Goal: Information Seeking & Learning: Learn about a topic

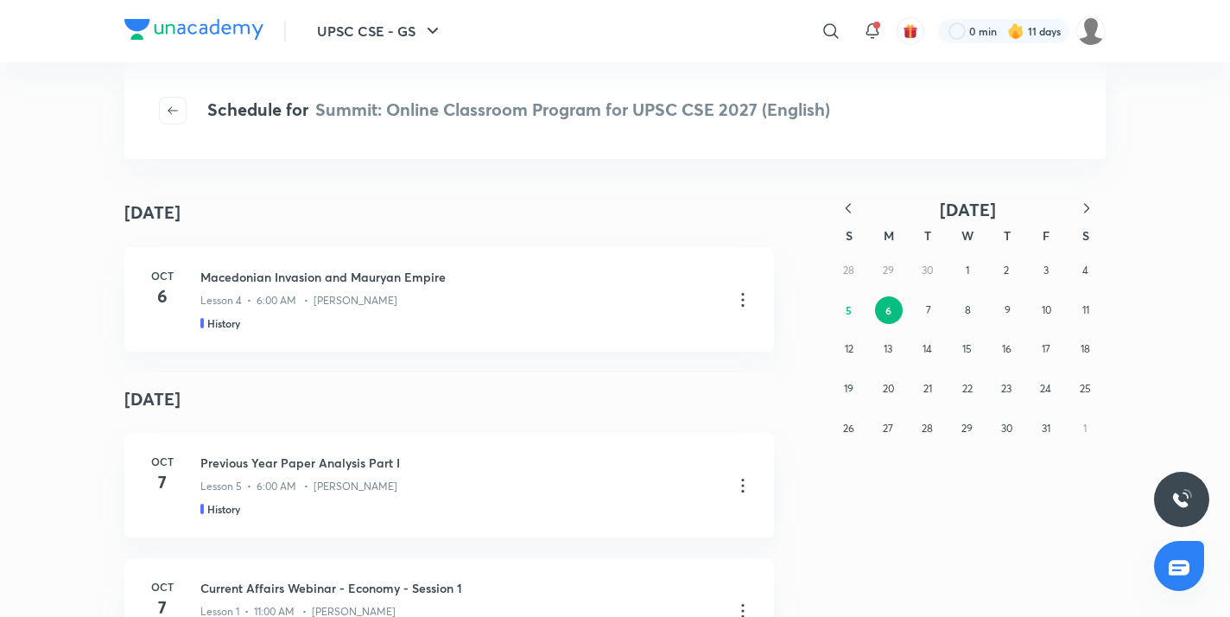
click at [852, 203] on icon "button" at bounding box center [848, 208] width 17 height 17
click at [843, 423] on abbr "28" at bounding box center [848, 428] width 11 height 13
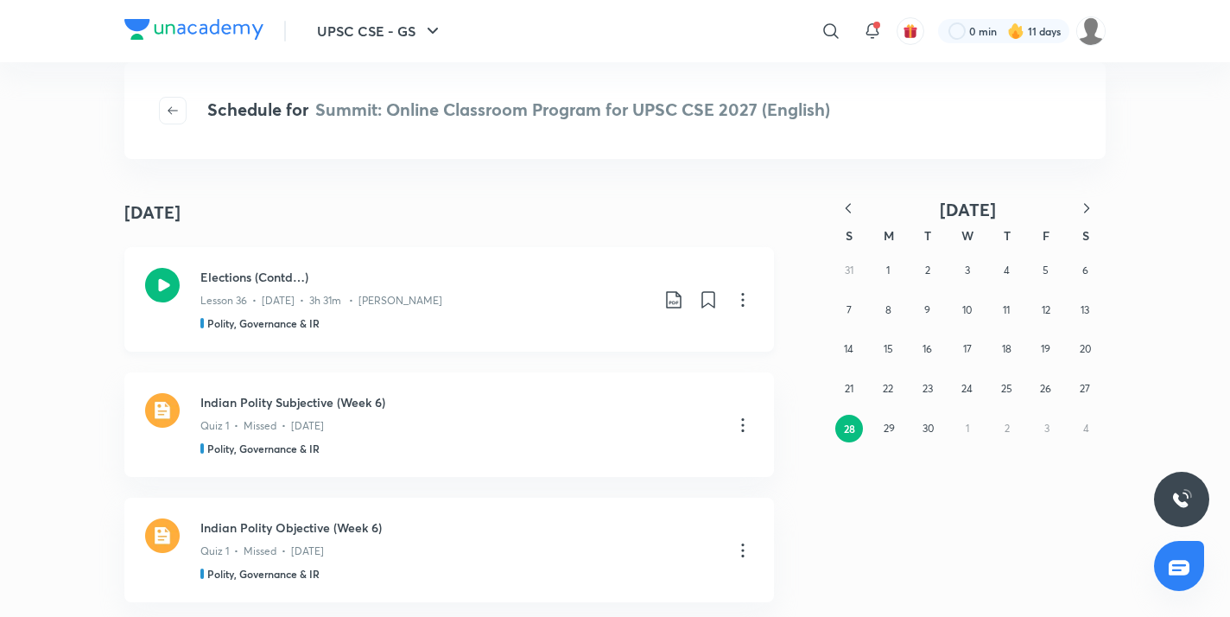
click at [169, 294] on icon at bounding box center [162, 285] width 35 height 35
click at [1093, 386] on button "27" at bounding box center [1085, 389] width 28 height 28
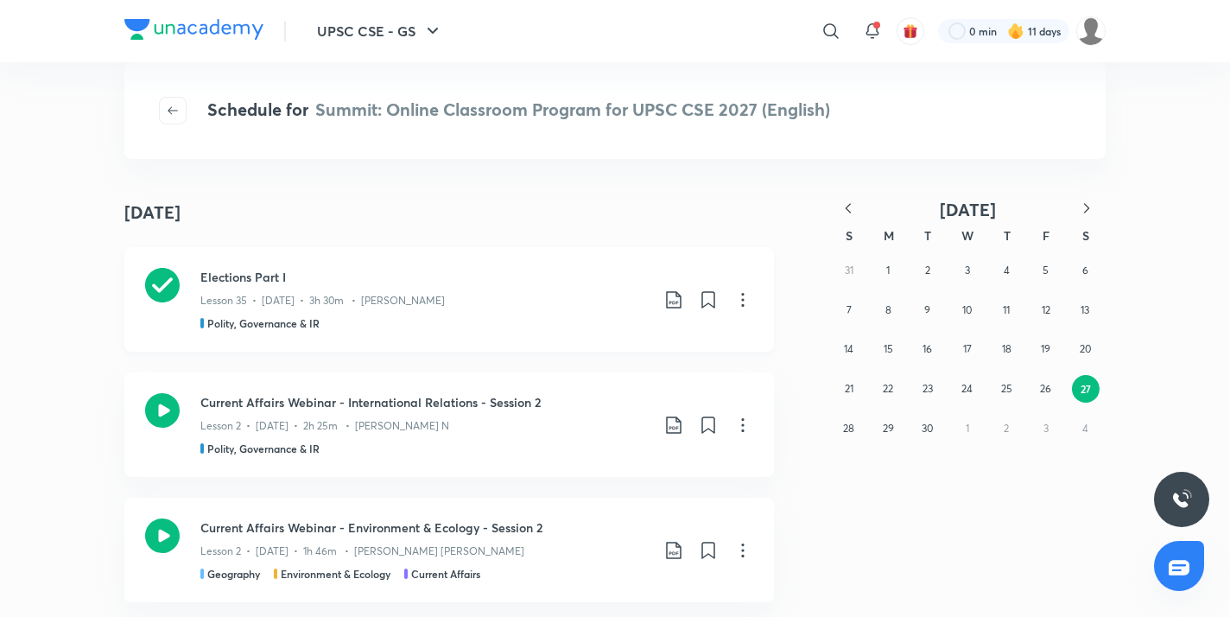
click at [667, 298] on icon at bounding box center [674, 299] width 21 height 21
click at [578, 400] on p "With annotation" at bounding box center [543, 393] width 89 height 18
click at [662, 156] on div "Schedule for Summit: Online Classroom Program for UPSC CSE 2027 (English)" at bounding box center [615, 110] width 982 height 97
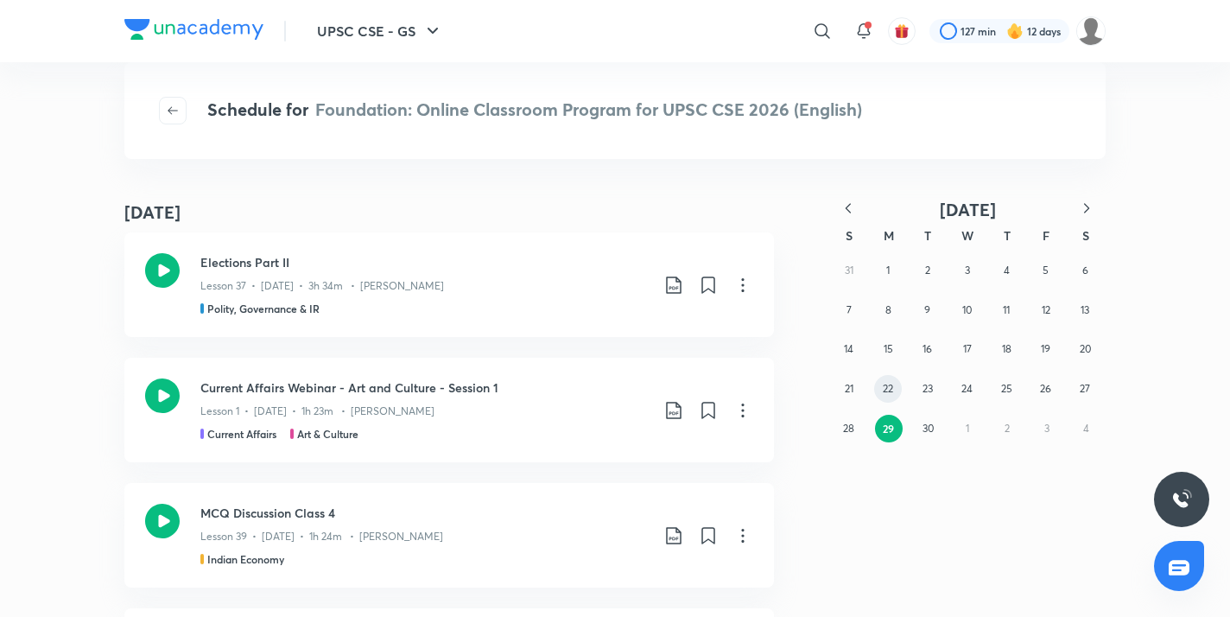
scroll to position [179, 0]
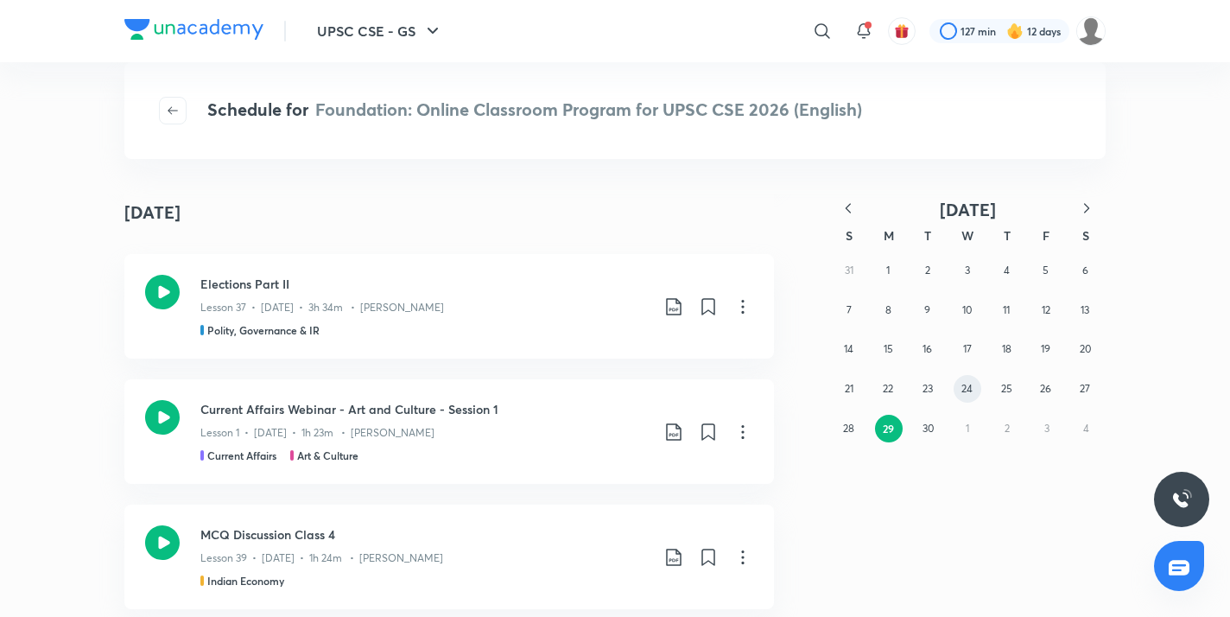
click at [964, 389] on abbr "24" at bounding box center [967, 388] width 11 height 13
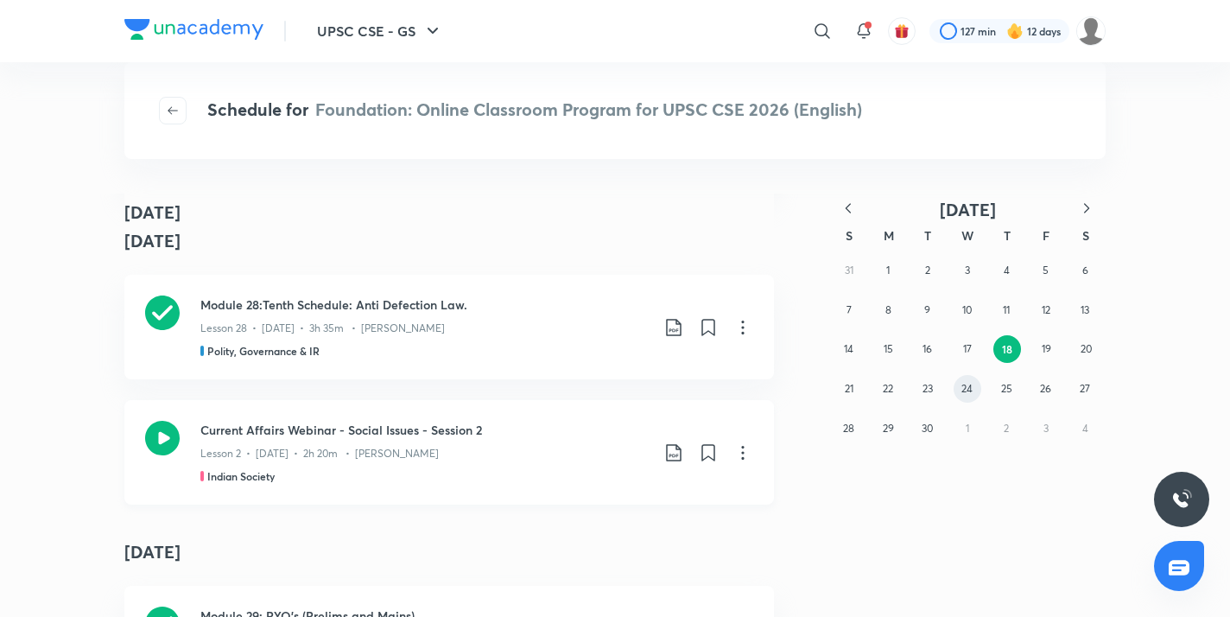
scroll to position [6472, 0]
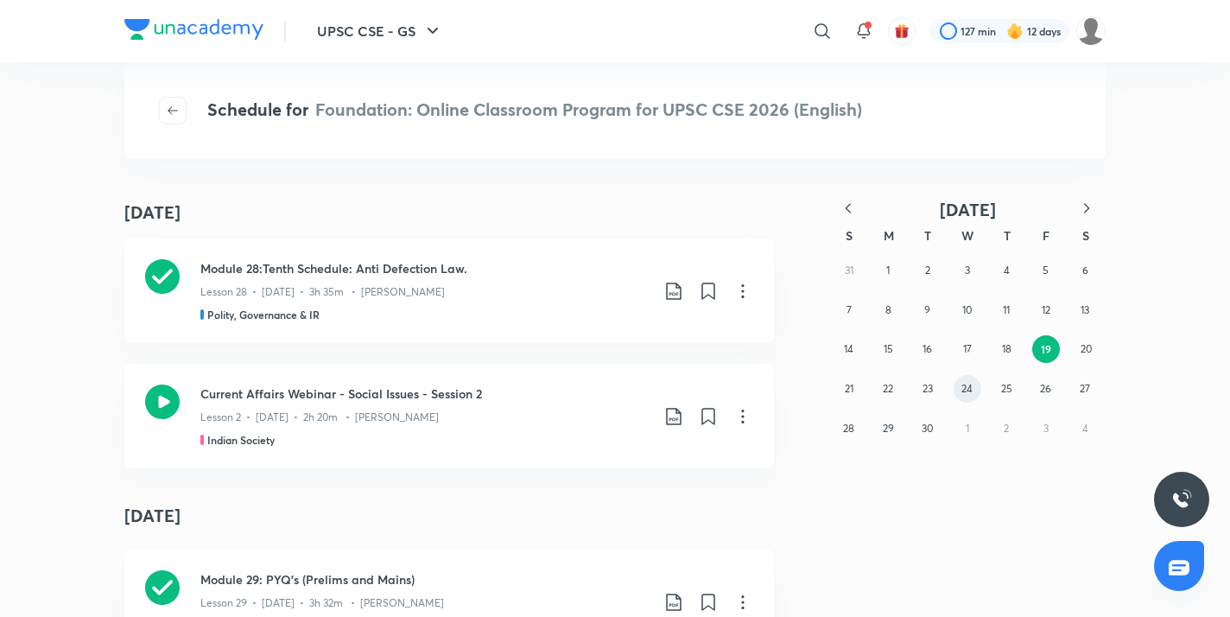
click at [969, 390] on abbr "24" at bounding box center [967, 388] width 11 height 13
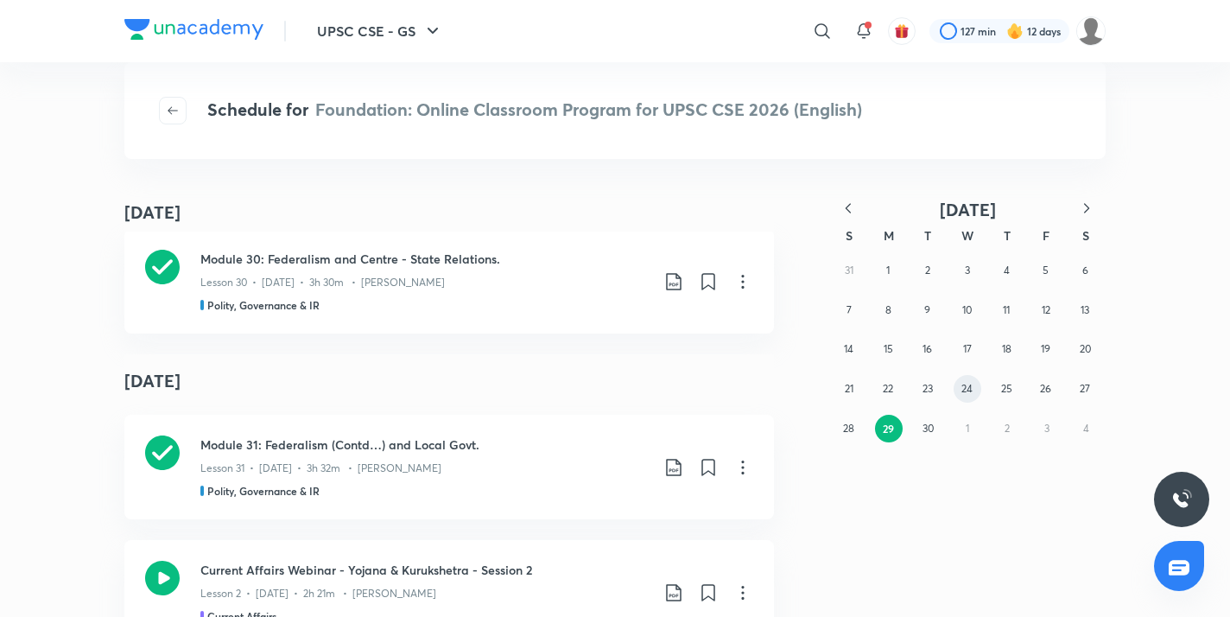
scroll to position [31331, 0]
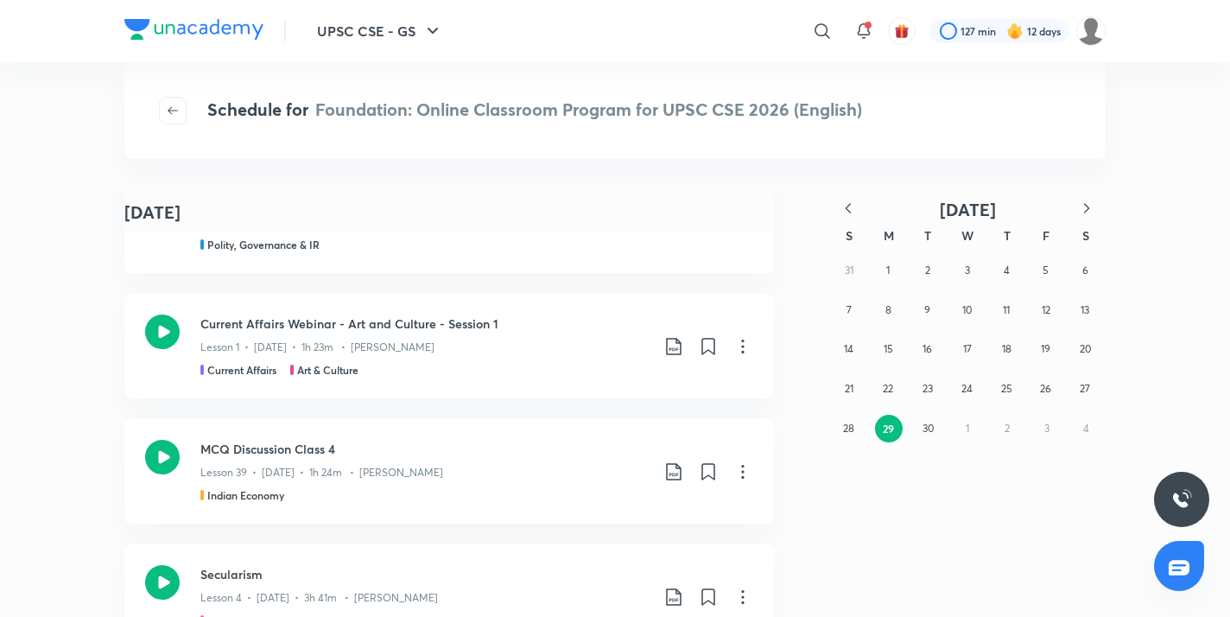
click at [851, 209] on icon "button" at bounding box center [848, 208] width 17 height 17
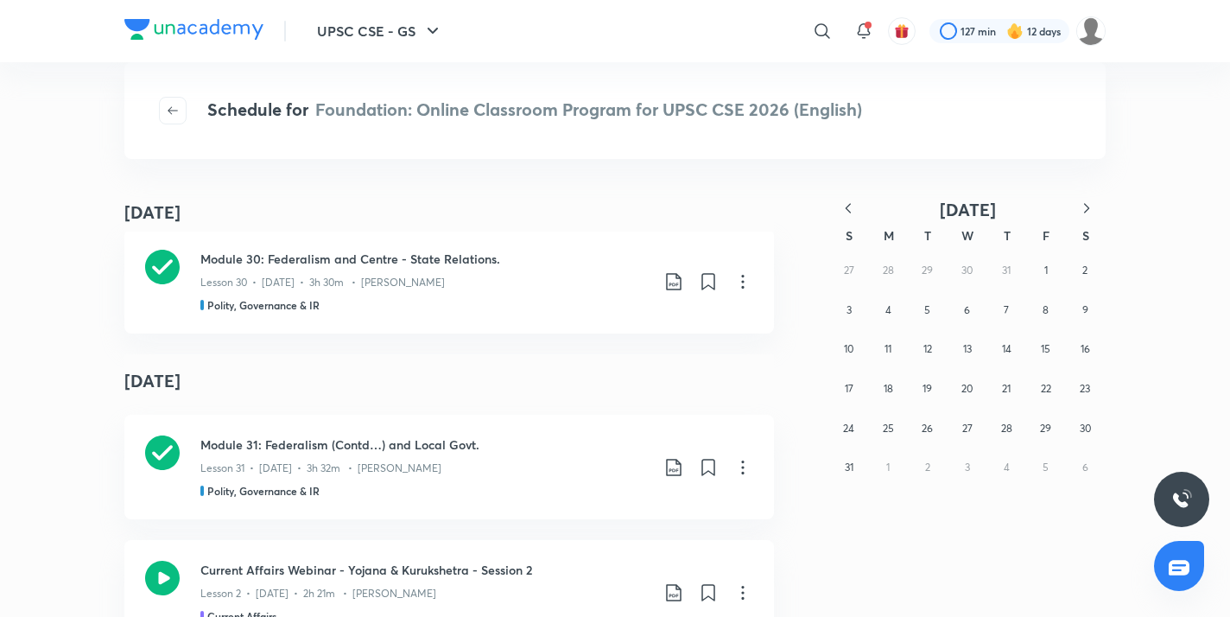
scroll to position [38662, 0]
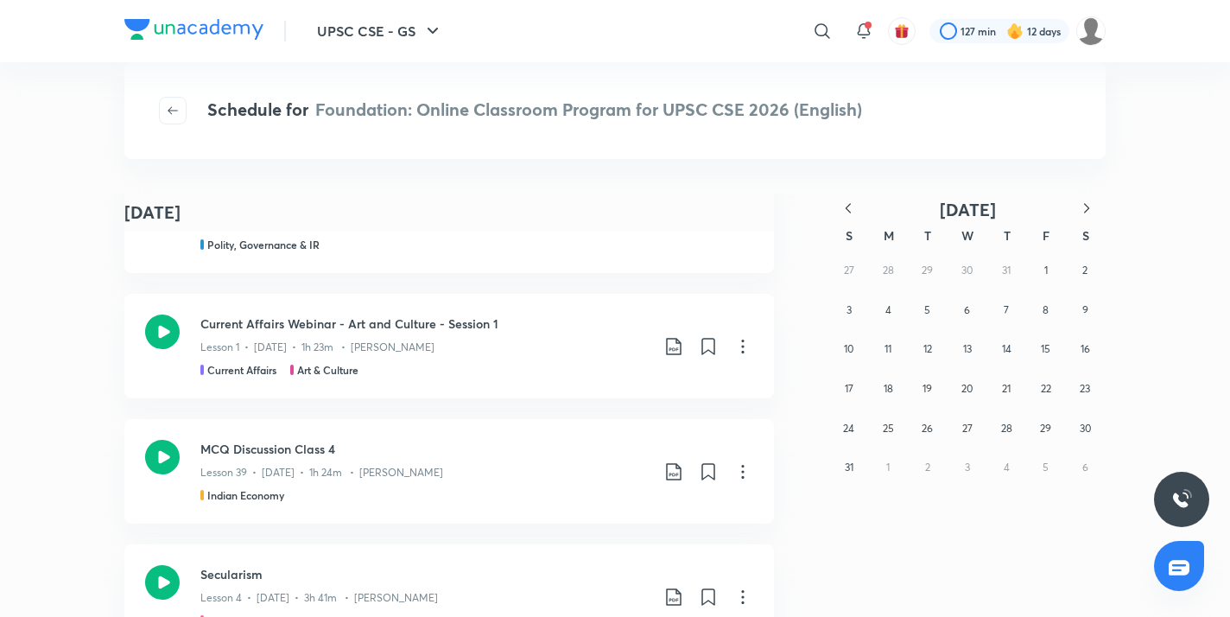
click at [852, 211] on icon "button" at bounding box center [848, 208] width 17 height 17
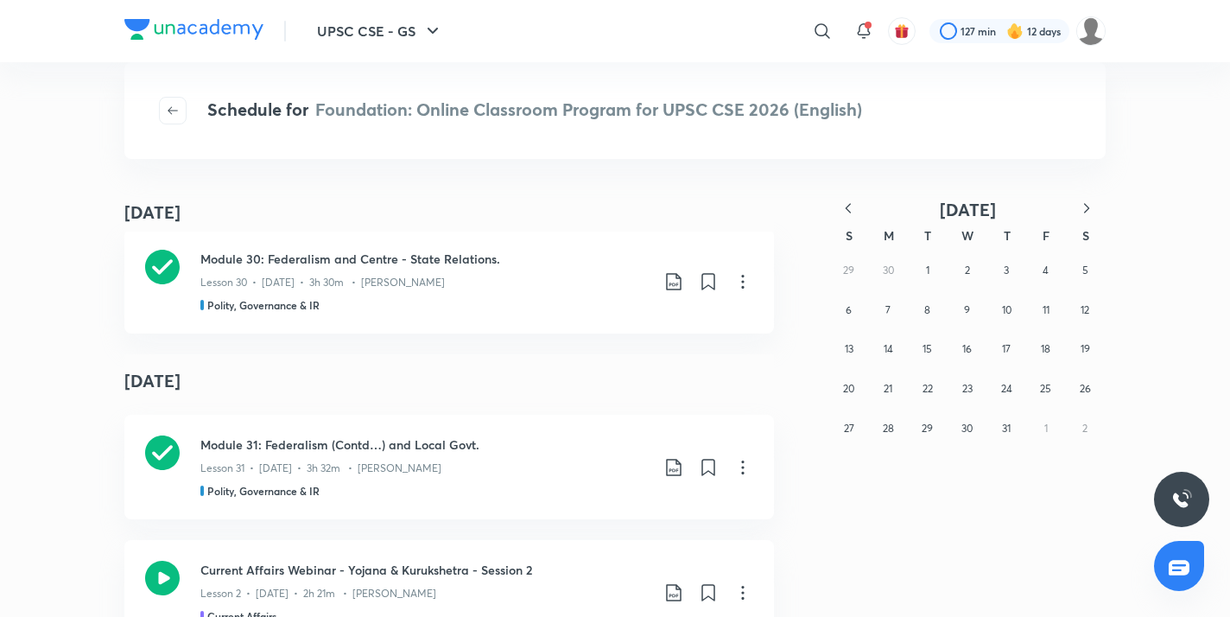
scroll to position [45994, 0]
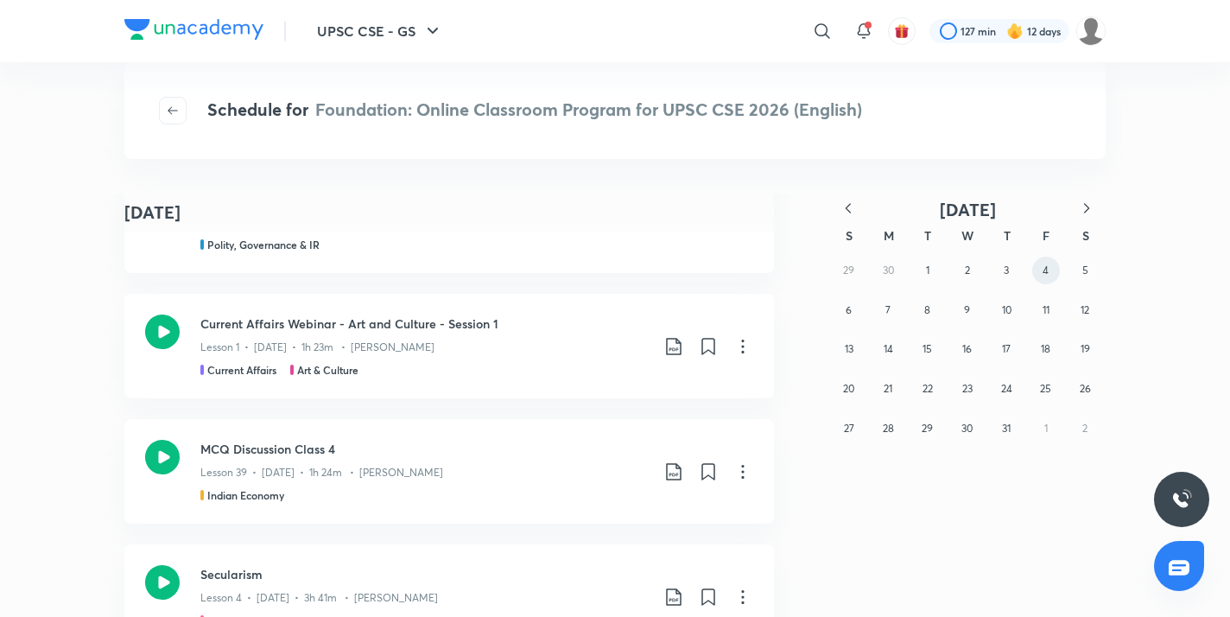
click at [1050, 274] on button "4" at bounding box center [1047, 271] width 28 height 28
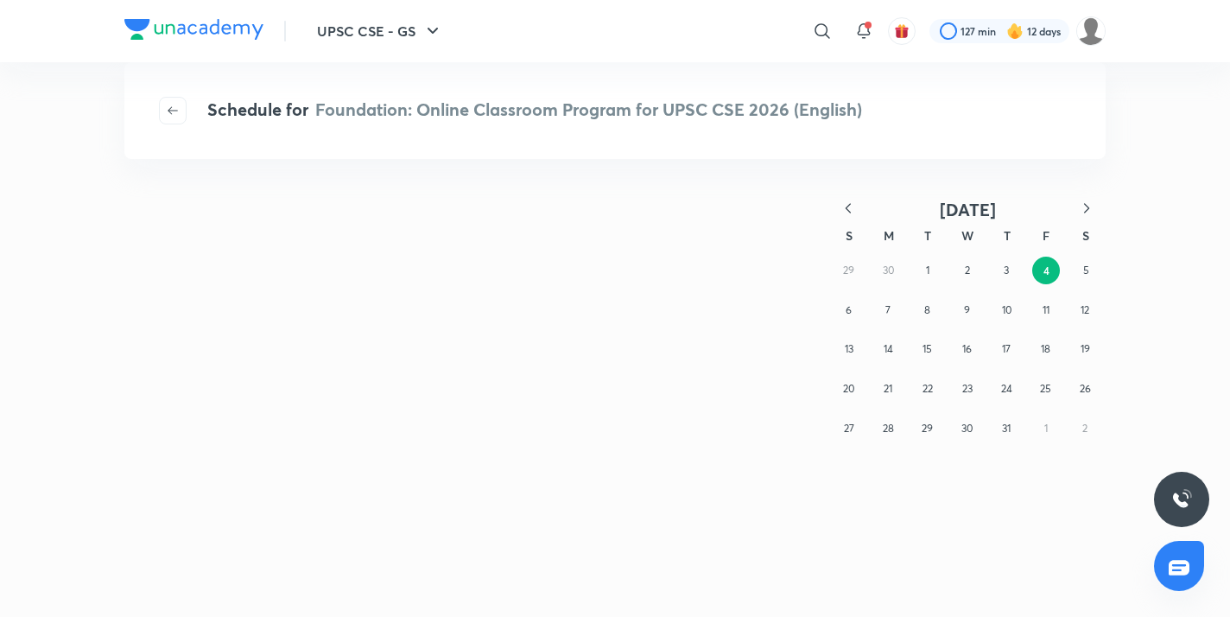
scroll to position [0, 0]
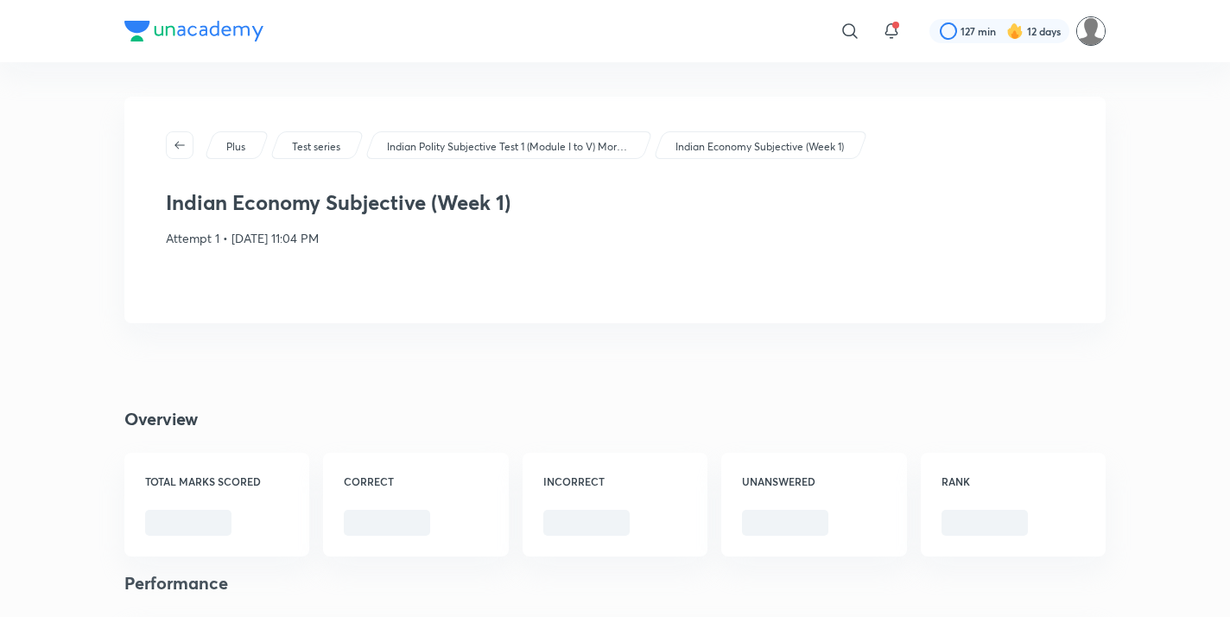
click at [1097, 21] on img at bounding box center [1091, 30] width 29 height 29
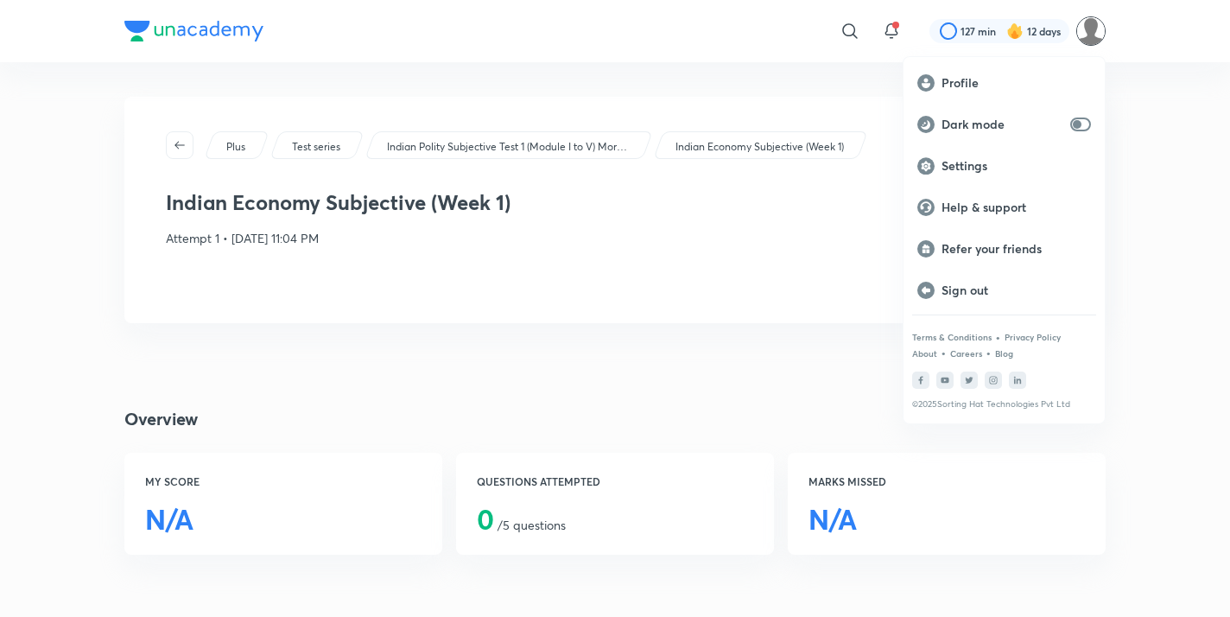
click at [149, 32] on div at bounding box center [615, 308] width 1230 height 617
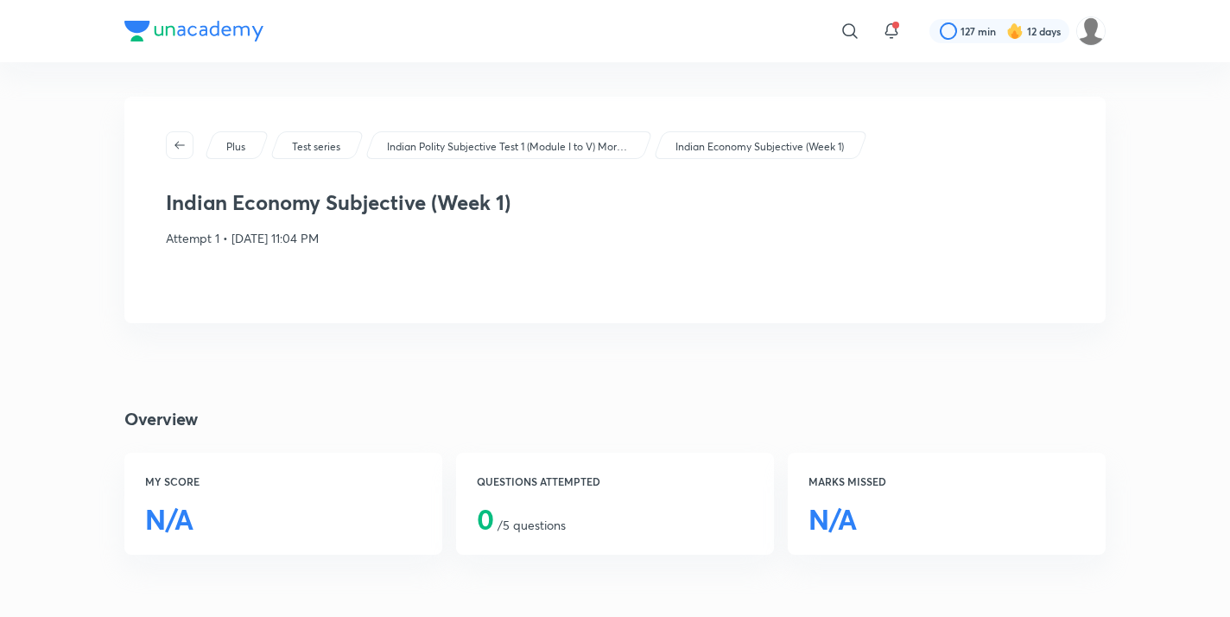
click at [141, 31] on img at bounding box center [193, 31] width 139 height 21
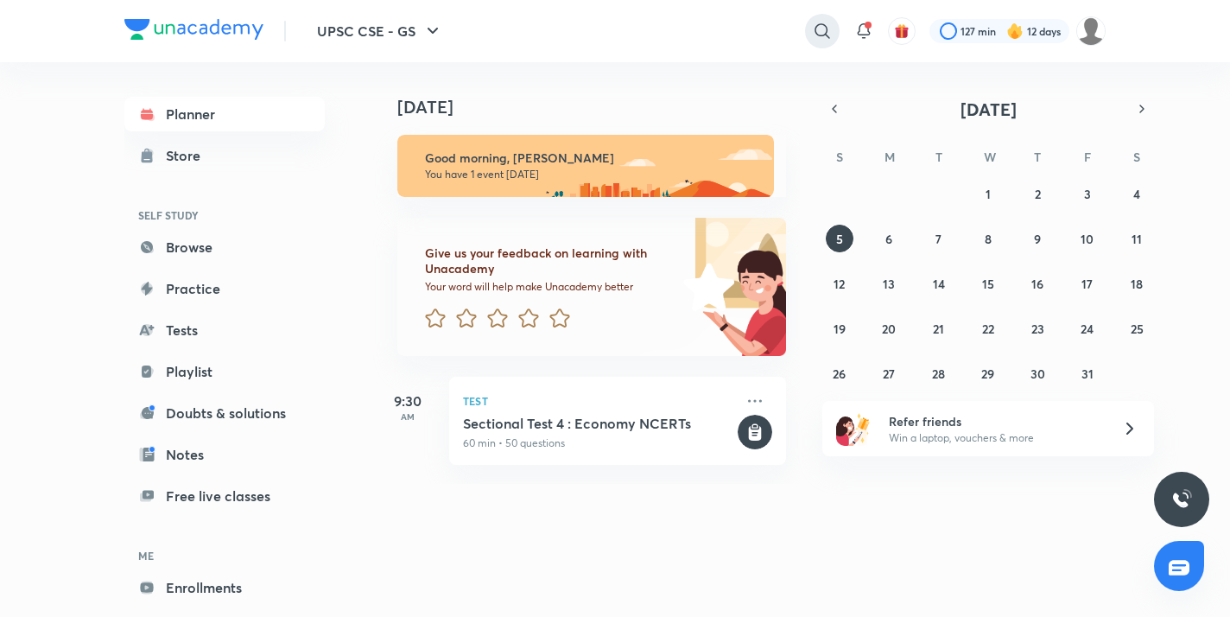
click at [823, 30] on icon at bounding box center [822, 31] width 21 height 21
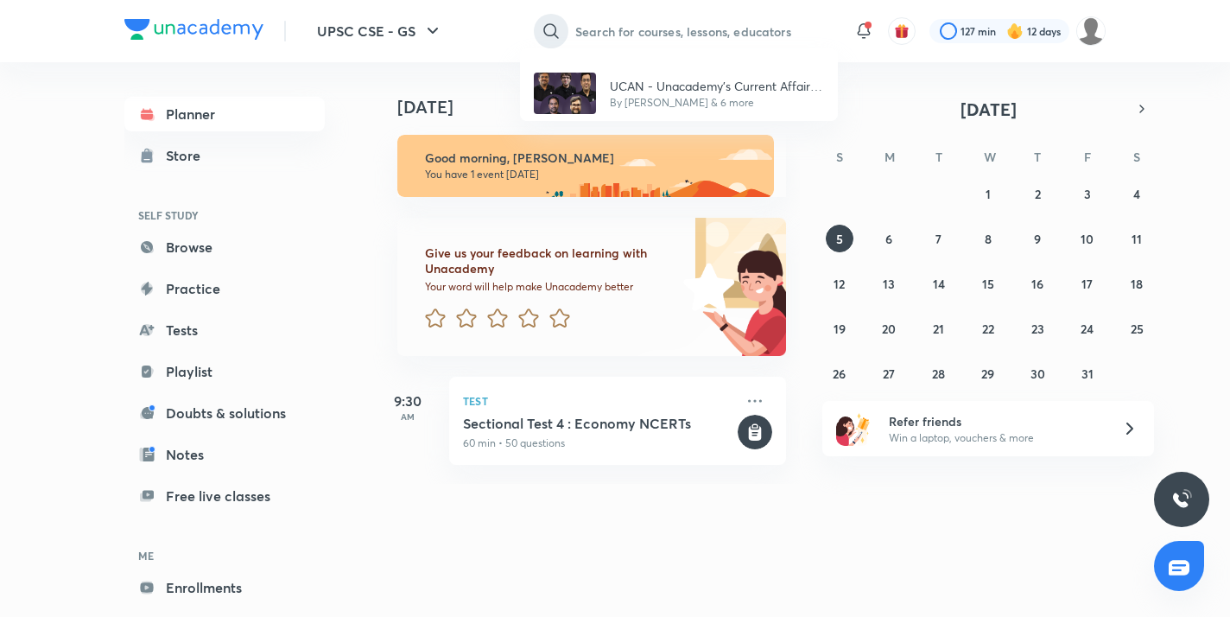
type input "h"
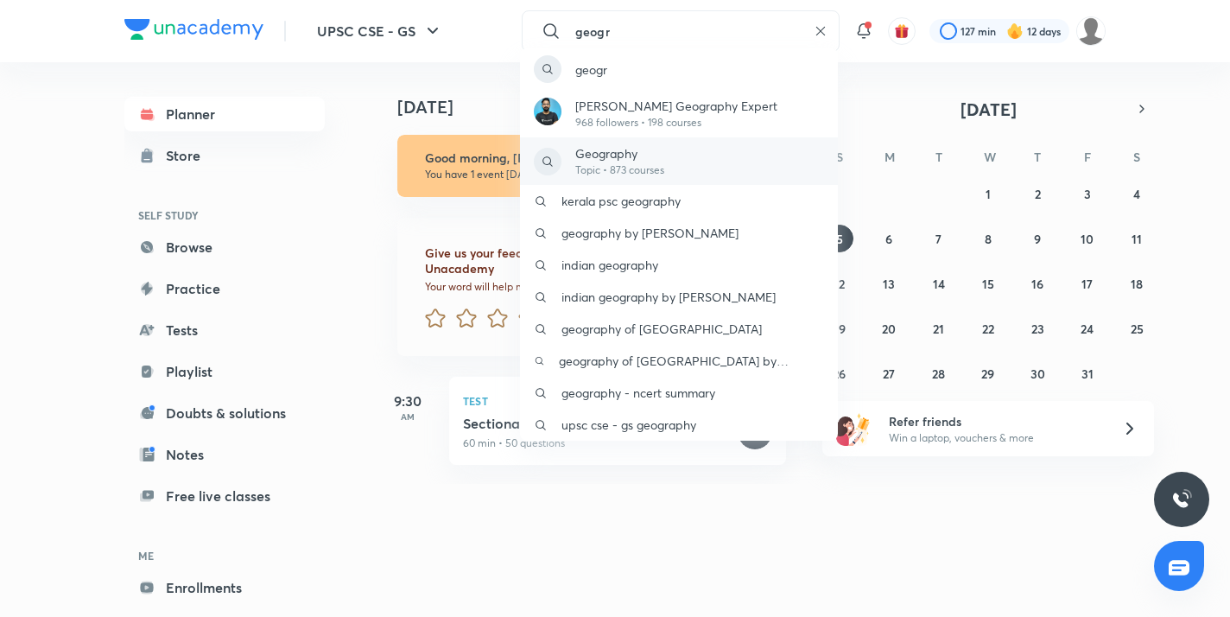
type input "geogr"
click at [785, 142] on div "Geography Topic • 873 courses" at bounding box center [679, 161] width 318 height 48
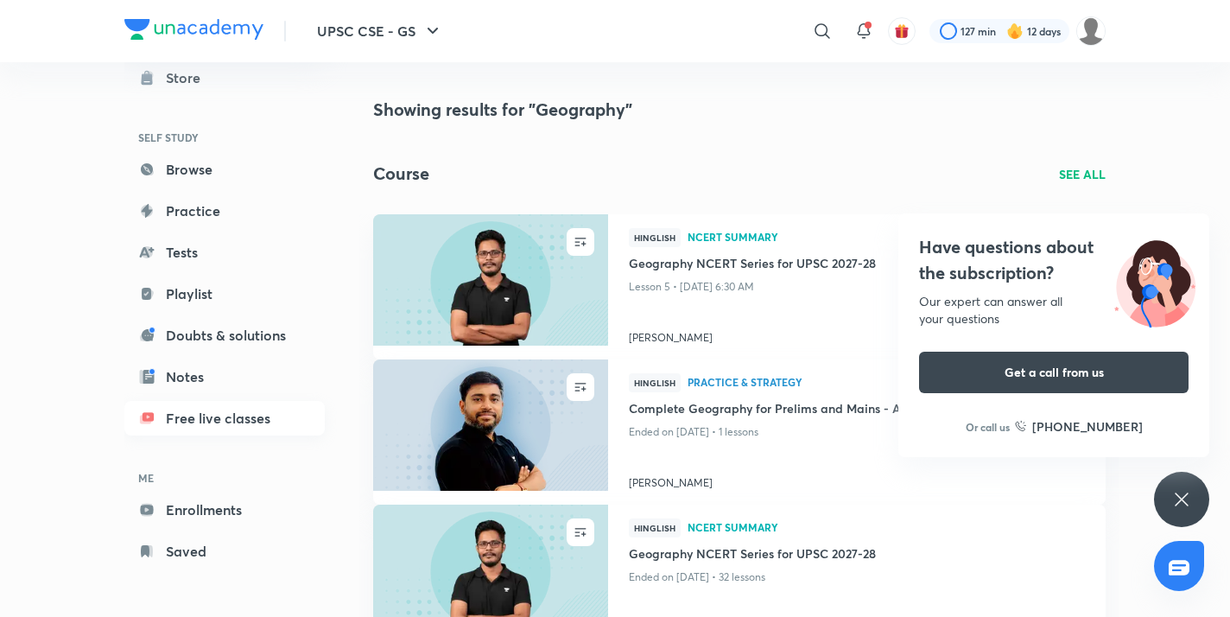
scroll to position [54, 0]
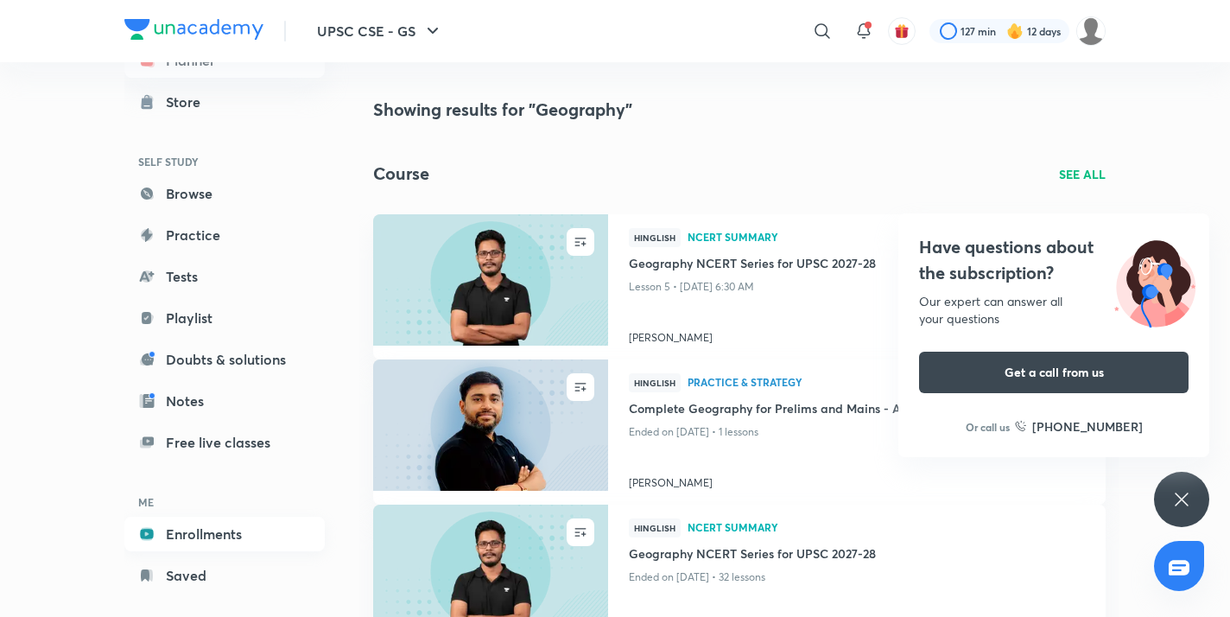
click at [211, 537] on link "Enrollments" at bounding box center [224, 534] width 200 height 35
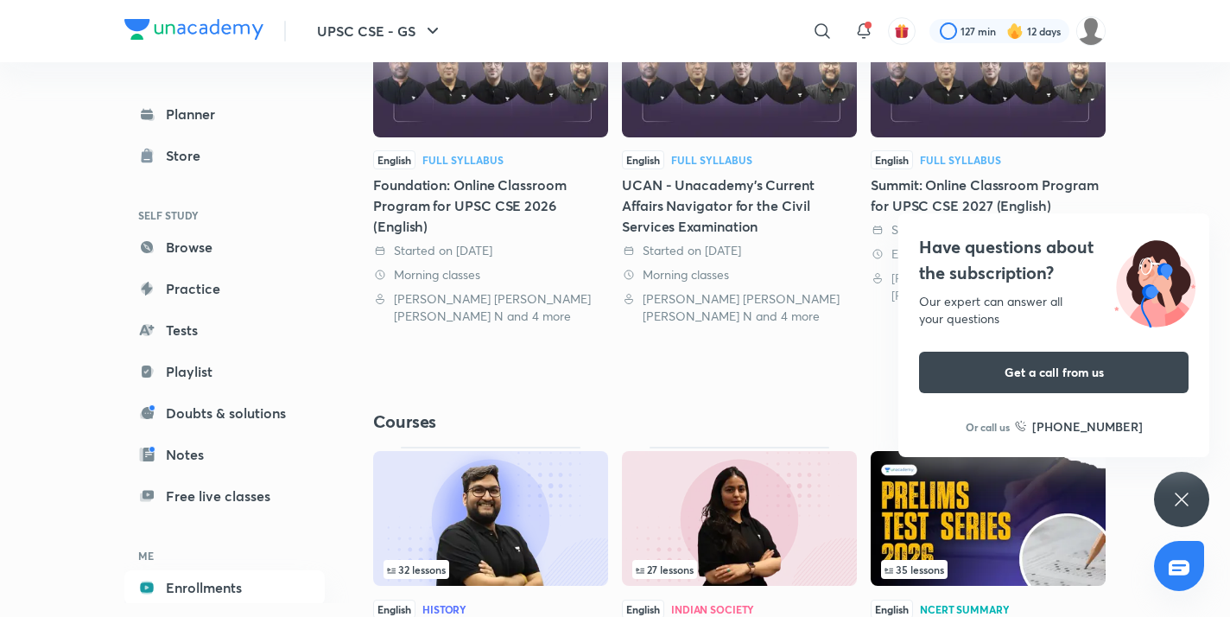
scroll to position [266, 0]
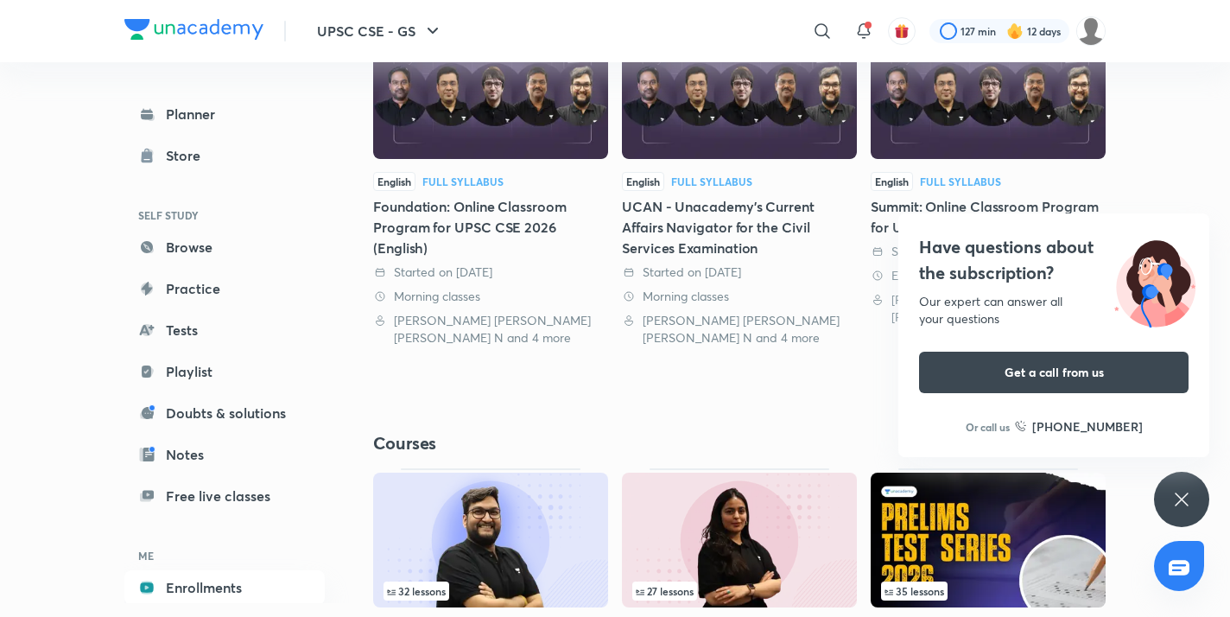
click at [752, 149] on img at bounding box center [739, 91] width 235 height 135
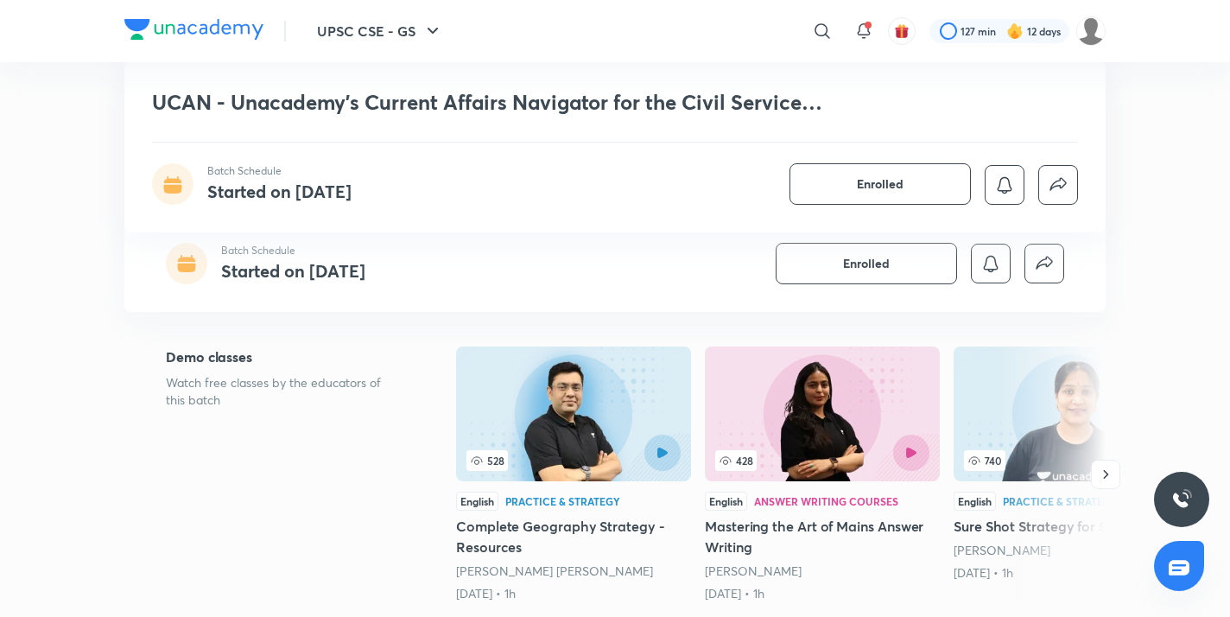
scroll to position [352, 0]
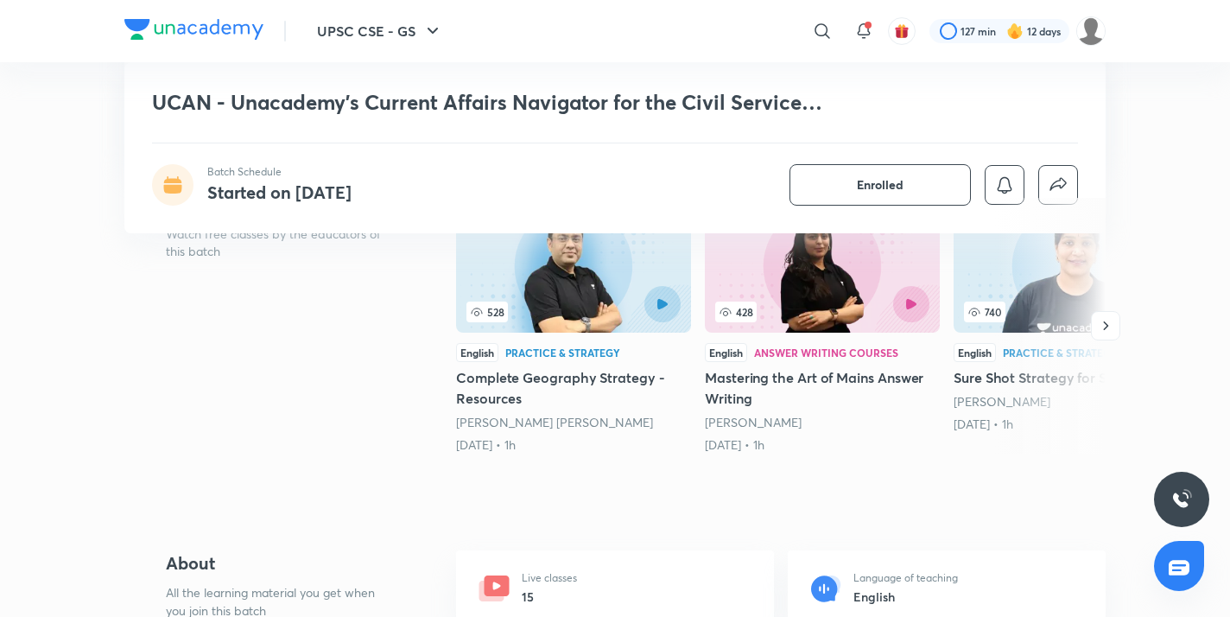
click at [510, 384] on h5 "Complete Geography Strategy - Resources" at bounding box center [573, 387] width 235 height 41
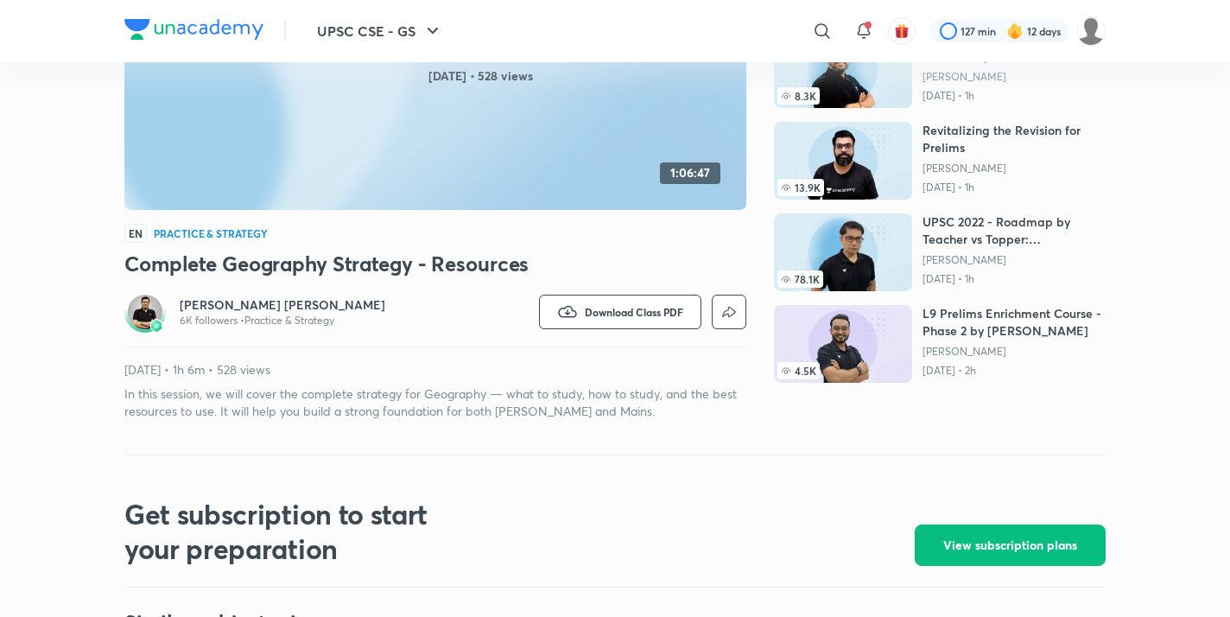
scroll to position [324, 0]
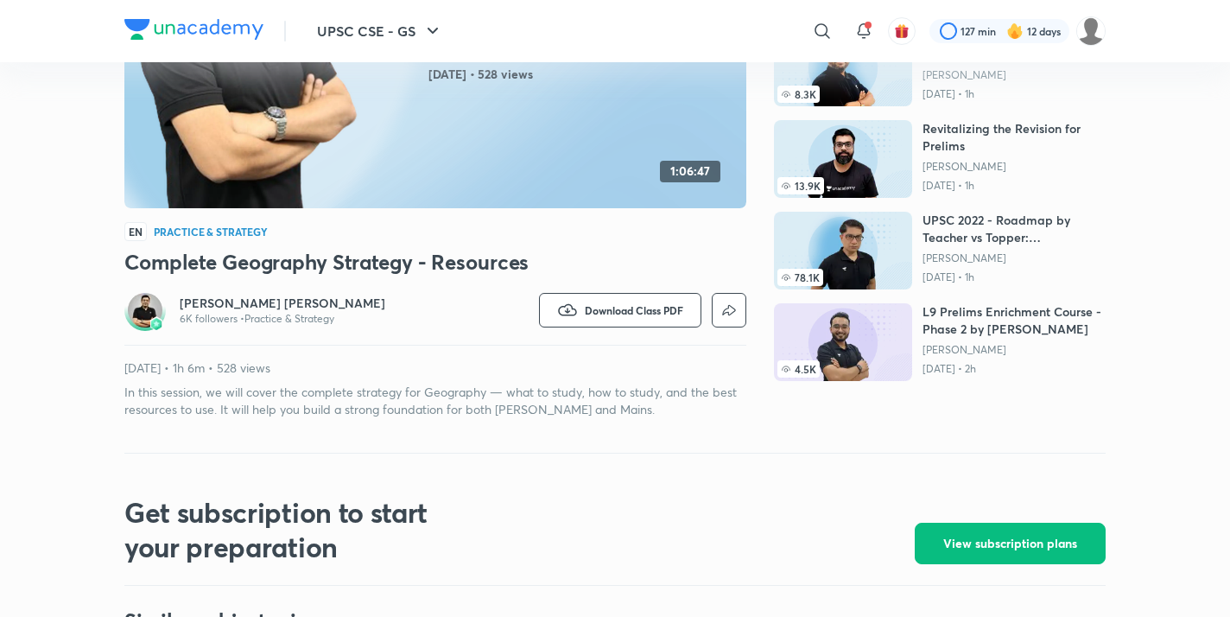
click at [215, 297] on h6 "[PERSON_NAME] [PERSON_NAME]" at bounding box center [283, 303] width 206 height 17
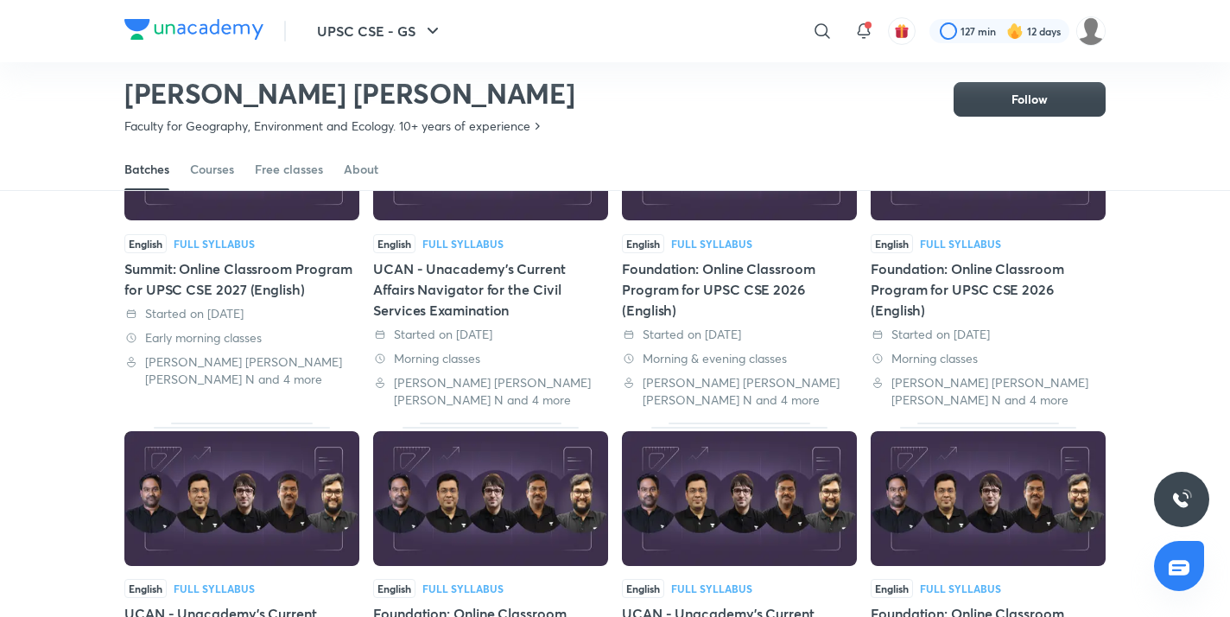
scroll to position [559, 0]
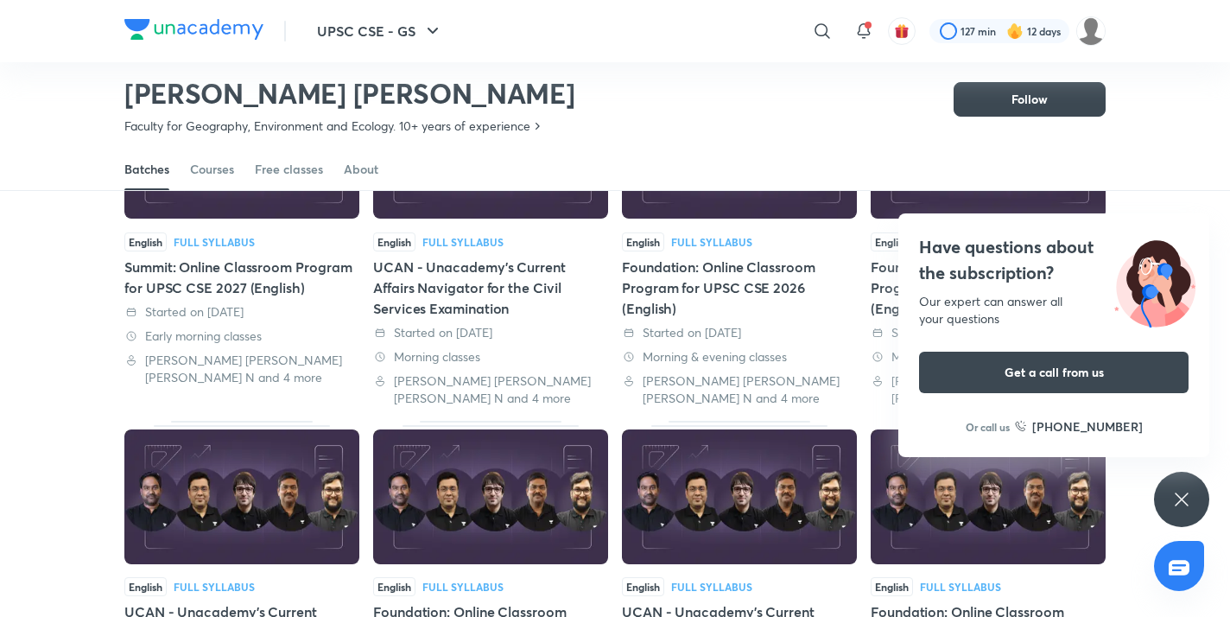
click at [1176, 518] on div "Have questions about the subscription? Our expert can answer all your questions…" at bounding box center [1181, 499] width 55 height 55
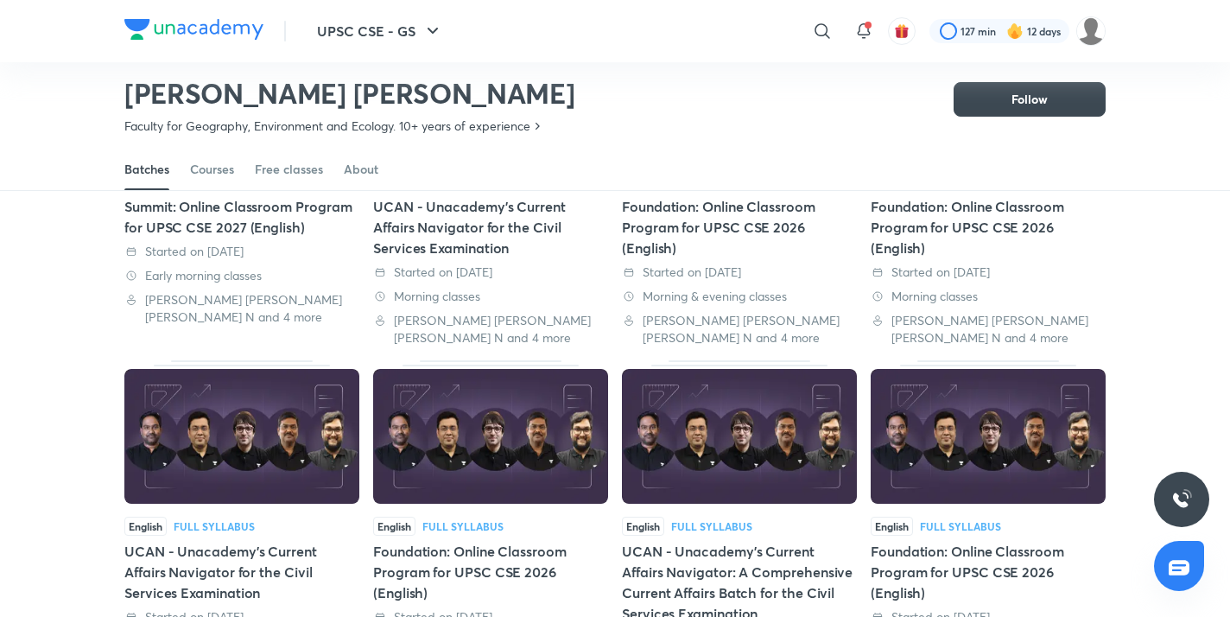
scroll to position [621, 0]
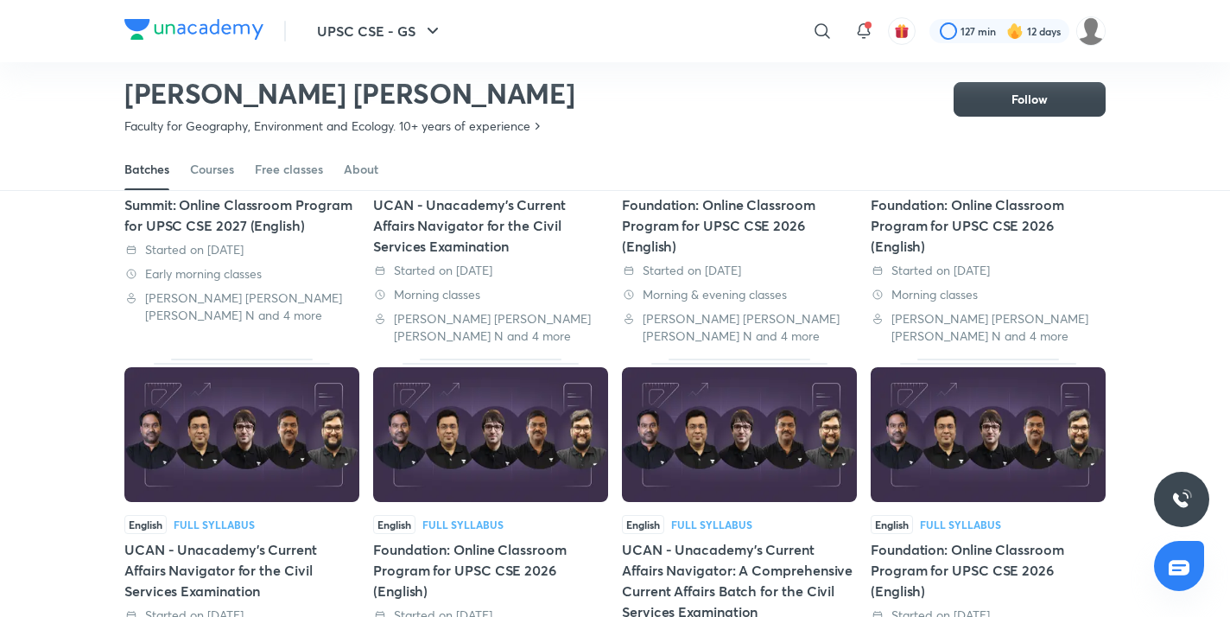
click at [477, 445] on img at bounding box center [490, 434] width 235 height 135
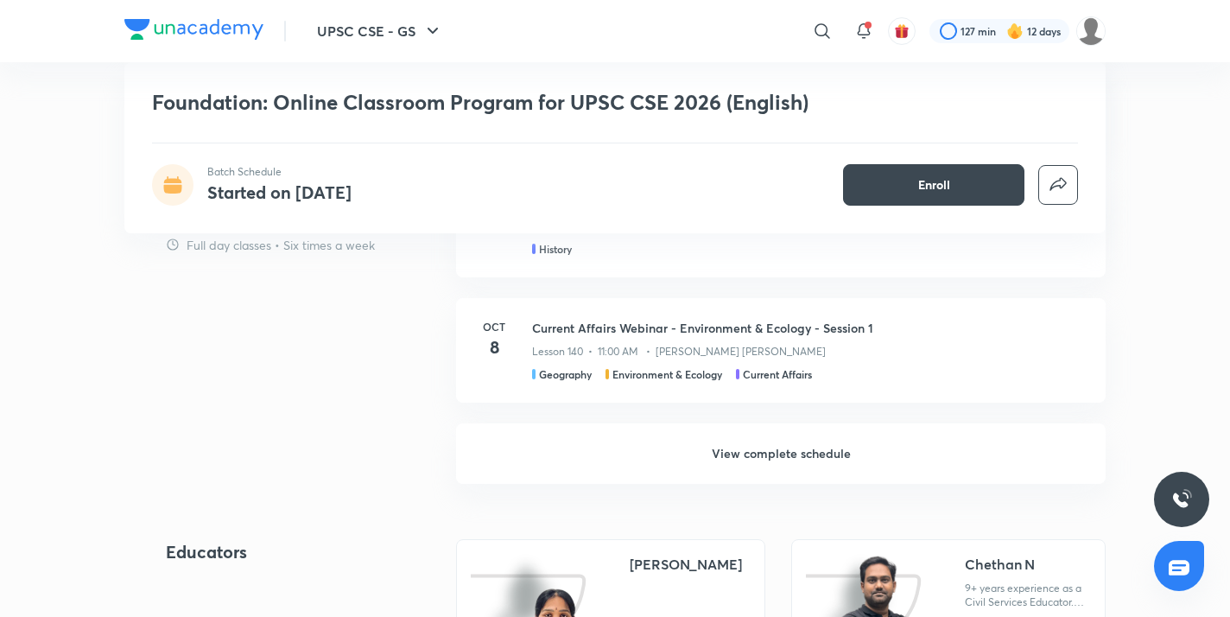
scroll to position [3648, 0]
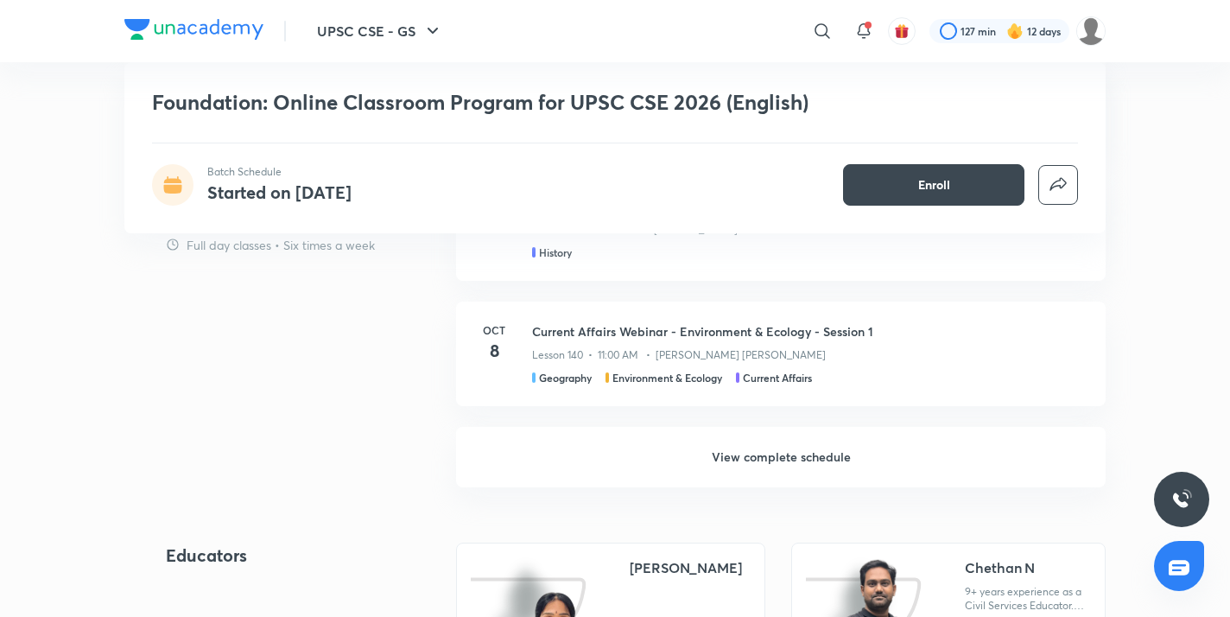
click at [529, 428] on h6 "View complete schedule" at bounding box center [781, 457] width 650 height 60
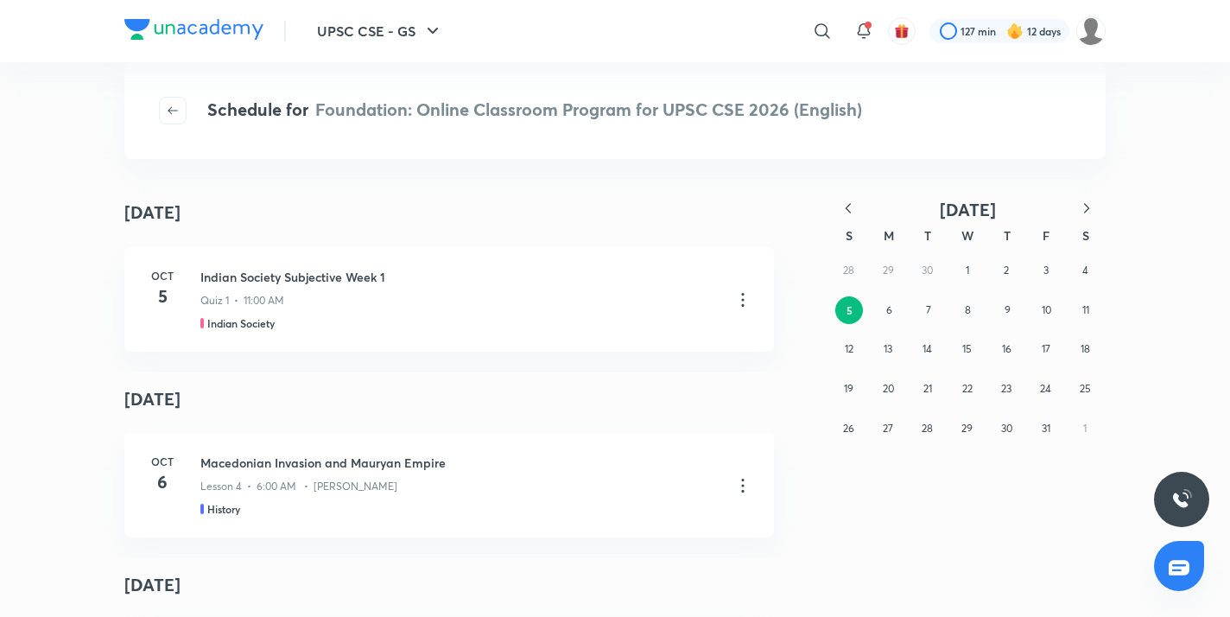
click at [849, 205] on icon "button" at bounding box center [848, 208] width 5 height 10
click at [849, 205] on icon "button" at bounding box center [848, 208] width 17 height 17
click at [894, 429] on button "30" at bounding box center [888, 429] width 28 height 28
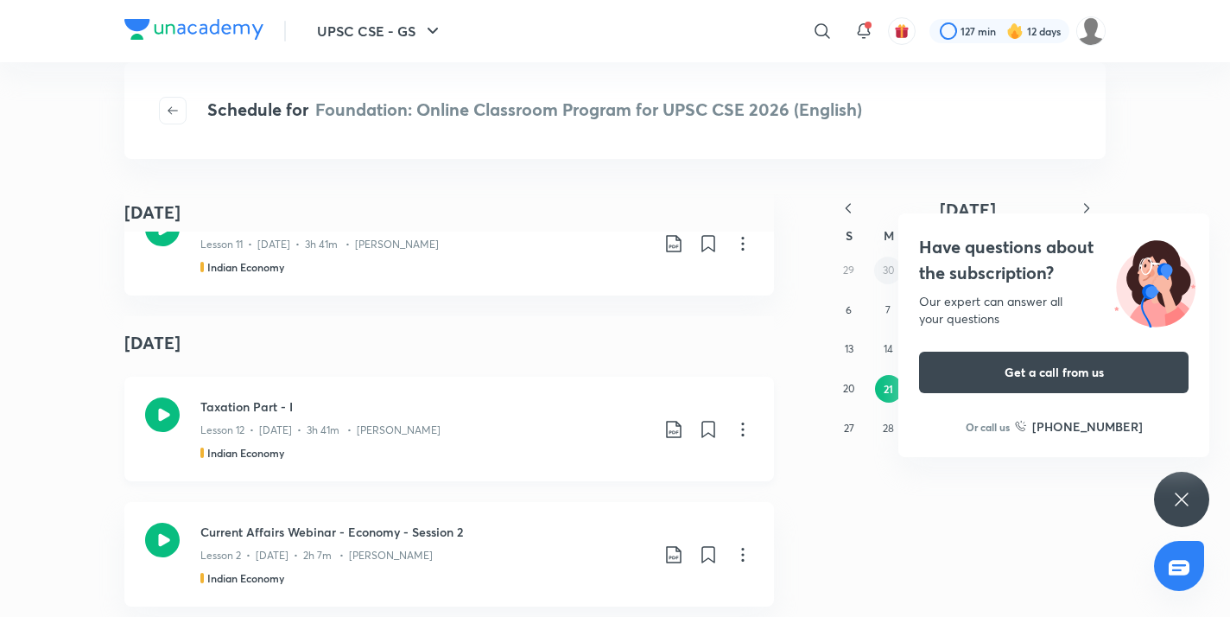
scroll to position [11628, 0]
click at [1189, 492] on icon at bounding box center [1182, 499] width 21 height 21
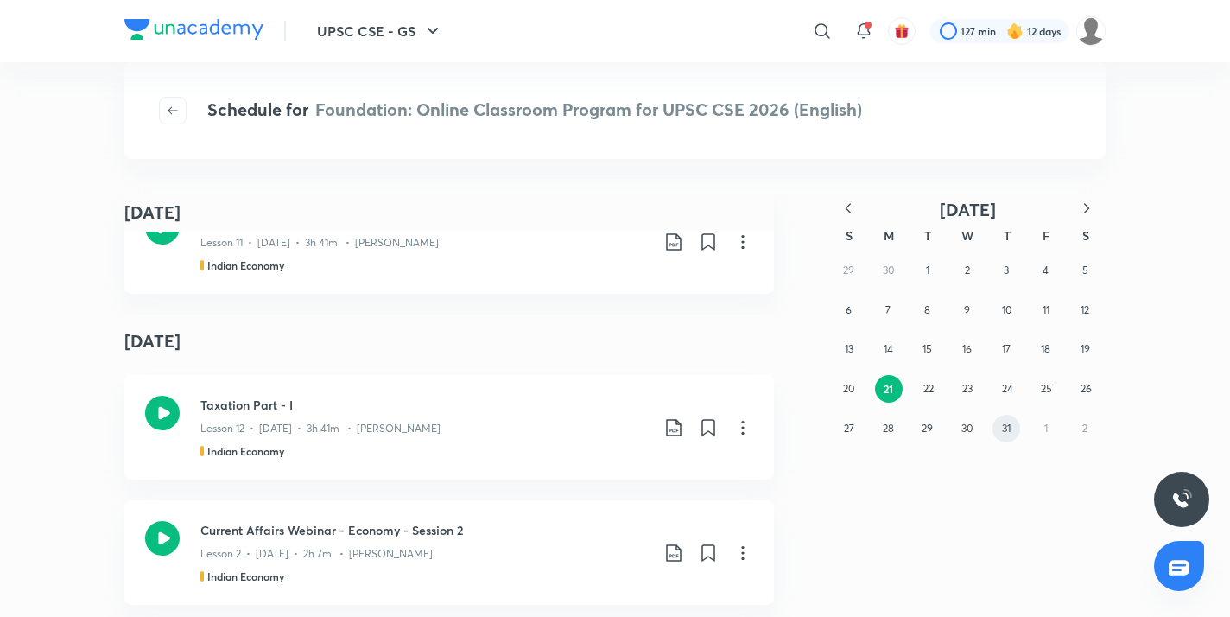
click at [1009, 423] on abbr "31" at bounding box center [1006, 428] width 9 height 13
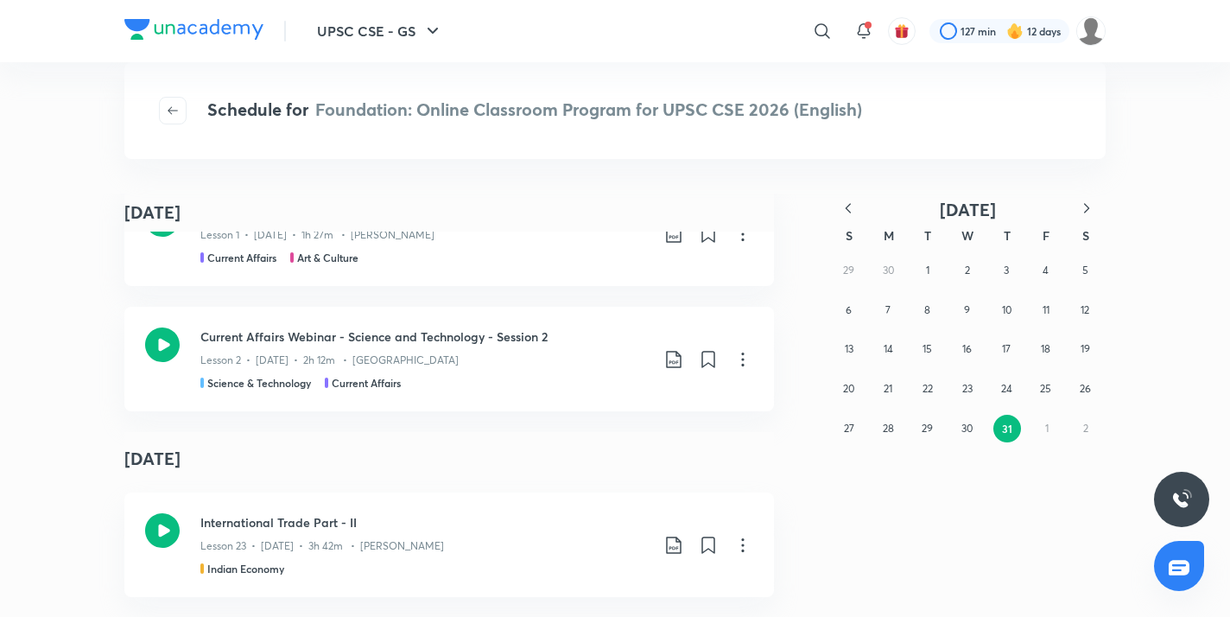
scroll to position [194, 0]
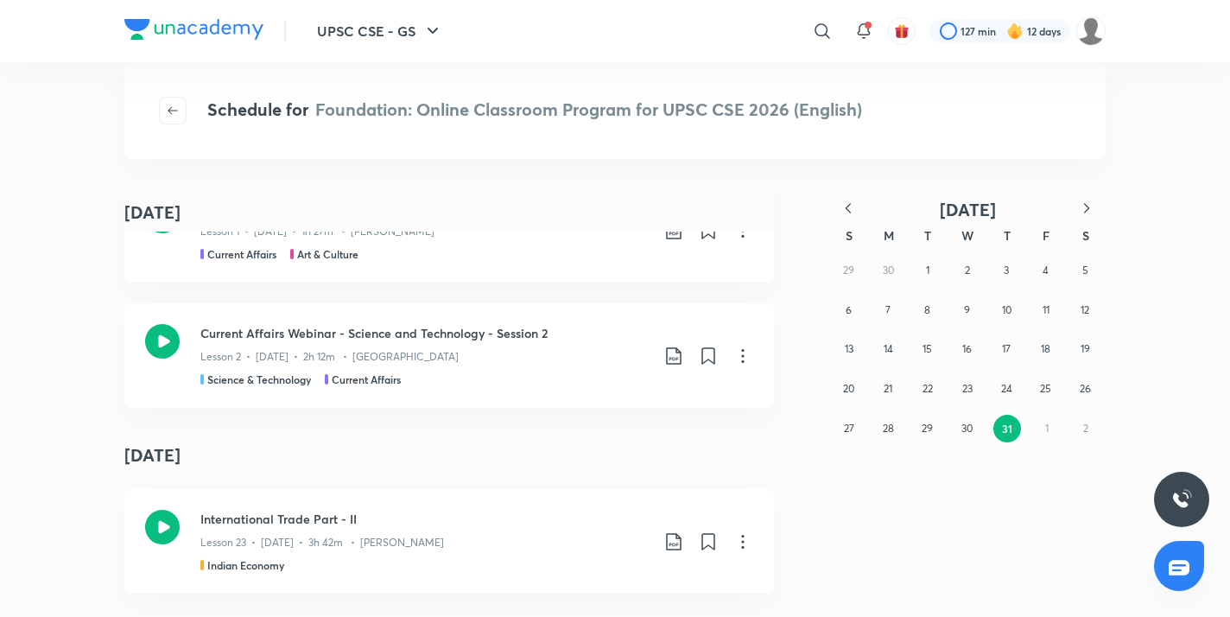
click at [1089, 204] on icon "button" at bounding box center [1086, 208] width 17 height 17
click at [853, 471] on abbr "31" at bounding box center [849, 467] width 9 height 13
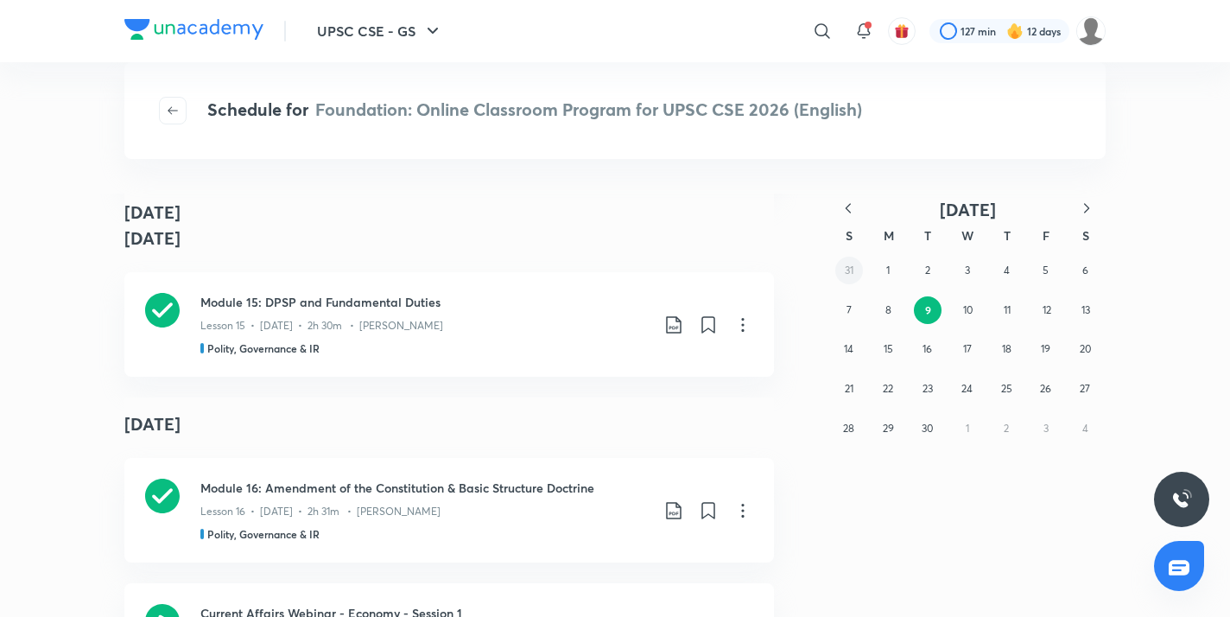
scroll to position [9158, 0]
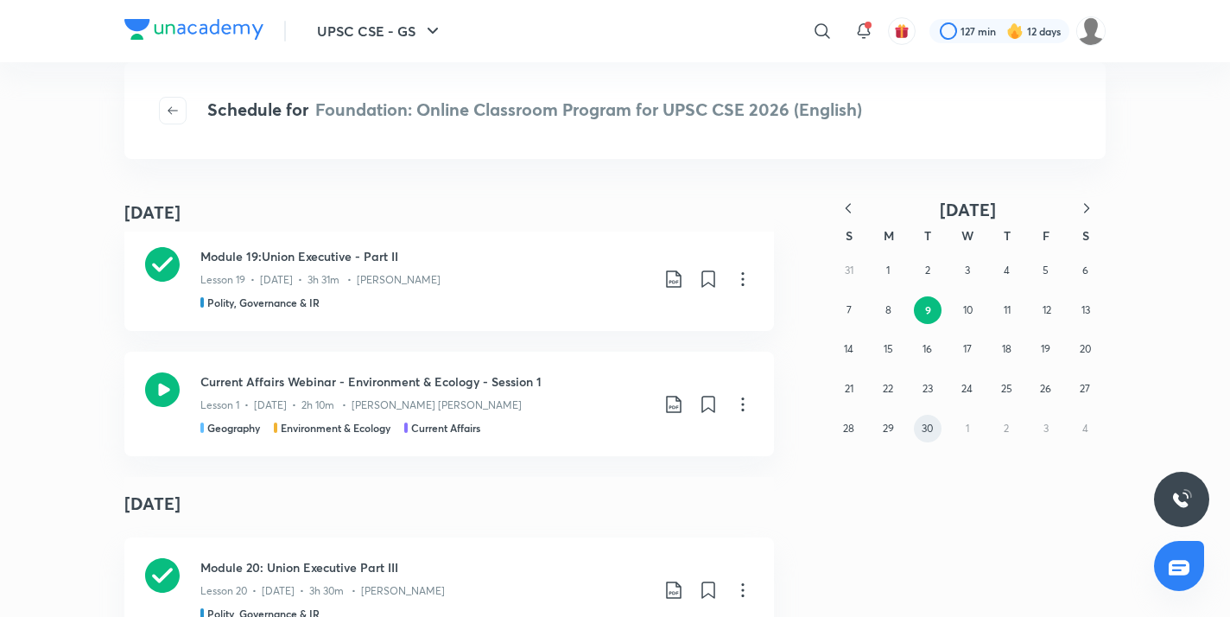
click at [921, 430] on button "30" at bounding box center [928, 429] width 28 height 28
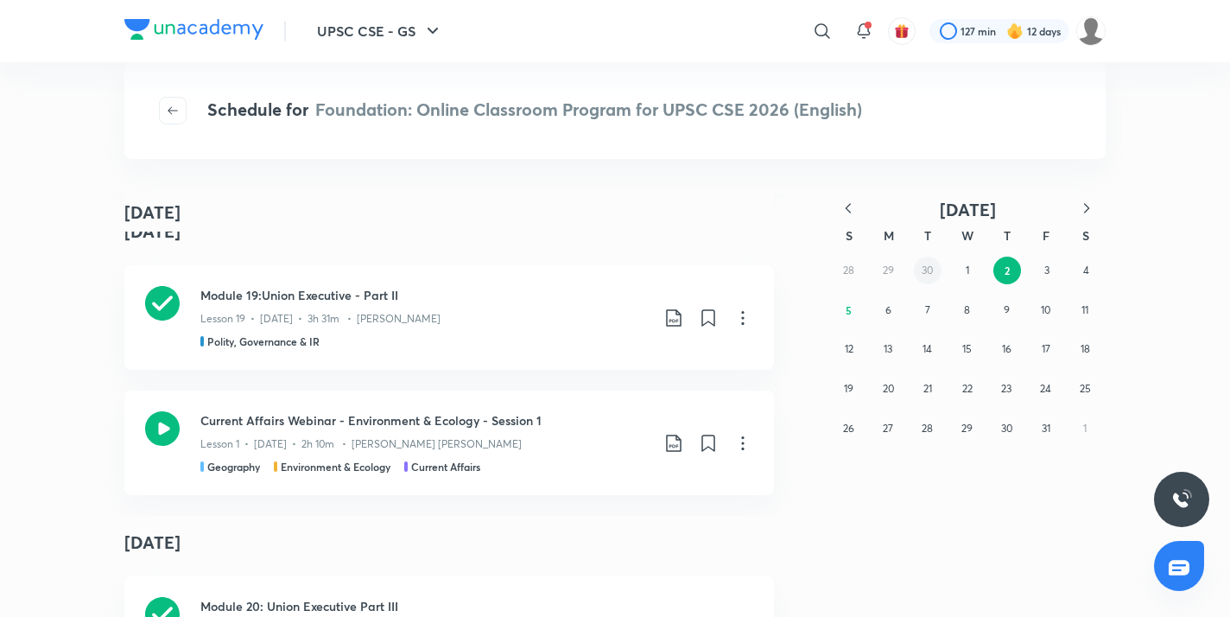
scroll to position [71913, 0]
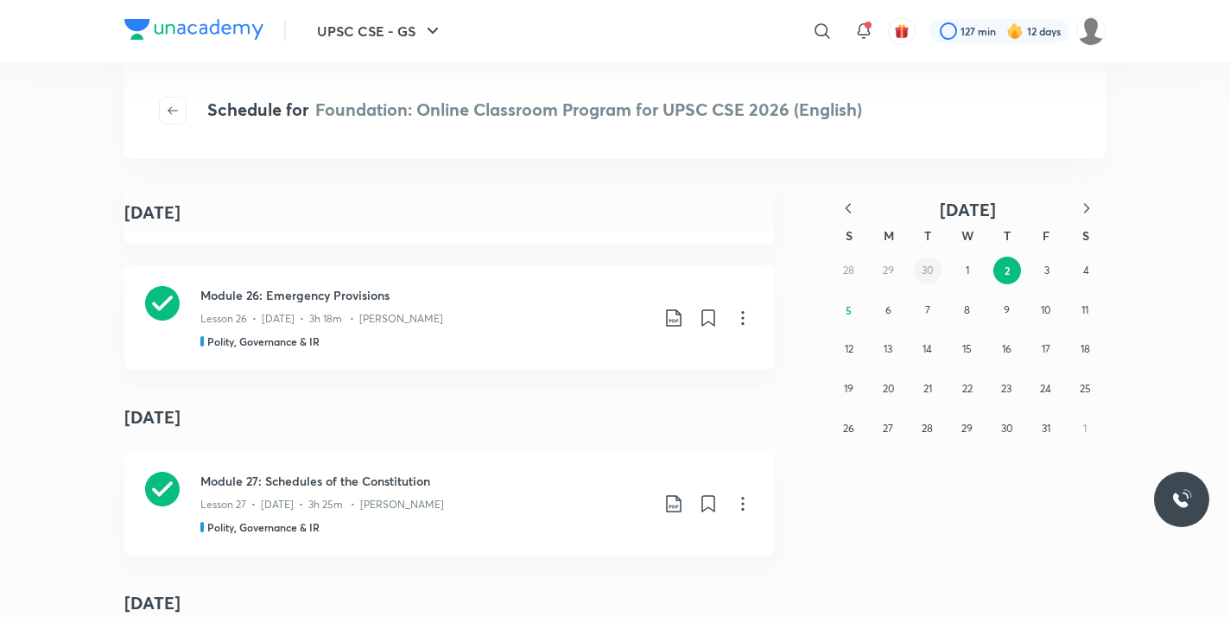
scroll to position [91544, 0]
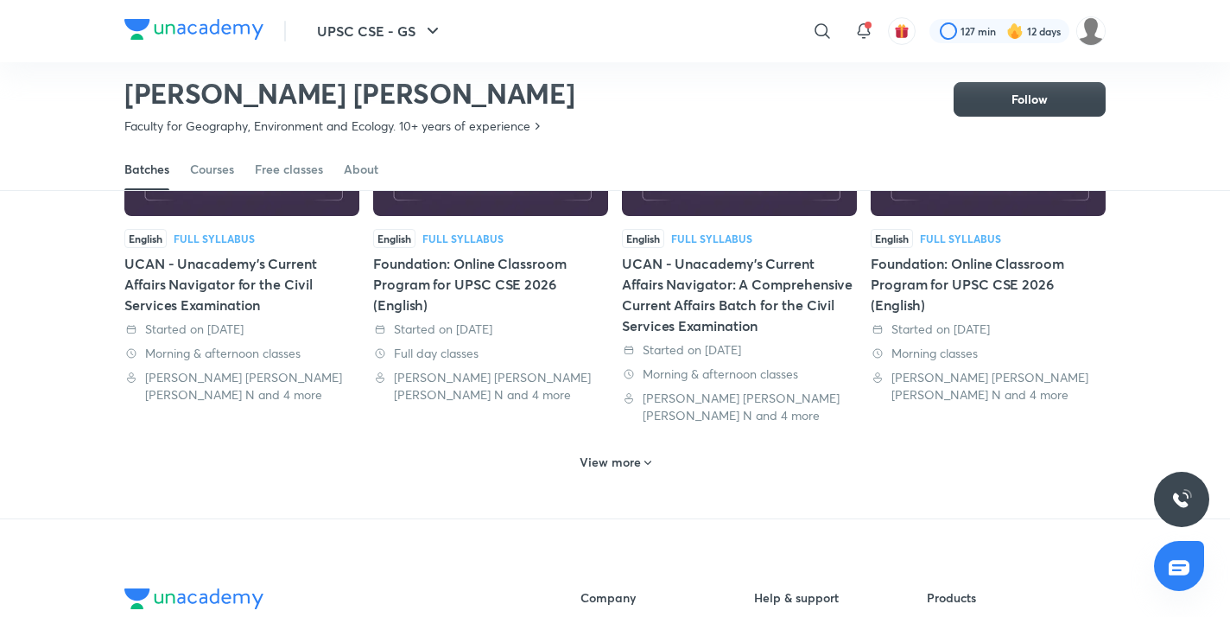
scroll to position [928, 0]
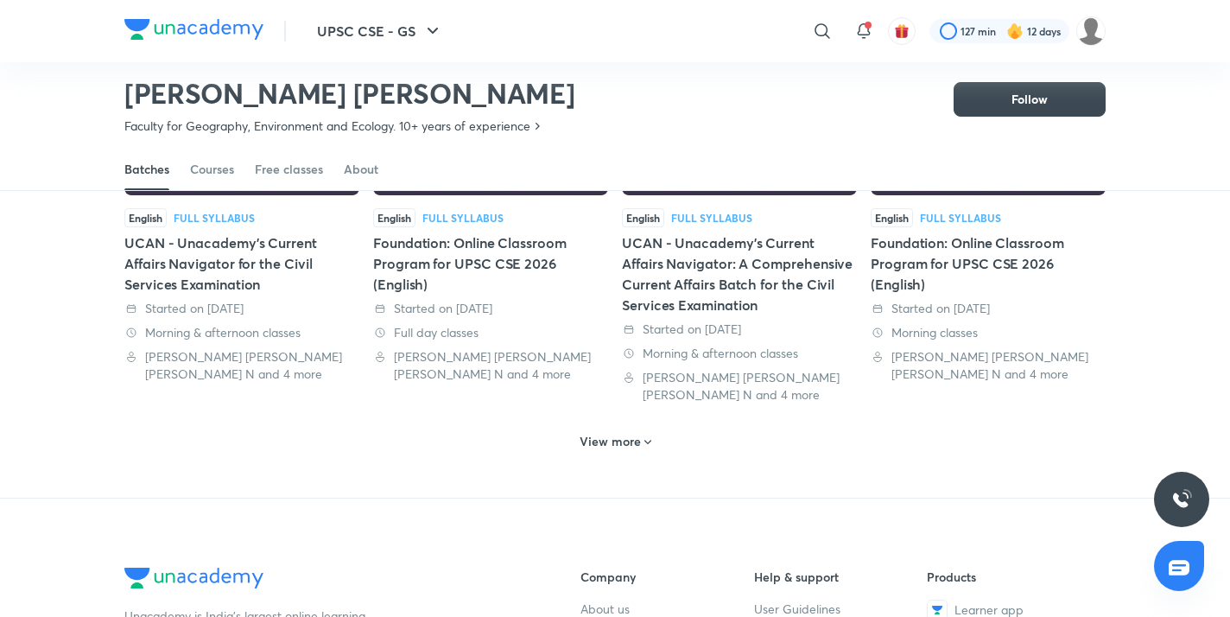
click at [608, 442] on h6 "View more" at bounding box center [610, 441] width 61 height 17
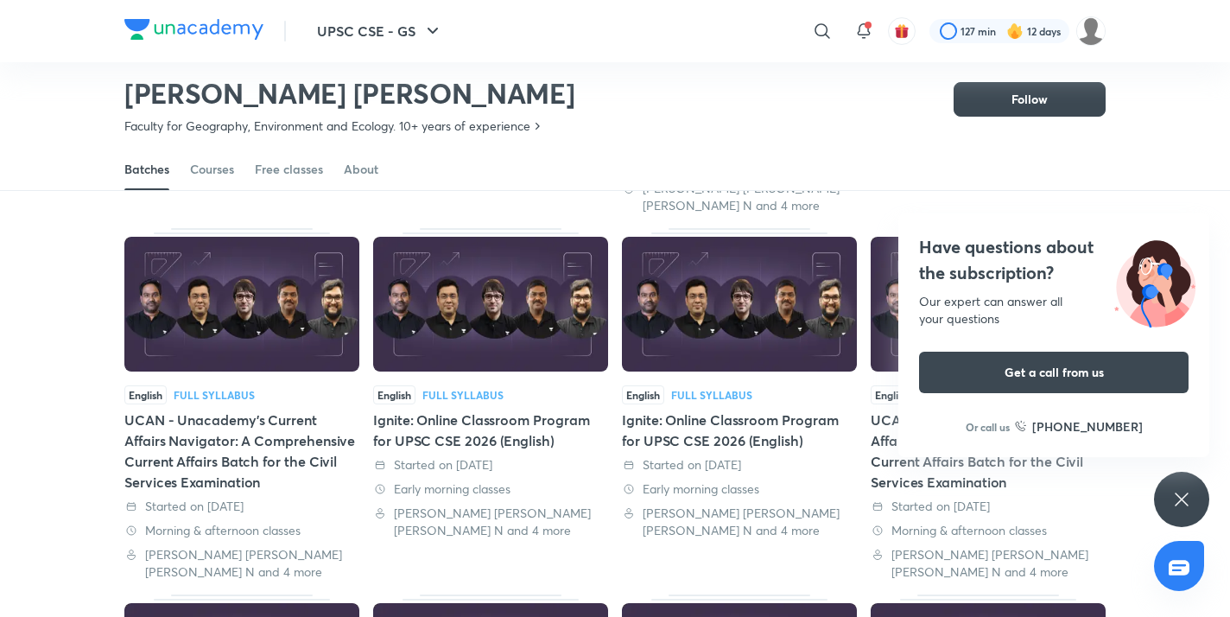
scroll to position [1145, 0]
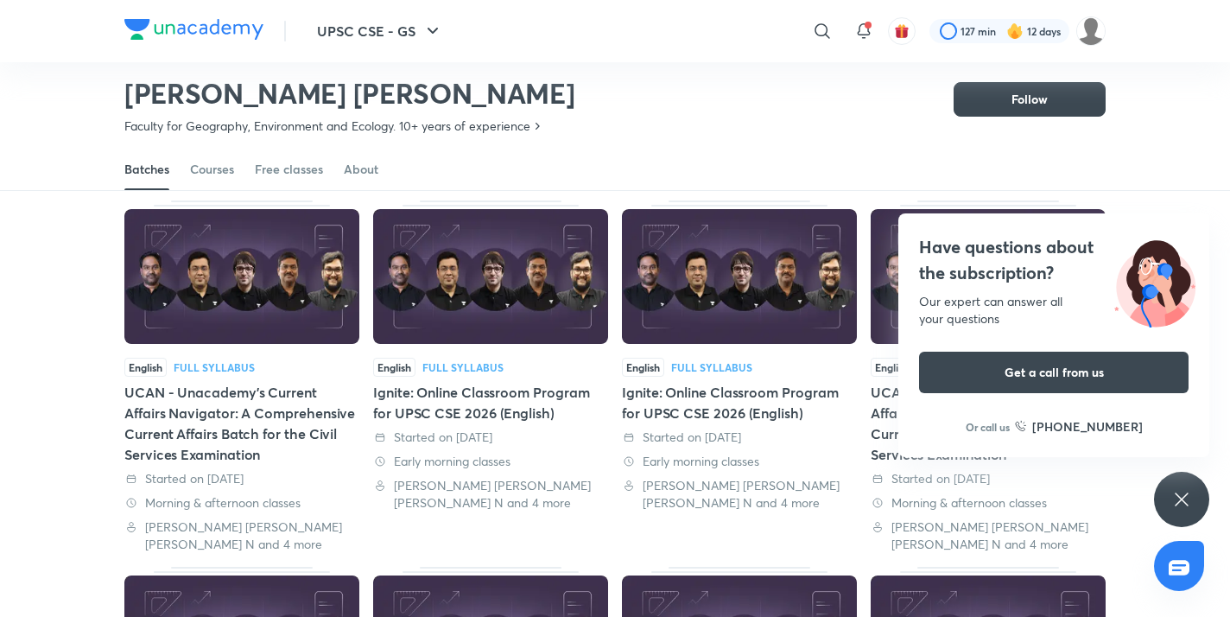
click at [1183, 497] on icon at bounding box center [1182, 499] width 21 height 21
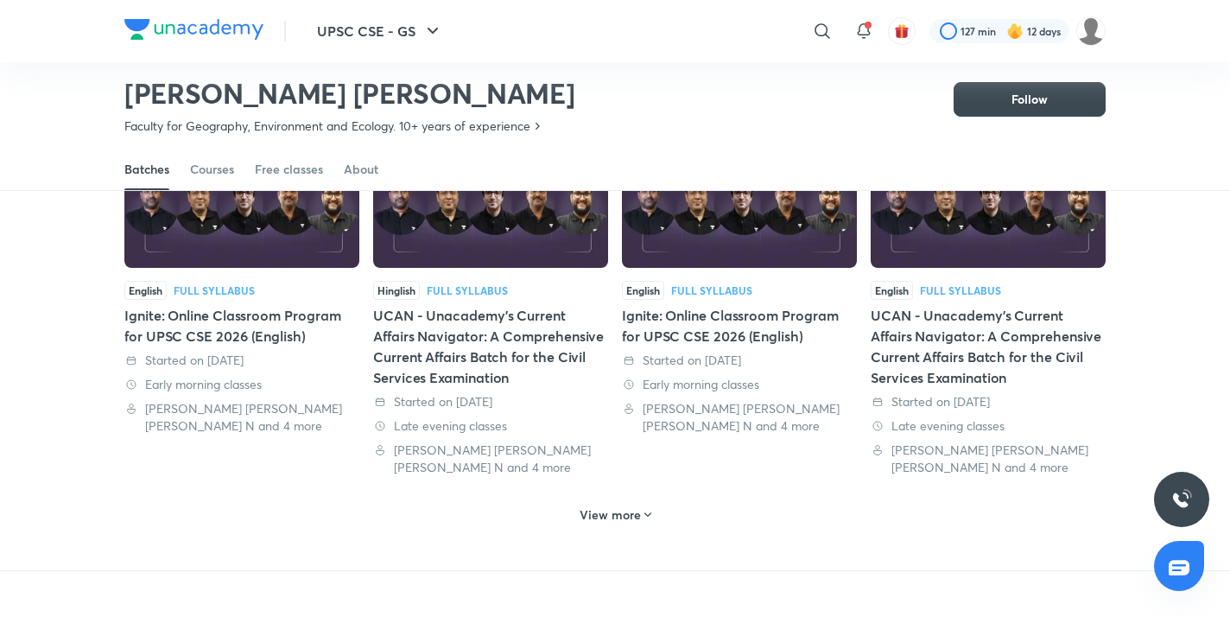
scroll to position [1895, 0]
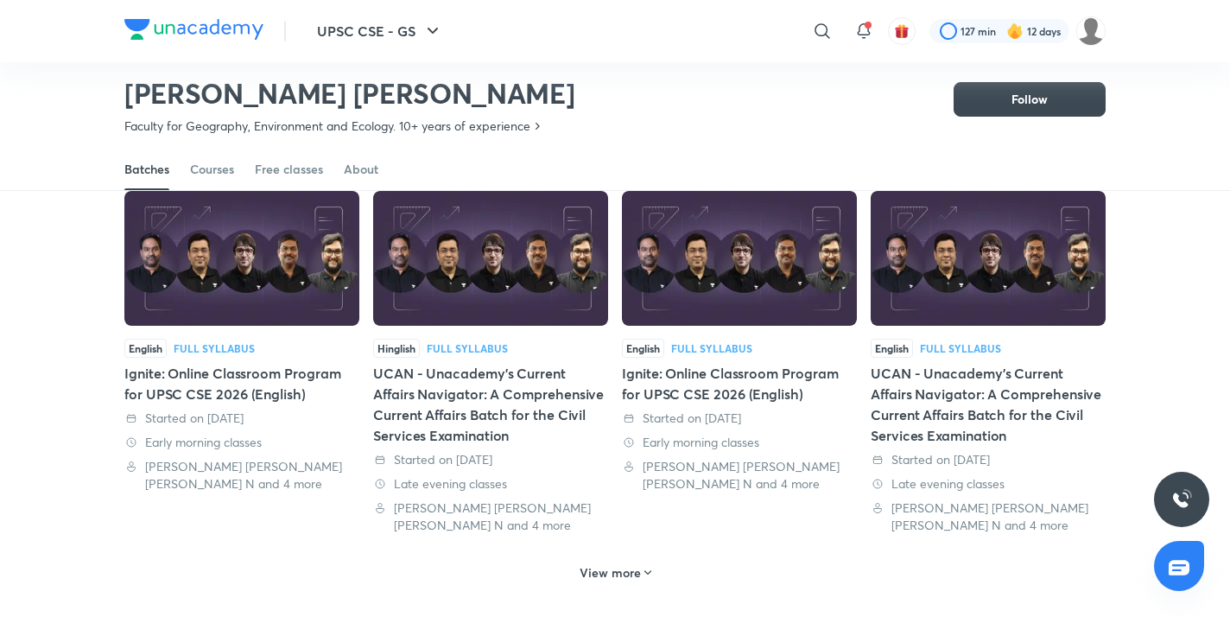
click at [762, 312] on img at bounding box center [739, 258] width 235 height 135
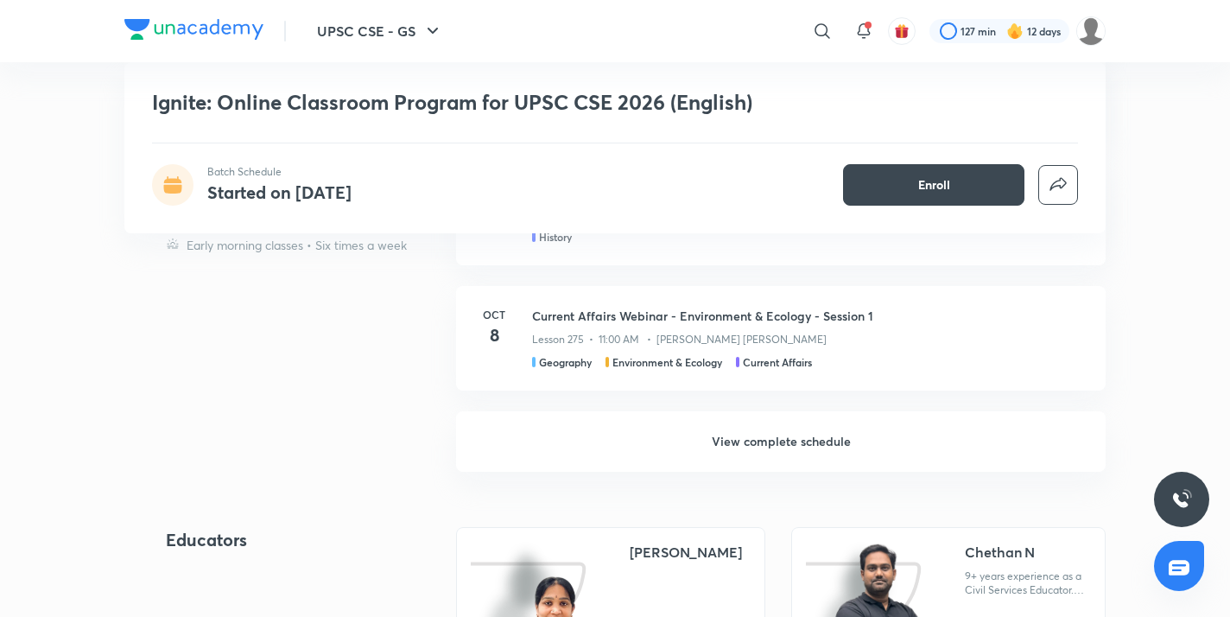
scroll to position [6734, 0]
click at [555, 460] on h6 "View complete schedule" at bounding box center [781, 442] width 650 height 60
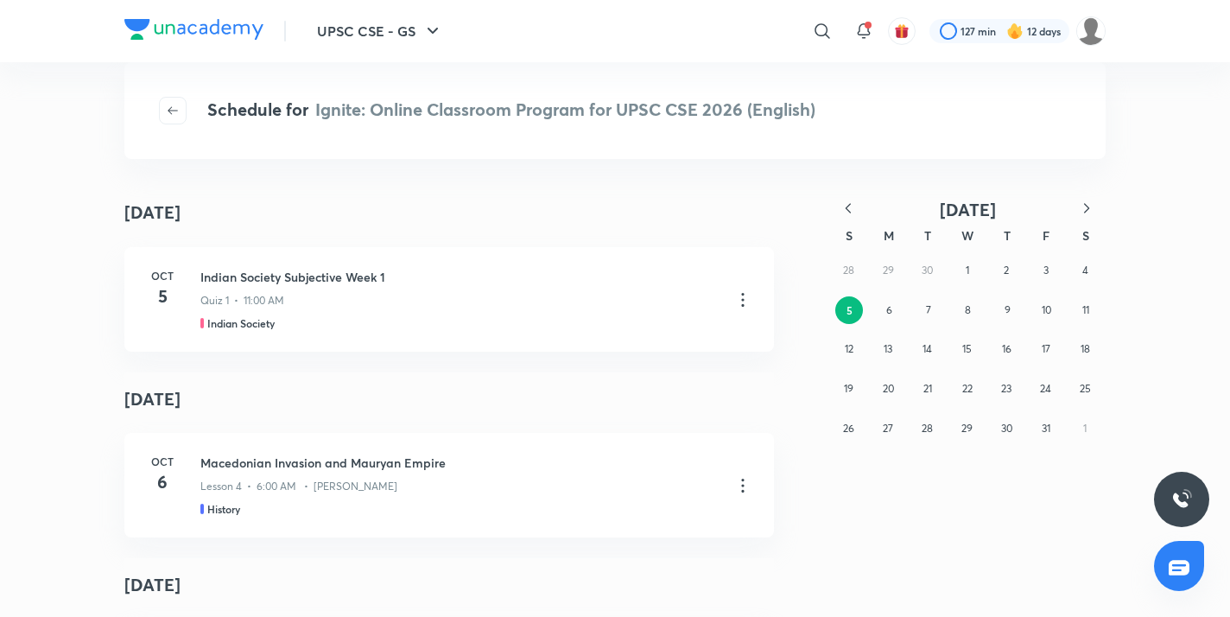
click at [848, 208] on icon "button" at bounding box center [848, 208] width 17 height 17
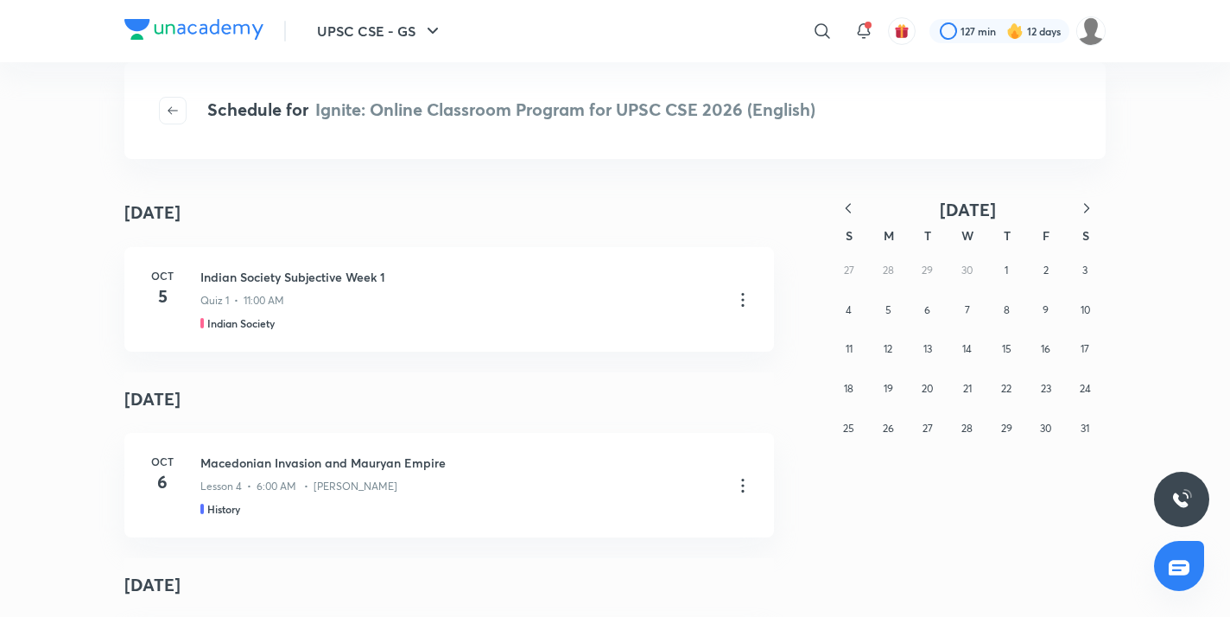
click at [848, 208] on icon "button" at bounding box center [848, 208] width 17 height 17
click at [972, 269] on button "1" at bounding box center [968, 271] width 28 height 28
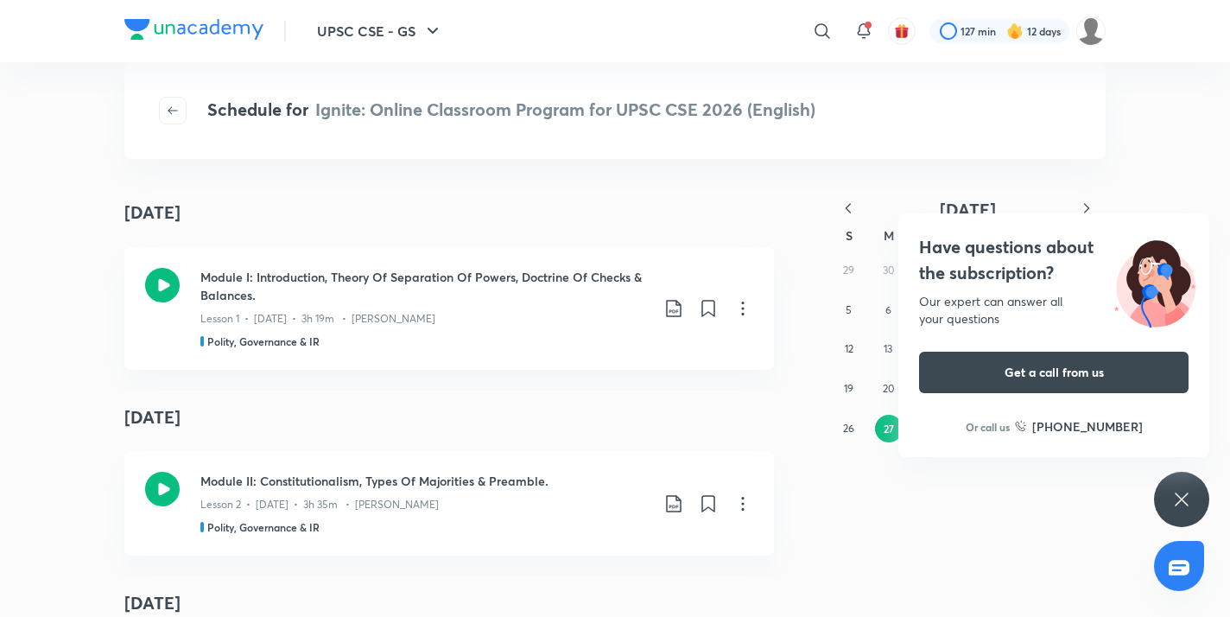
click at [1181, 495] on icon at bounding box center [1182, 499] width 21 height 21
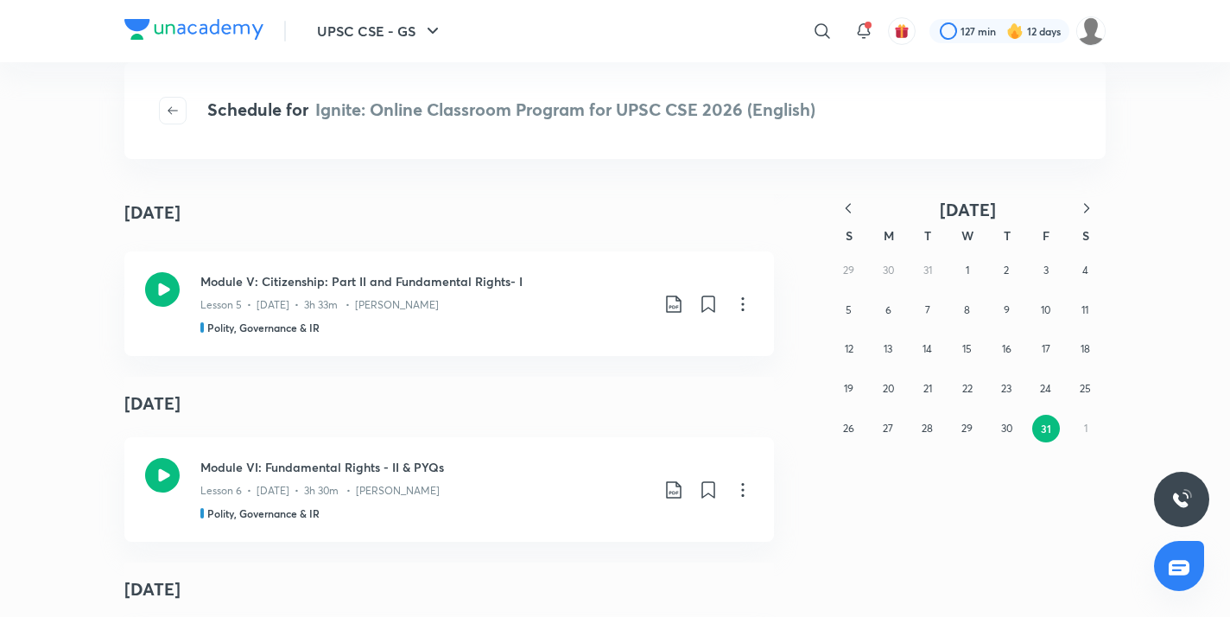
scroll to position [757, 0]
click at [1084, 213] on icon "button" at bounding box center [1086, 208] width 17 height 17
click at [1038, 425] on button "28" at bounding box center [1047, 429] width 28 height 28
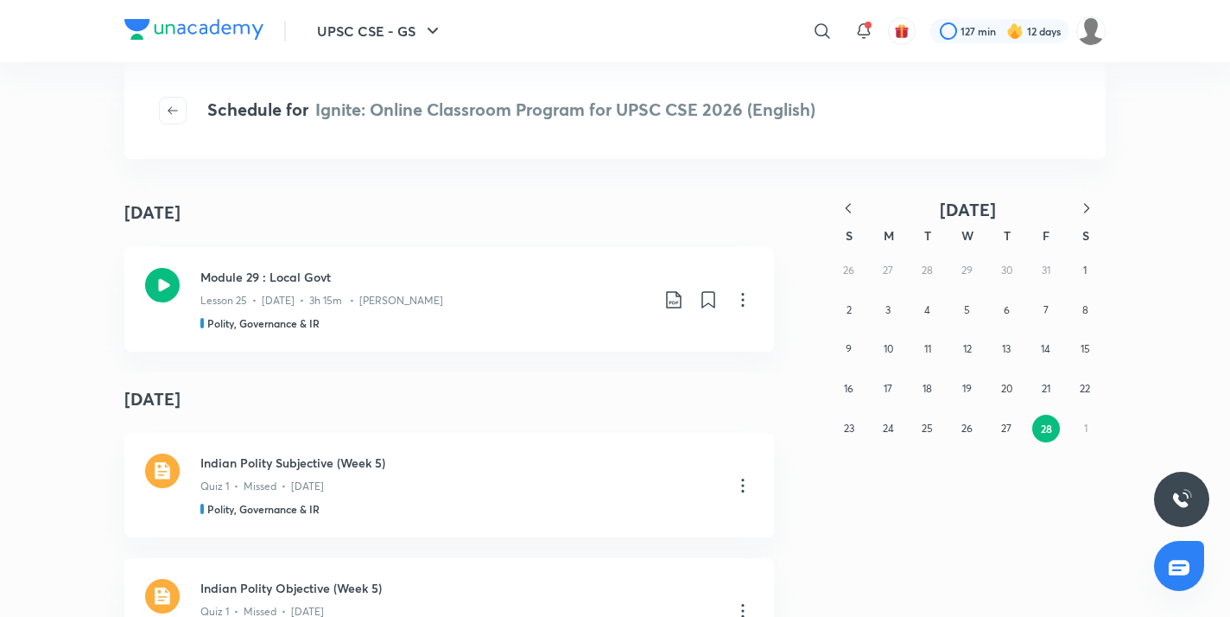
click at [1085, 208] on icon "button" at bounding box center [1086, 208] width 17 height 17
click at [1090, 275] on button "1" at bounding box center [1086, 271] width 28 height 28
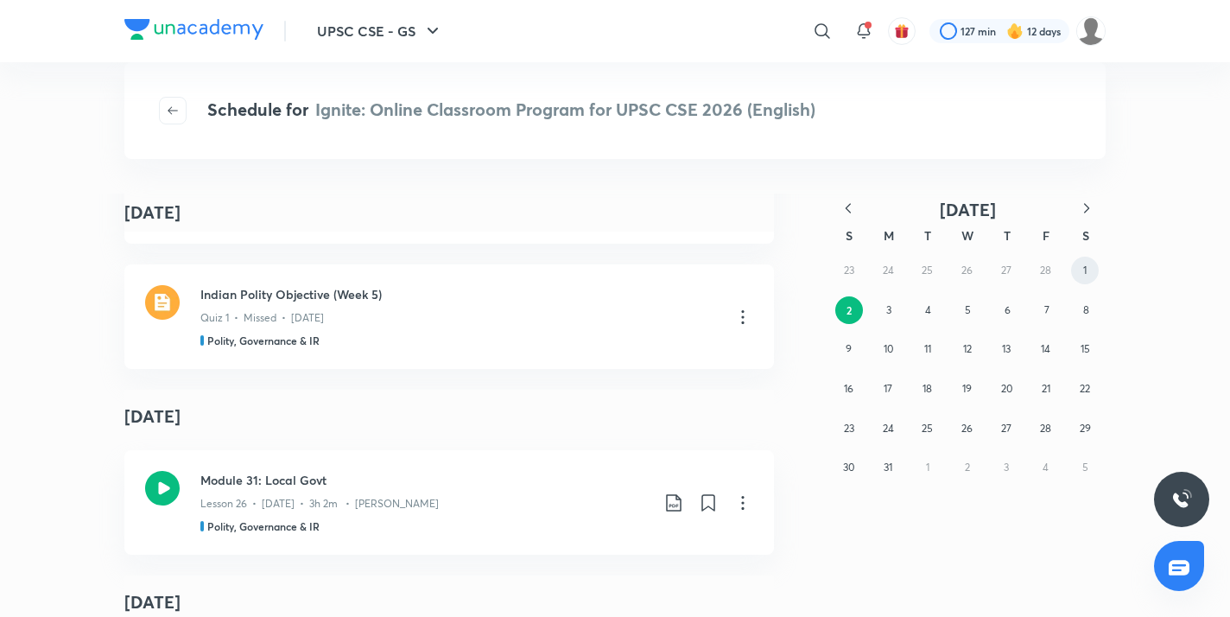
scroll to position [120, 0]
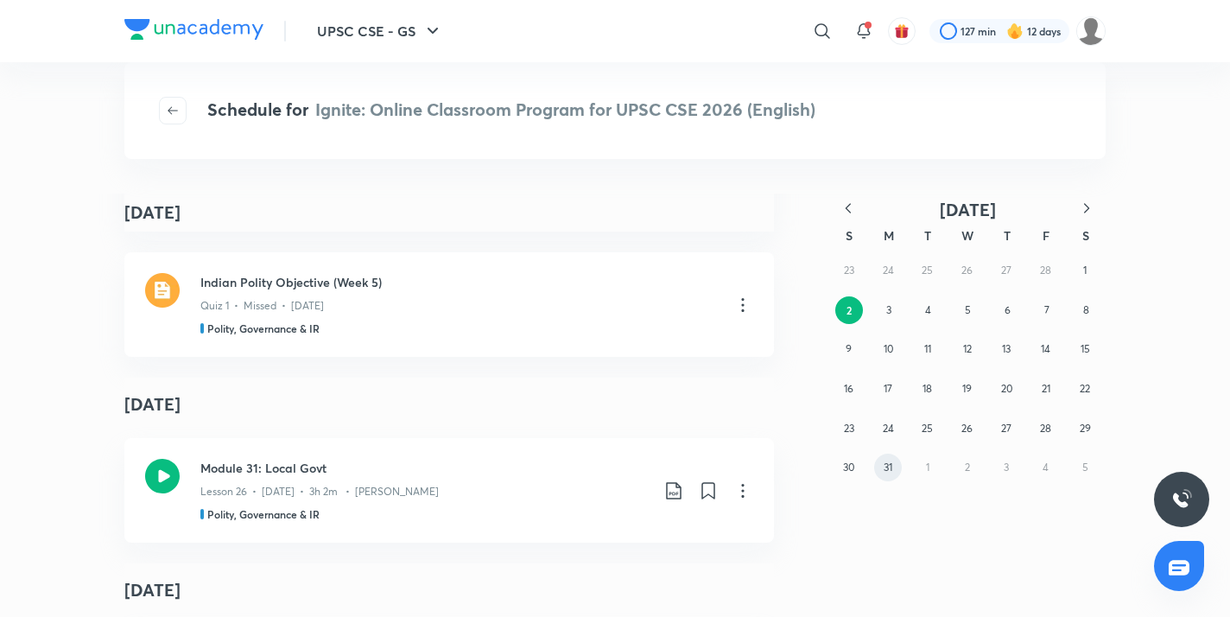
click at [889, 464] on abbr "31" at bounding box center [888, 467] width 9 height 13
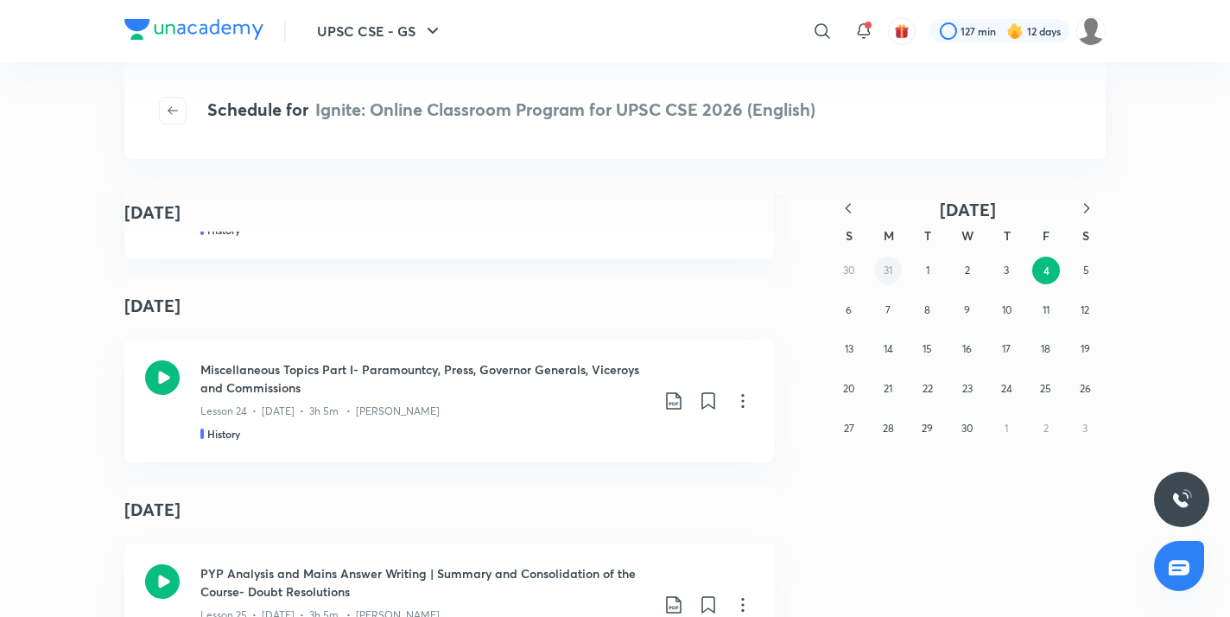
scroll to position [562, 0]
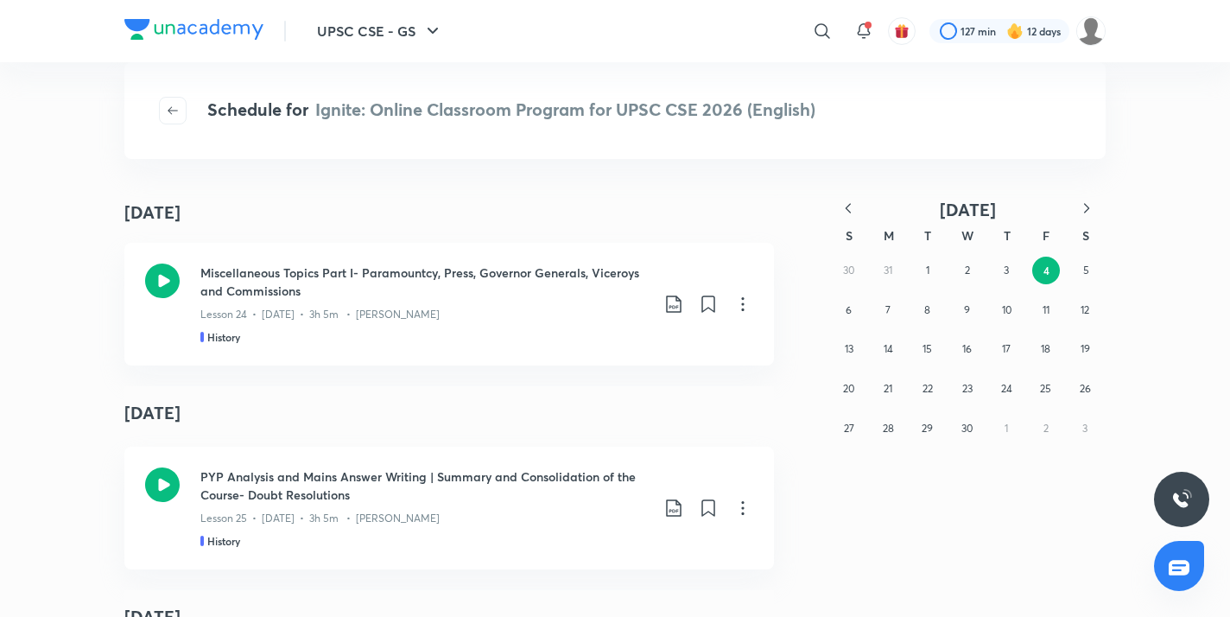
click at [1090, 213] on icon "button" at bounding box center [1086, 208] width 17 height 17
click at [1080, 420] on button "31" at bounding box center [1085, 429] width 28 height 28
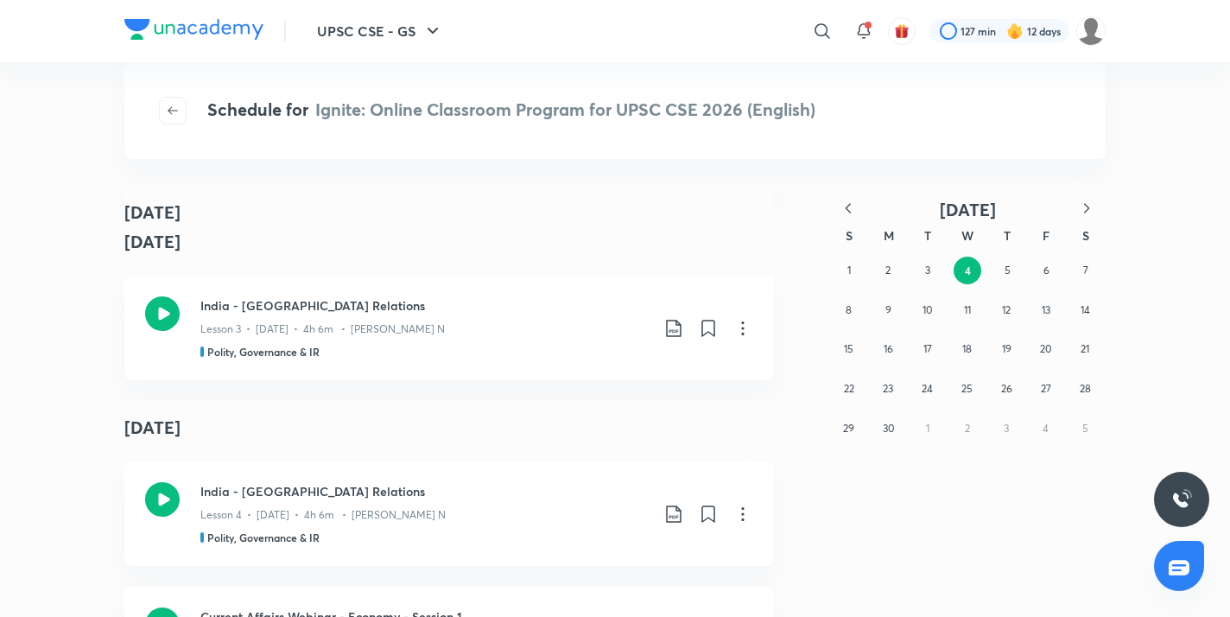
scroll to position [1393, 0]
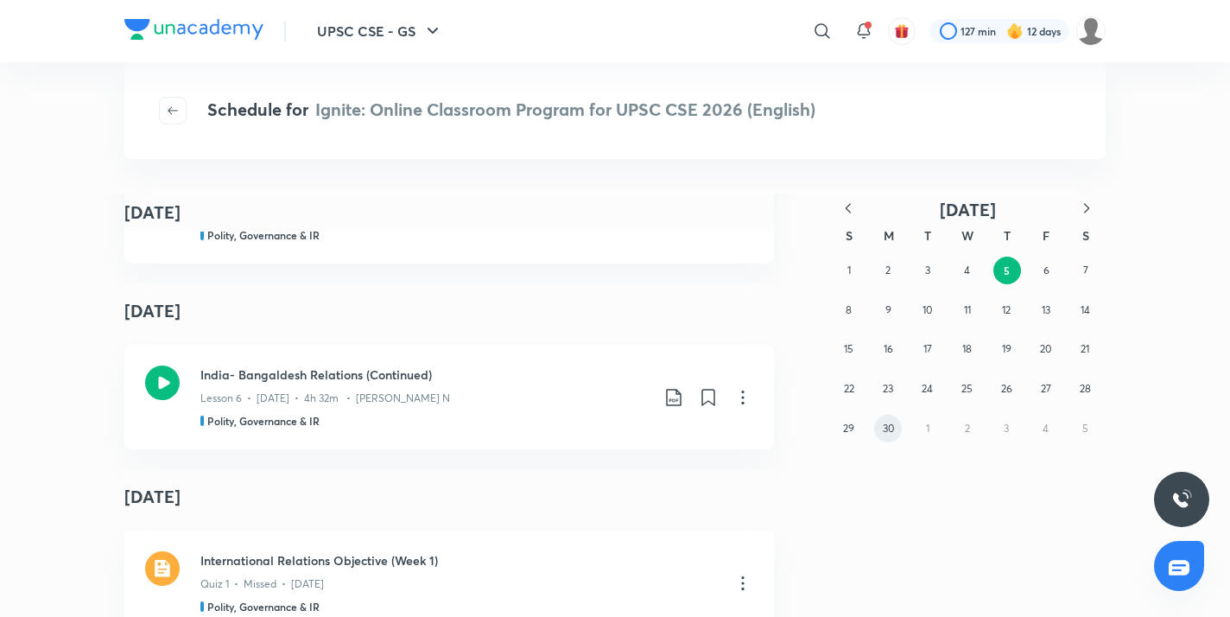
click at [884, 428] on abbr "30" at bounding box center [888, 428] width 11 height 13
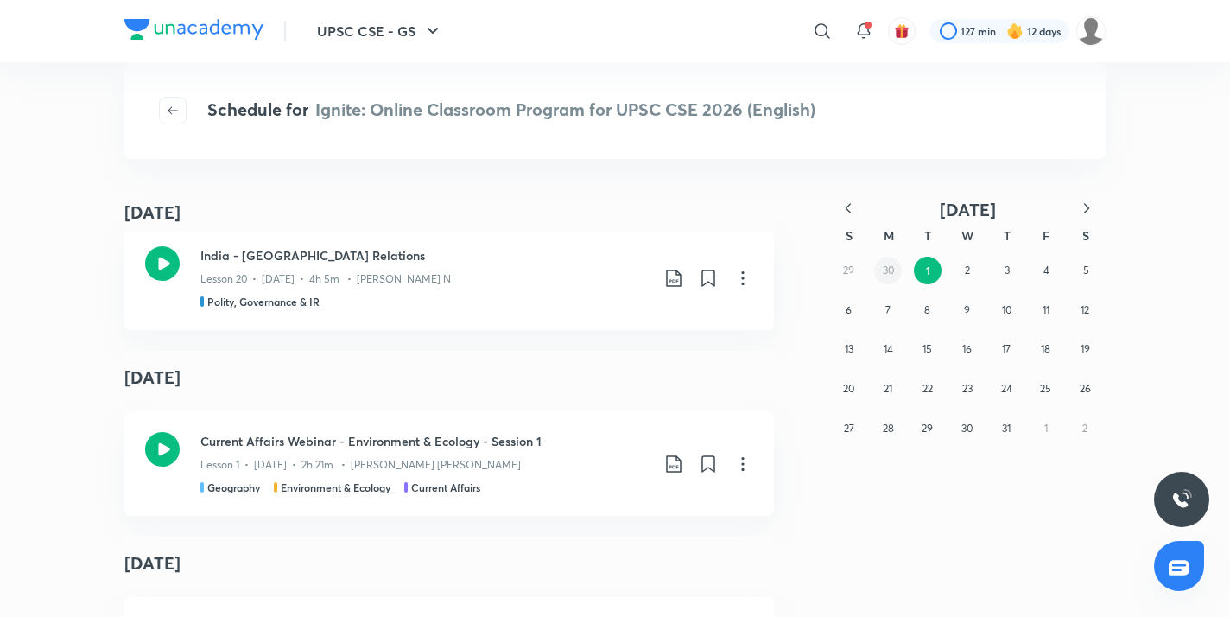
scroll to position [334, 0]
click at [1006, 423] on abbr "31" at bounding box center [1006, 428] width 9 height 13
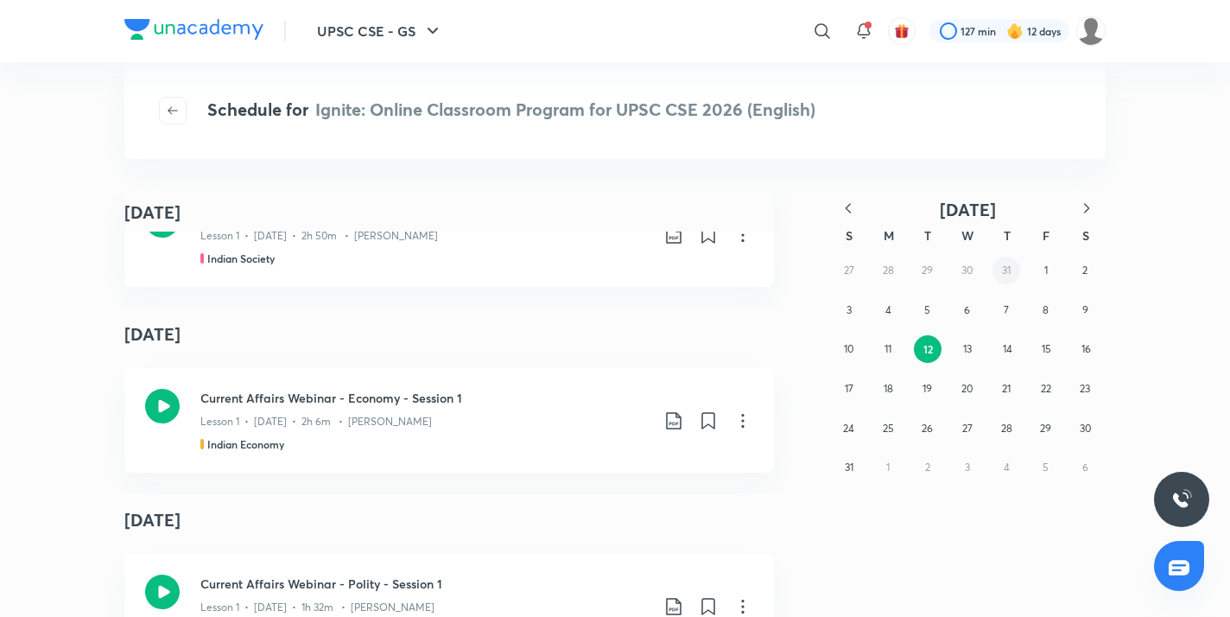
scroll to position [1747, 0]
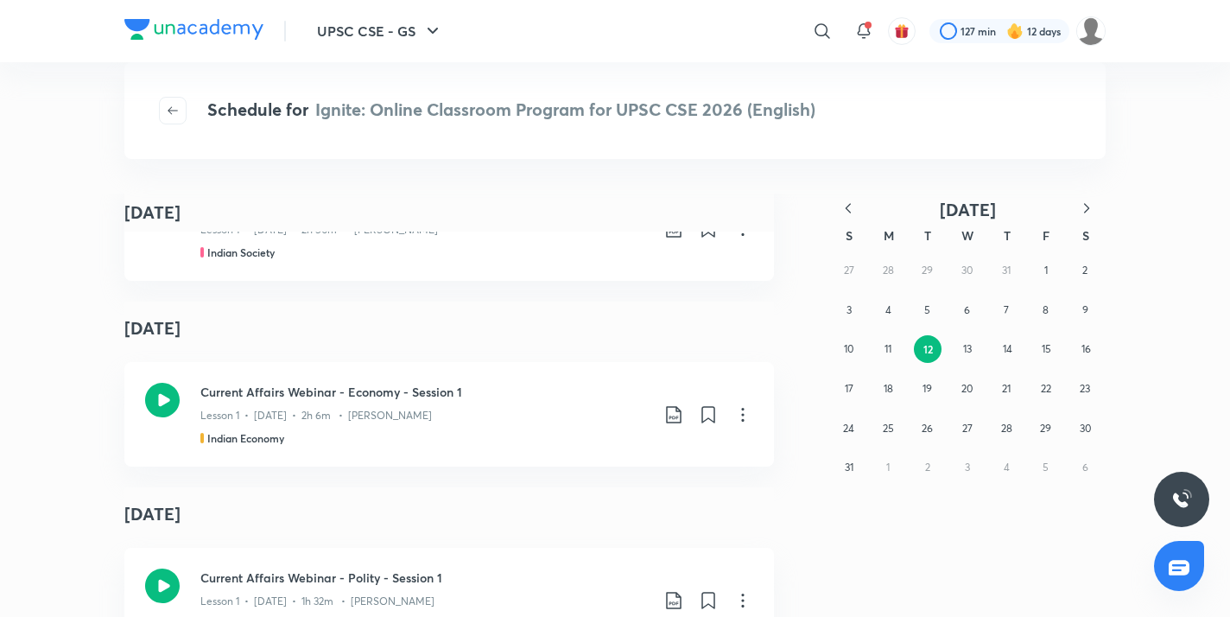
click at [1089, 205] on icon "button" at bounding box center [1086, 208] width 17 height 17
click at [893, 275] on button "1" at bounding box center [888, 271] width 28 height 28
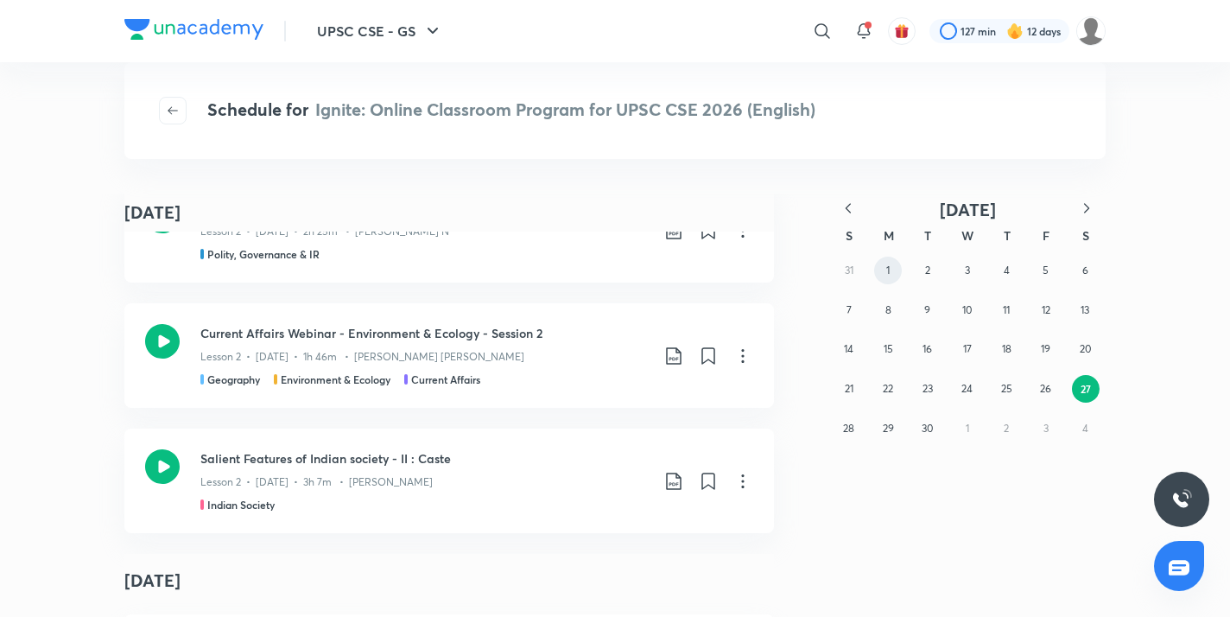
scroll to position [2235, 0]
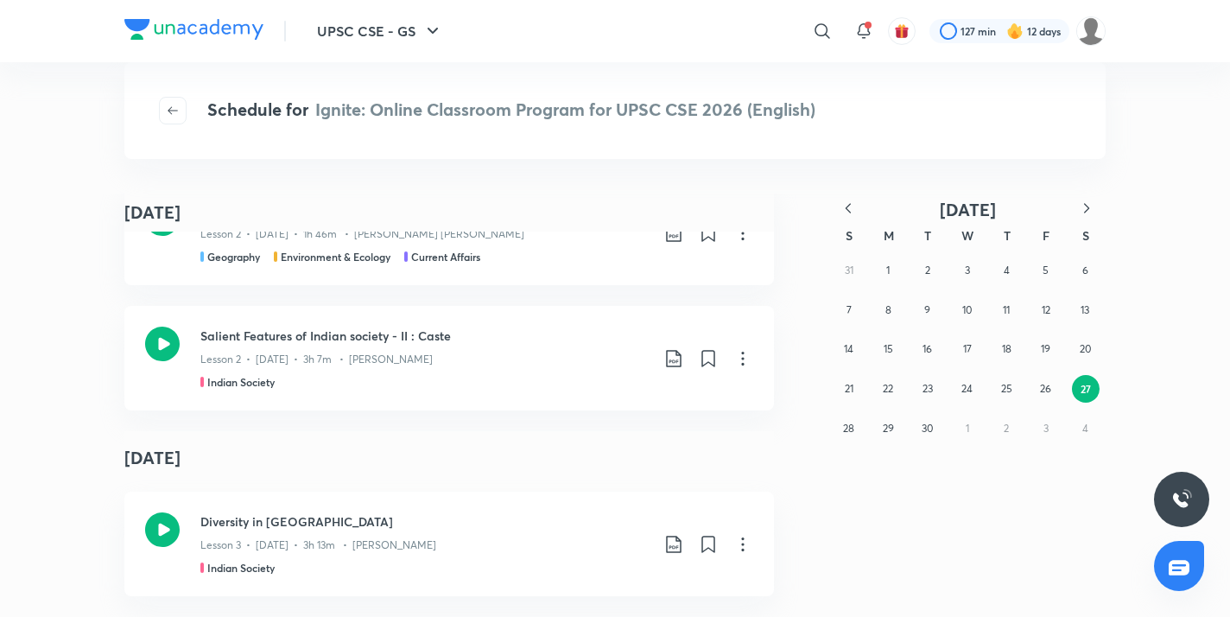
click at [1084, 208] on icon "button" at bounding box center [1086, 208] width 17 height 17
click at [969, 270] on button "1" at bounding box center [968, 271] width 28 height 28
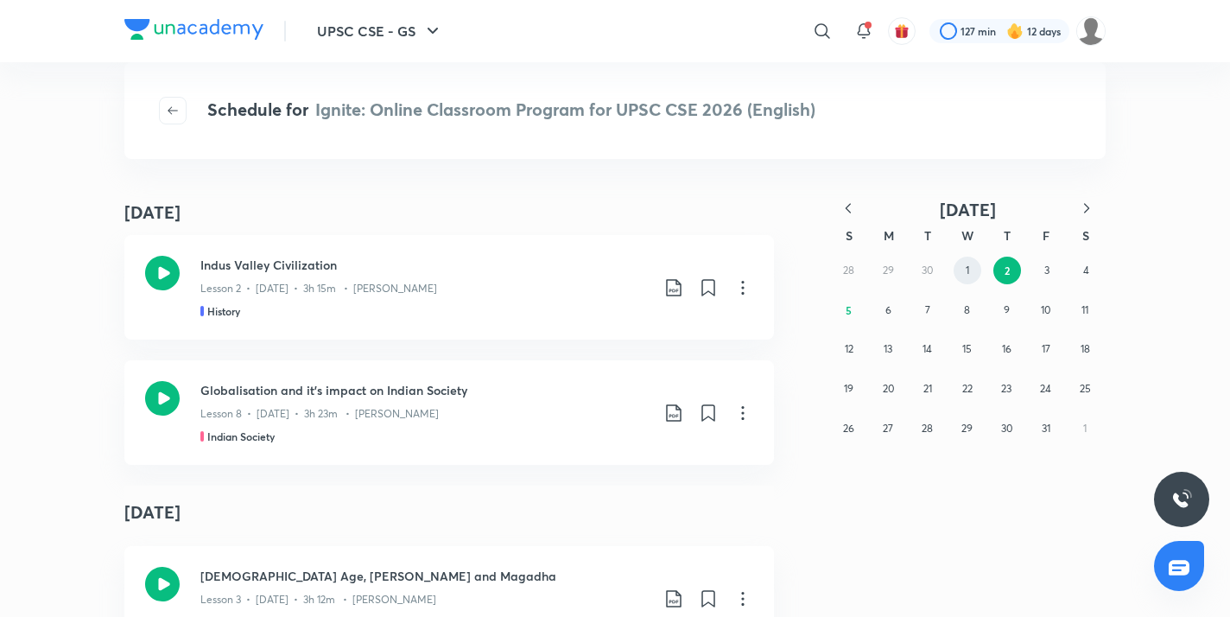
scroll to position [0, 0]
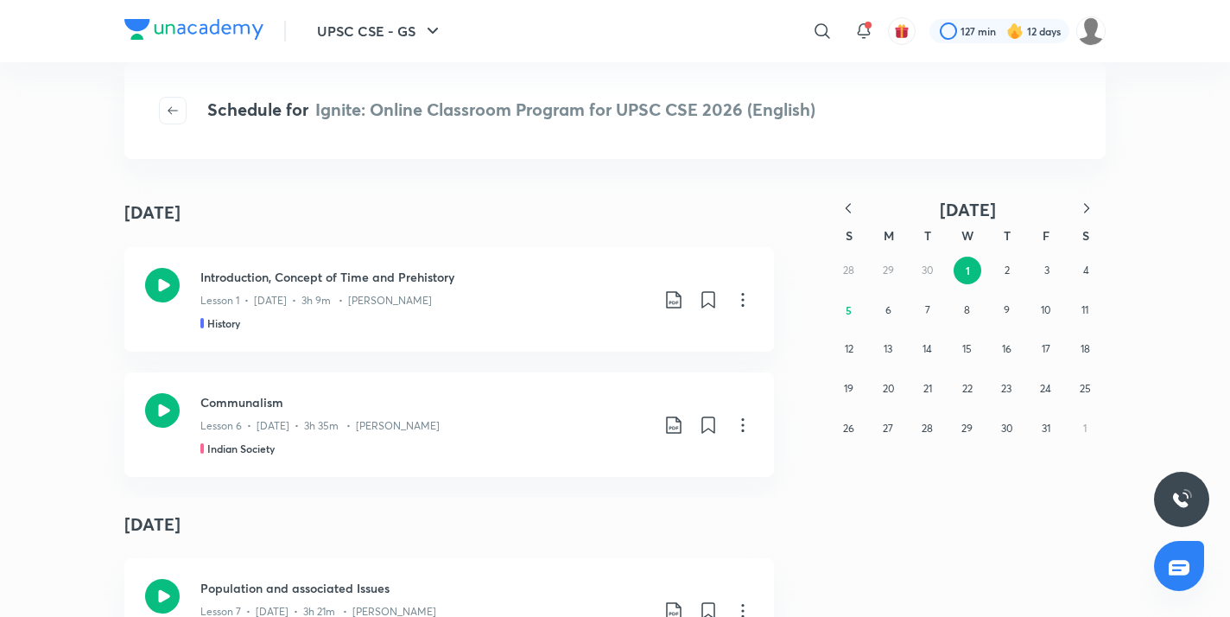
click at [848, 207] on icon "button" at bounding box center [848, 208] width 17 height 17
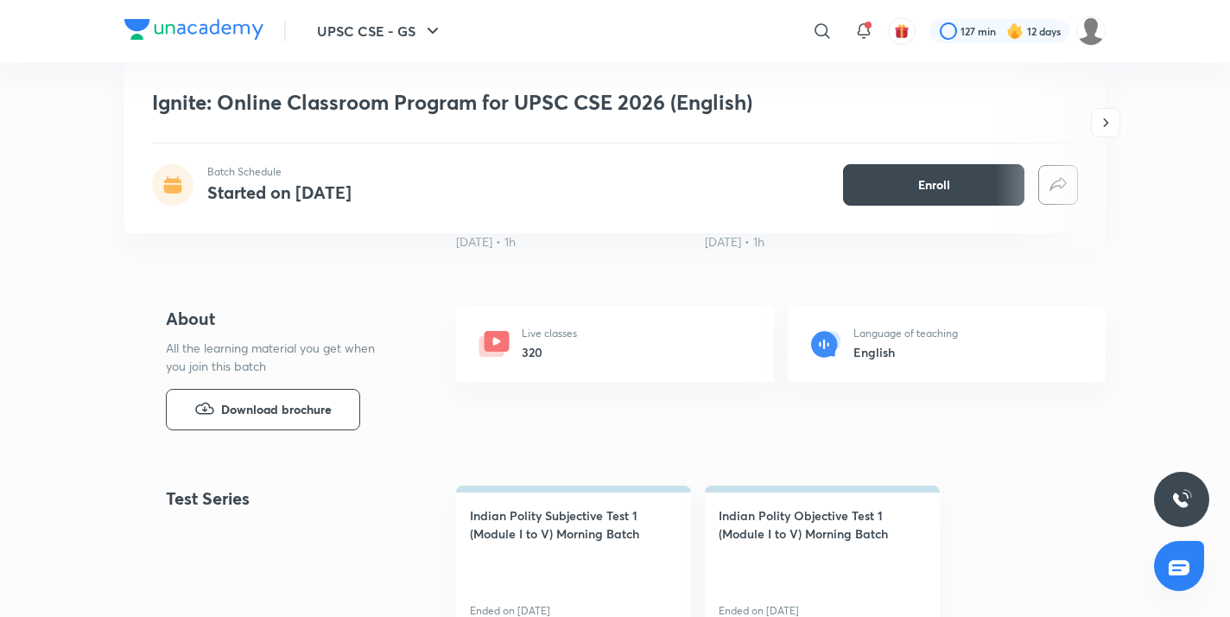
scroll to position [566, 0]
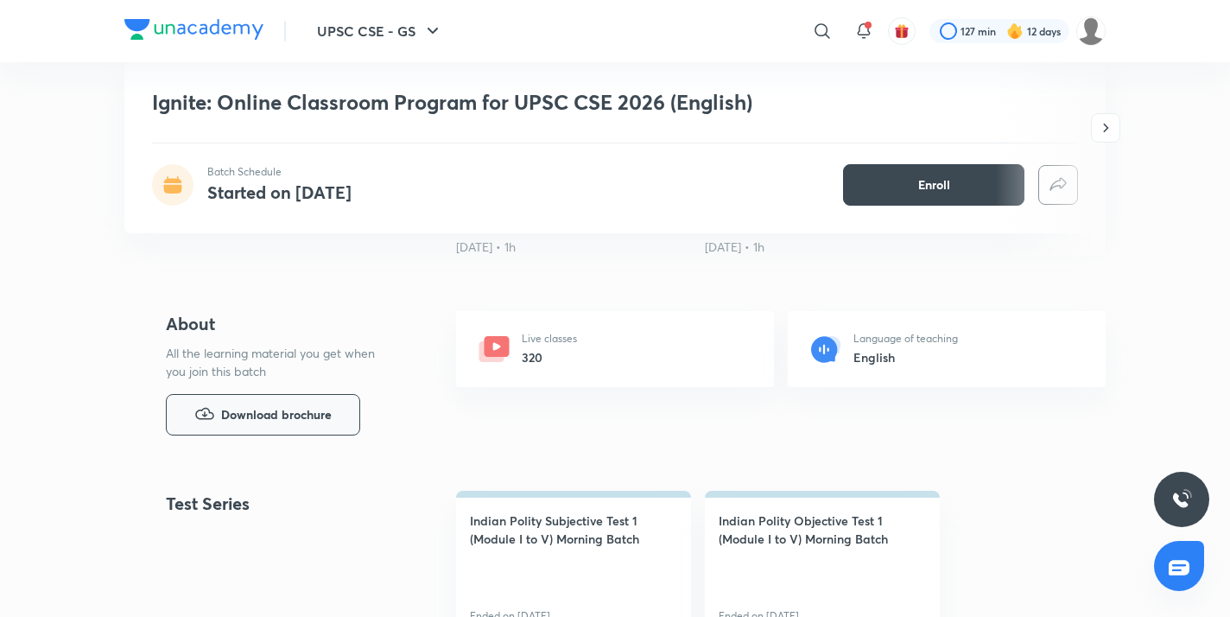
click at [313, 419] on span "Download brochure" at bounding box center [276, 414] width 111 height 19
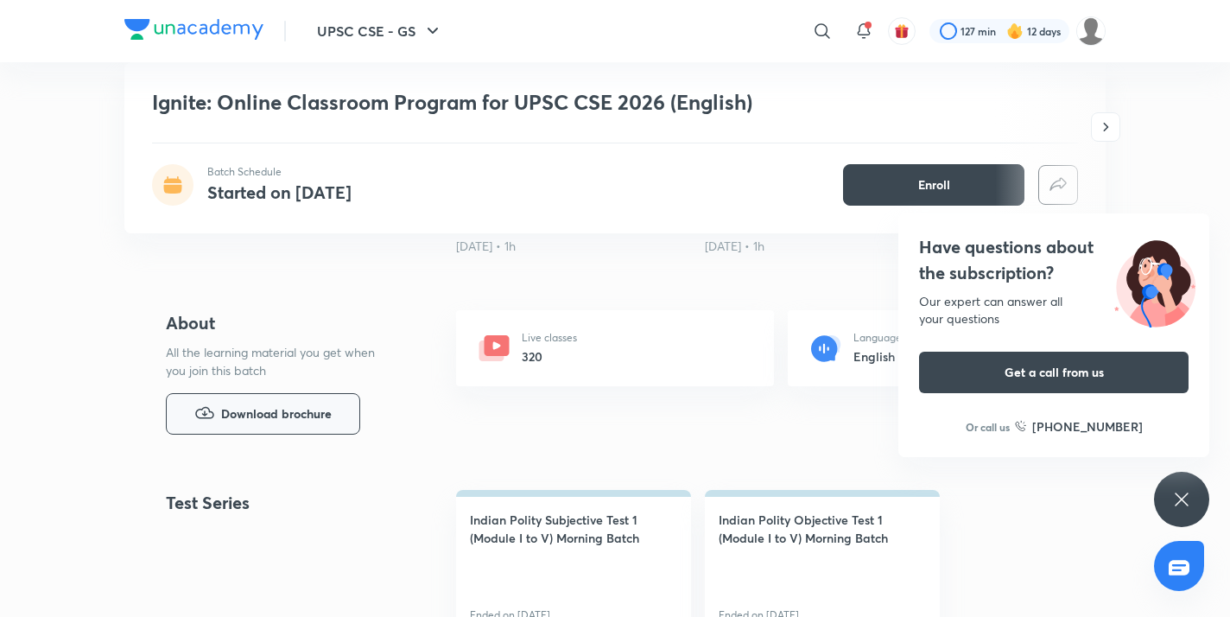
scroll to position [554, 0]
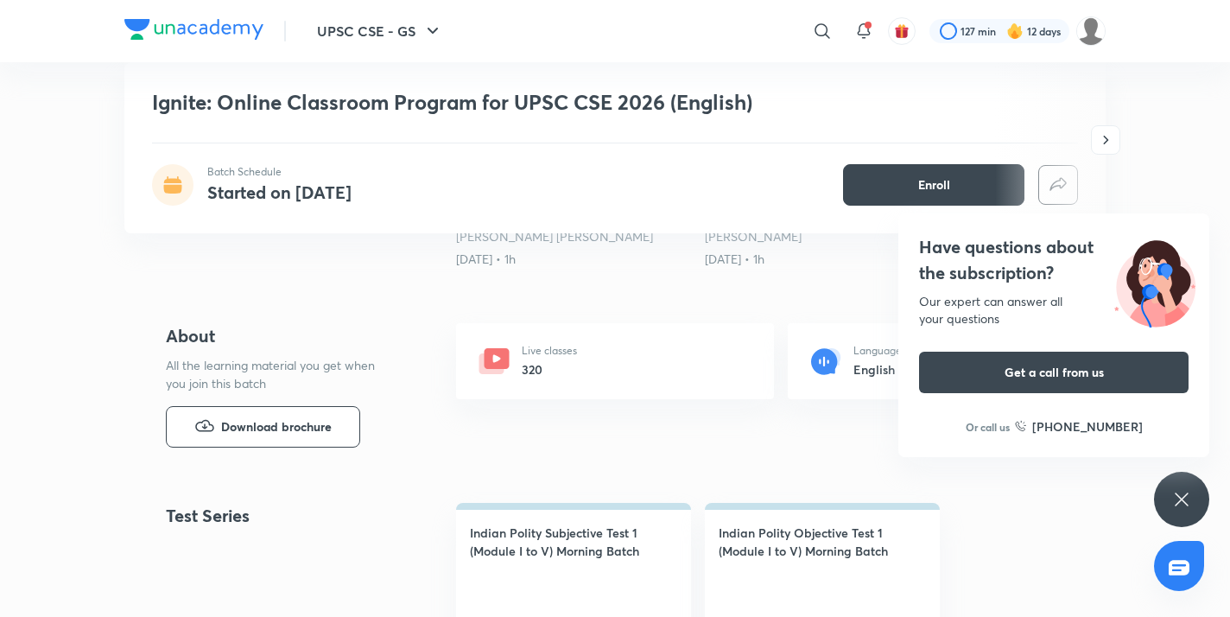
click at [1198, 481] on div "Have questions about the subscription? Our expert can answer all your questions…" at bounding box center [1181, 499] width 55 height 55
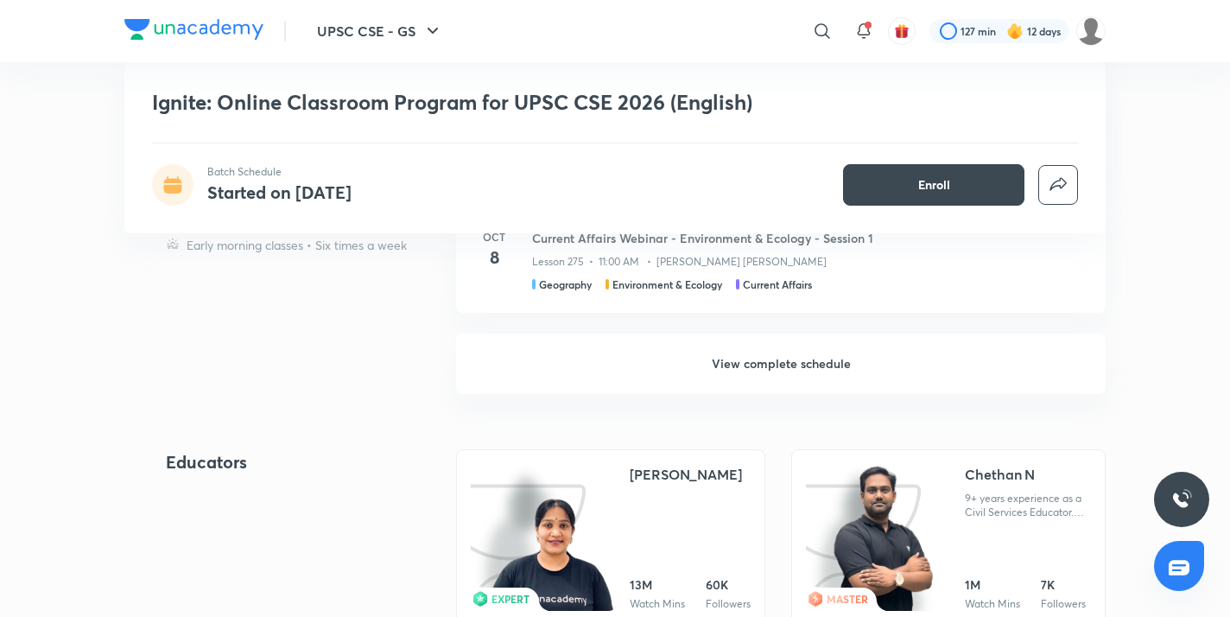
scroll to position [6812, 0]
click at [814, 363] on h6 "View complete schedule" at bounding box center [781, 364] width 650 height 60
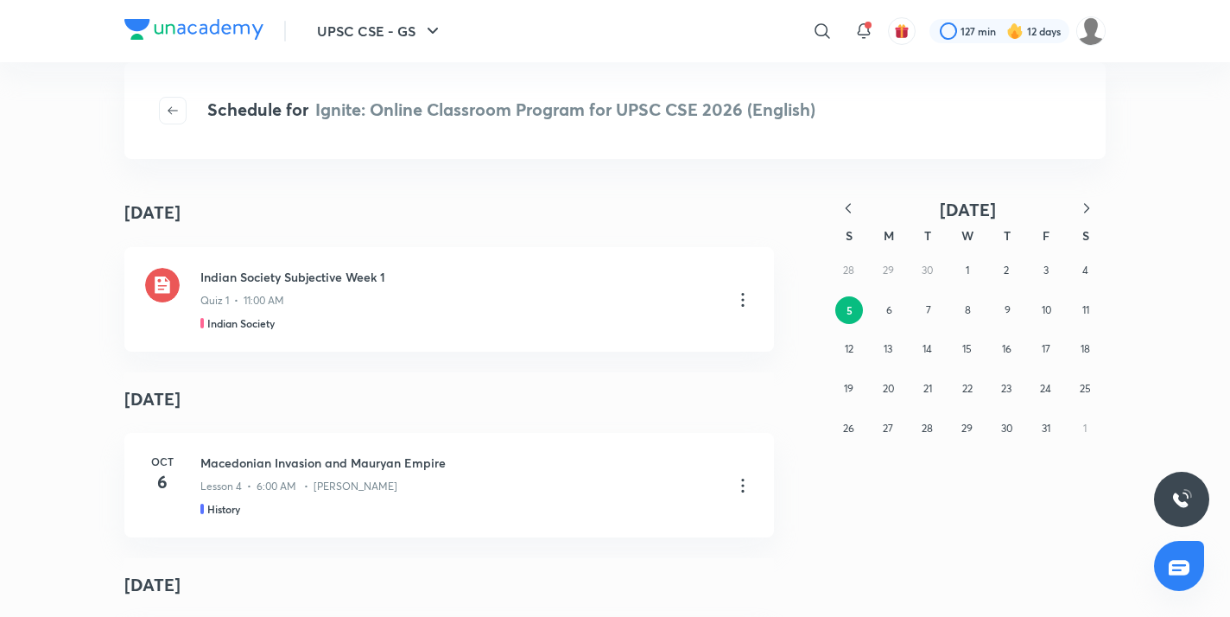
click at [844, 205] on icon "button" at bounding box center [848, 208] width 17 height 17
click at [844, 203] on icon "button" at bounding box center [848, 208] width 17 height 17
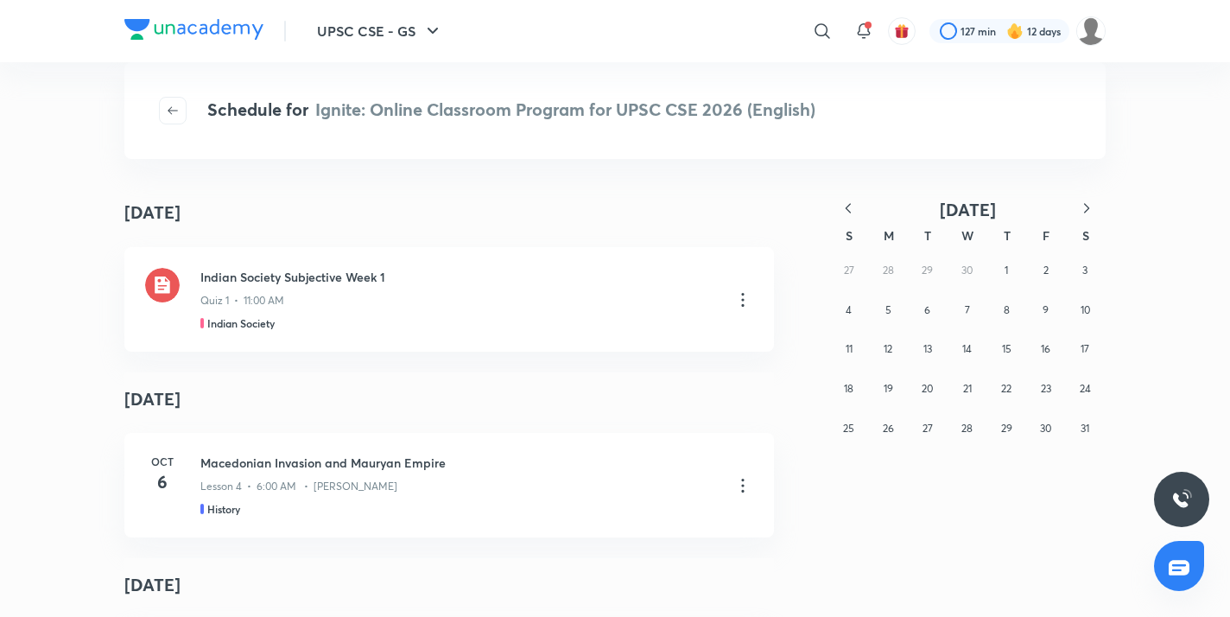
click at [844, 203] on icon "button" at bounding box center [848, 208] width 17 height 17
click at [976, 319] on button "9" at bounding box center [968, 310] width 28 height 28
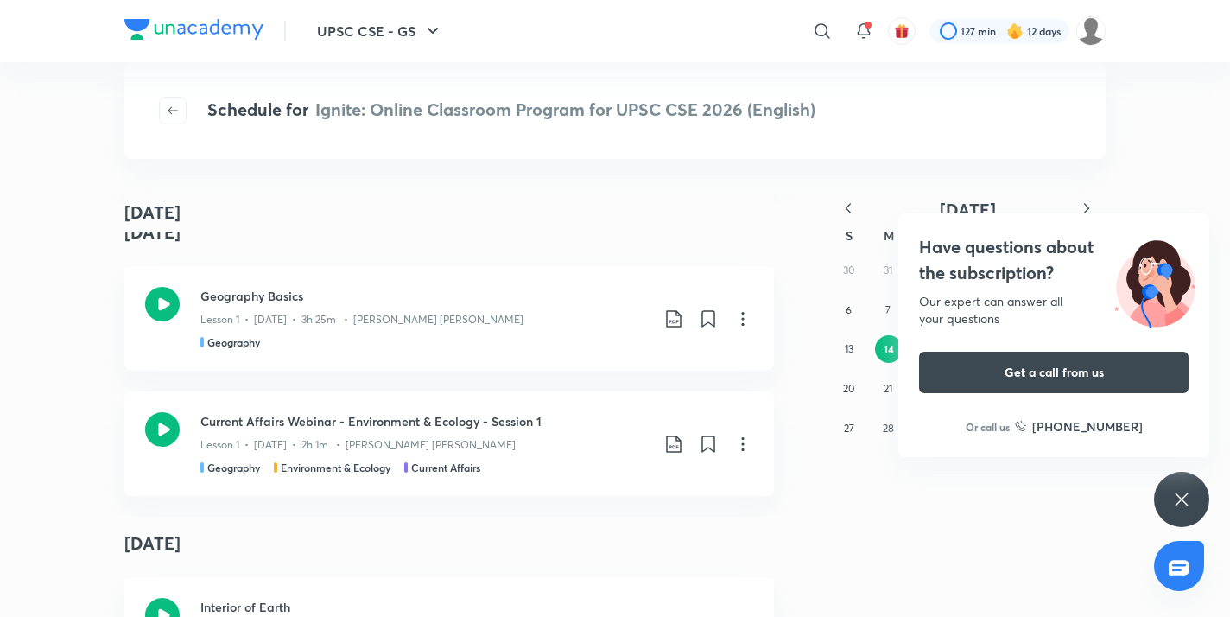
scroll to position [1101, 0]
click at [1191, 497] on icon at bounding box center [1182, 499] width 21 height 21
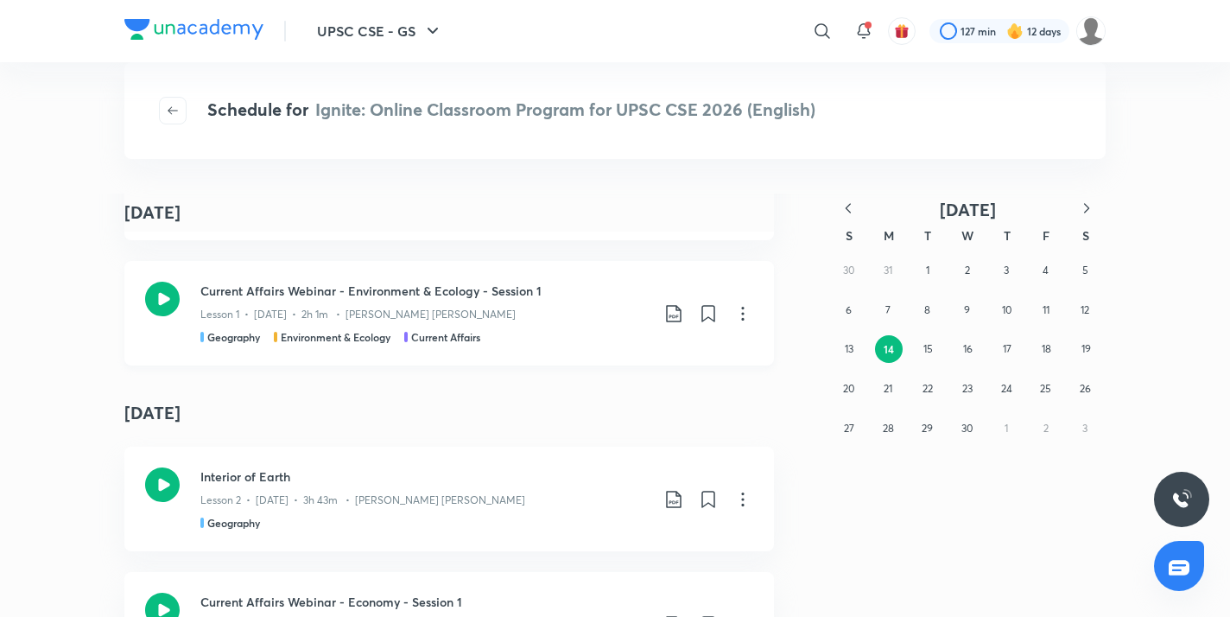
scroll to position [1100, 0]
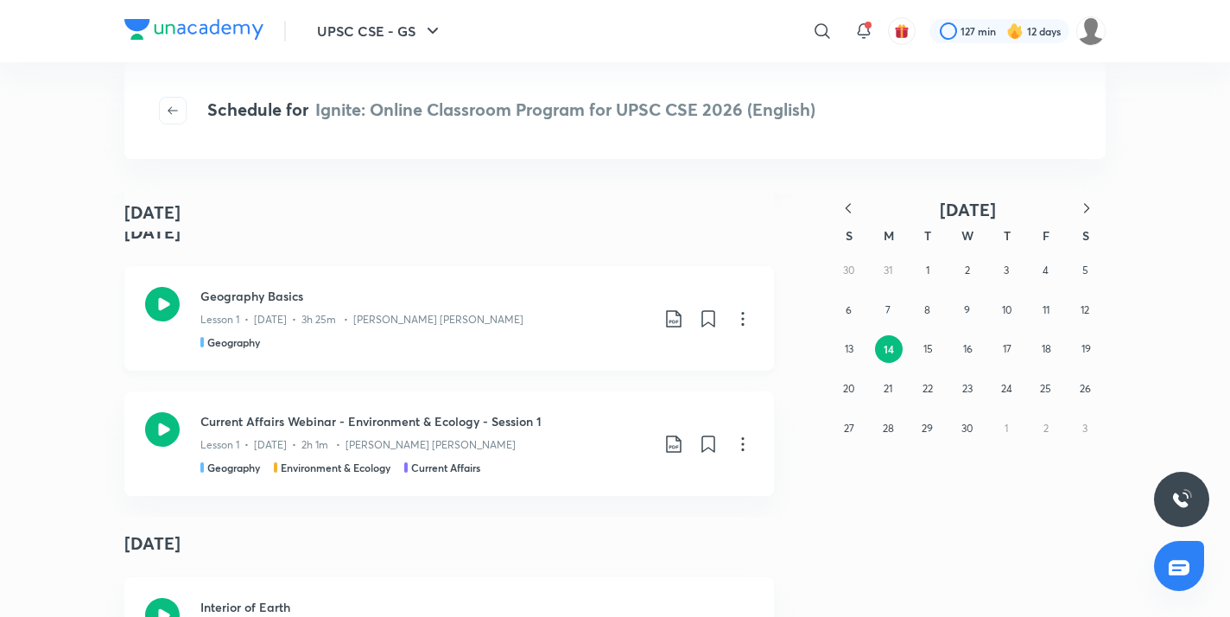
click at [167, 308] on icon at bounding box center [162, 304] width 35 height 35
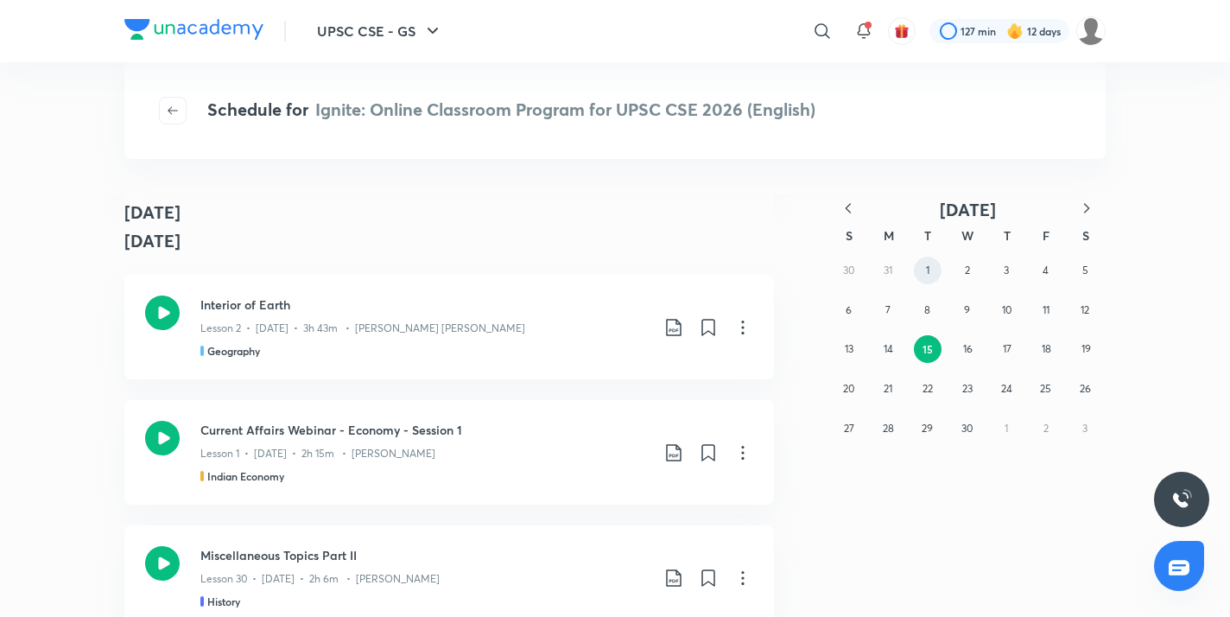
scroll to position [9053, 0]
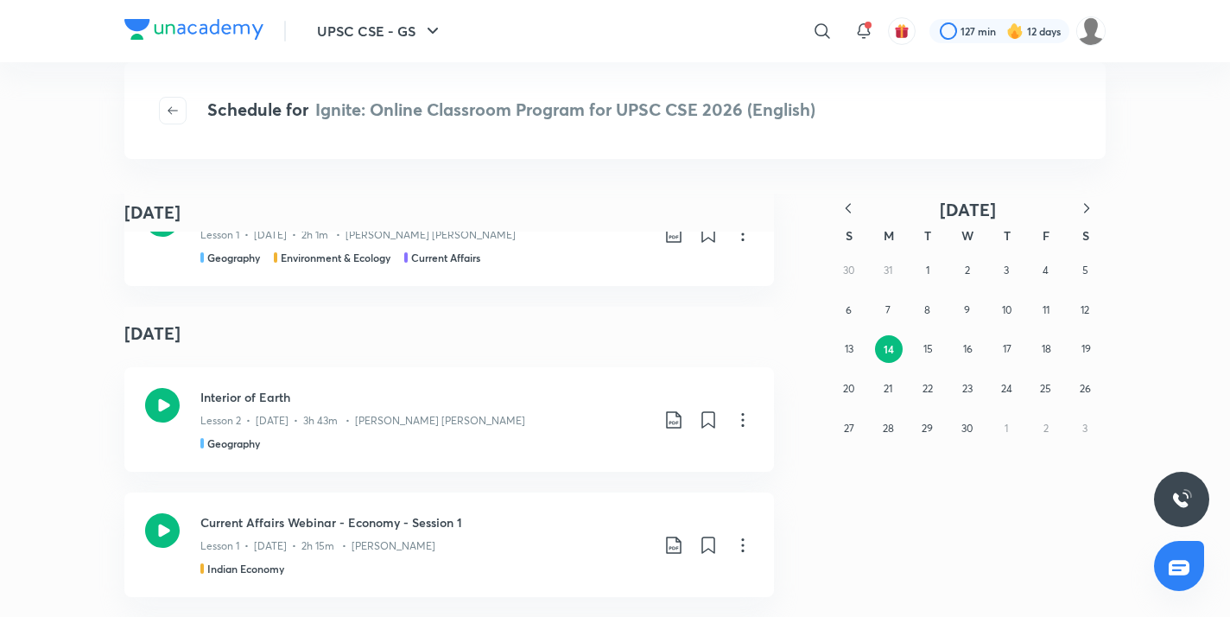
click at [1088, 213] on icon "button" at bounding box center [1086, 208] width 17 height 17
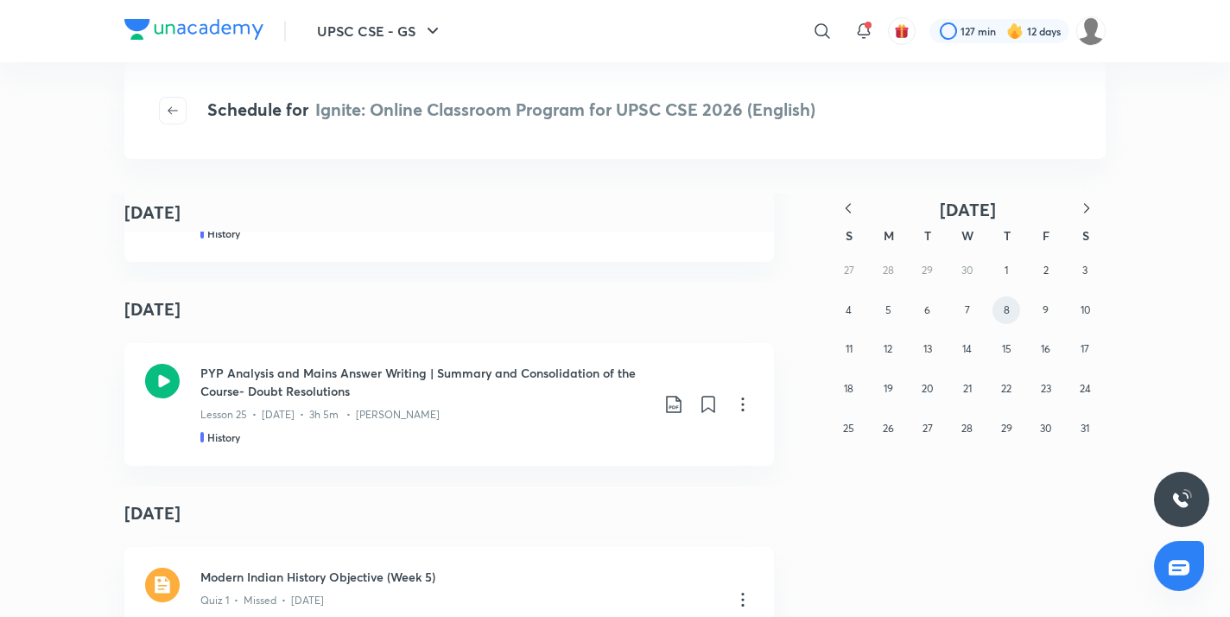
scroll to position [16632, 0]
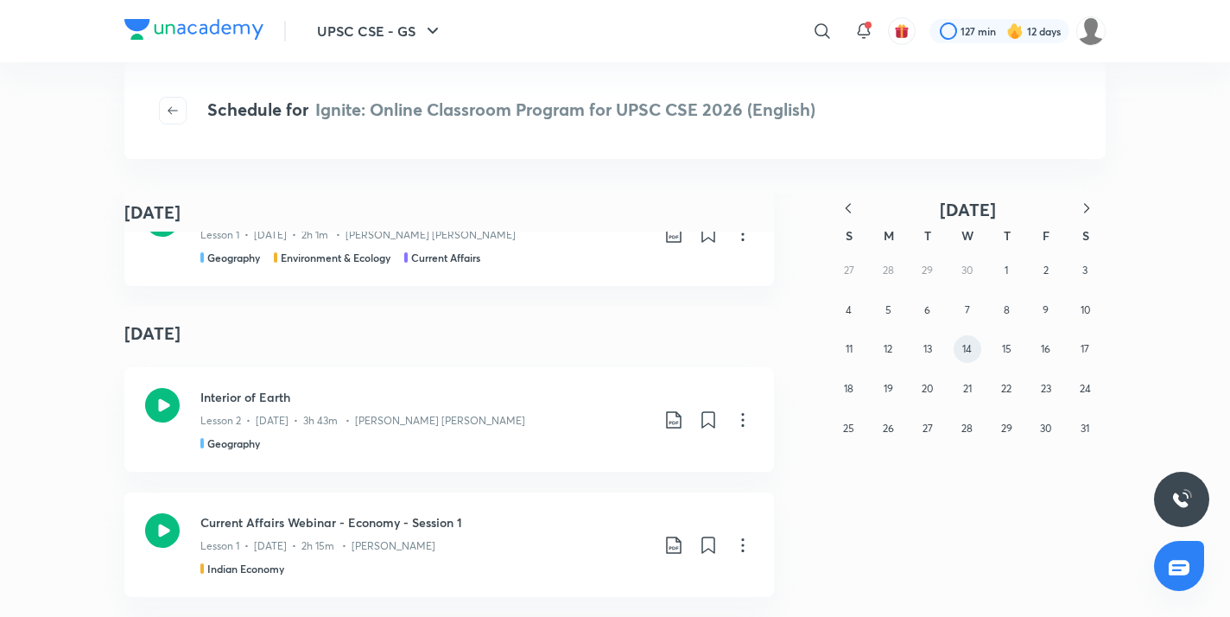
click at [975, 350] on button "14" at bounding box center [968, 349] width 28 height 28
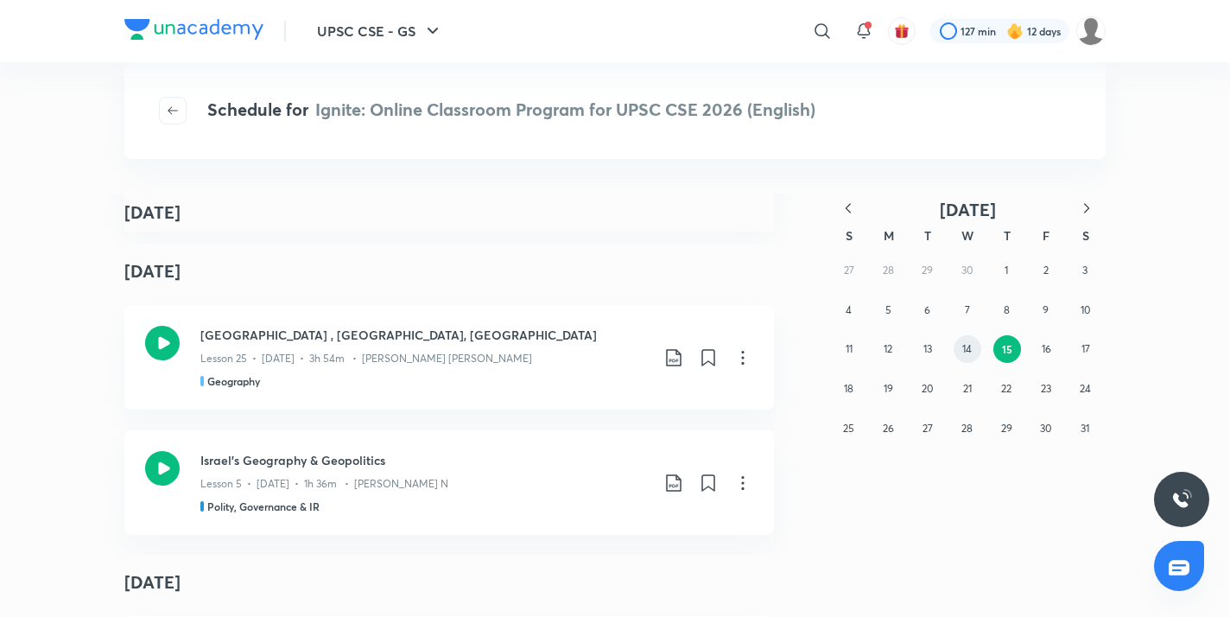
scroll to position [258, 0]
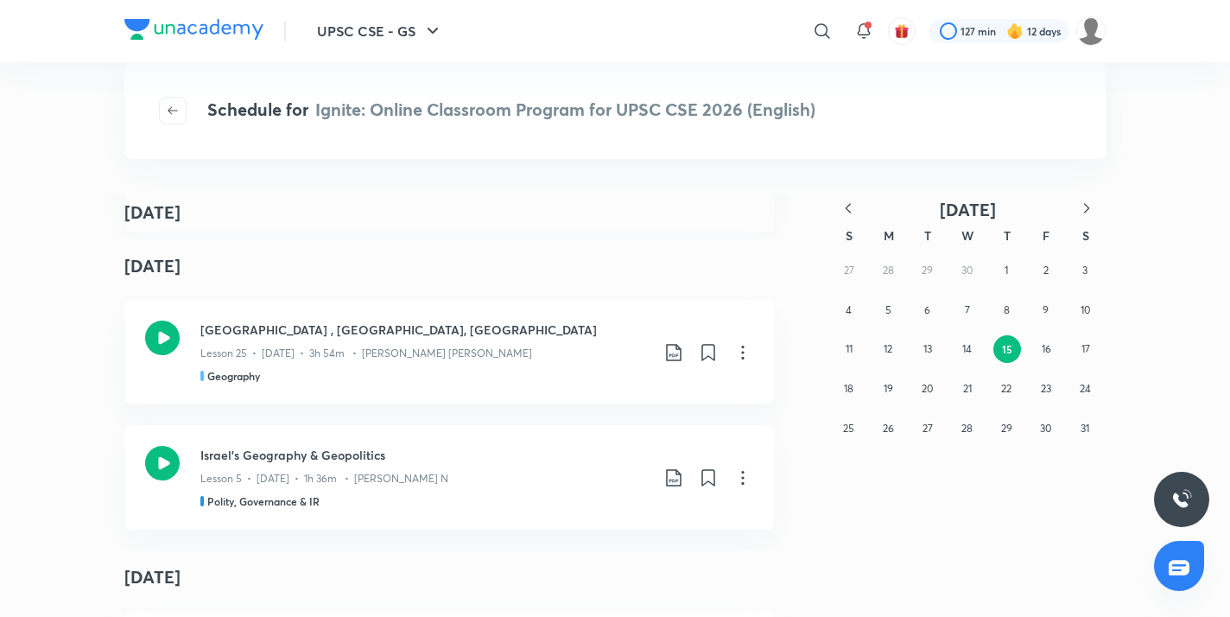
click at [1090, 207] on icon "button" at bounding box center [1086, 208] width 17 height 17
click at [1085, 304] on abbr "14" at bounding box center [1086, 309] width 10 height 13
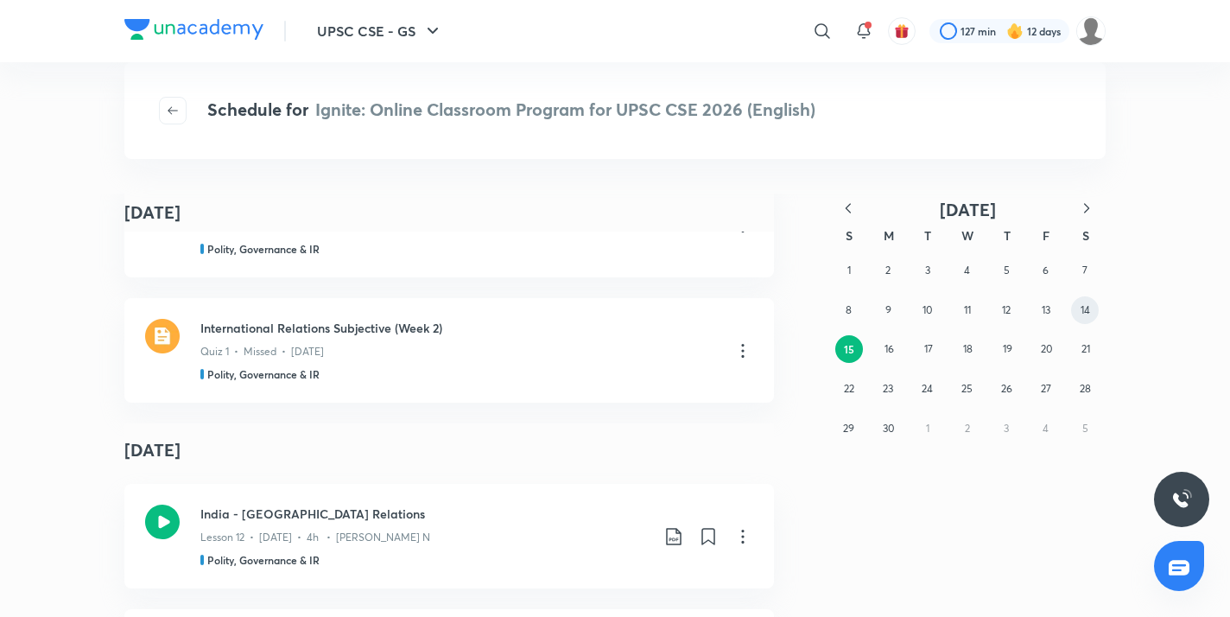
scroll to position [347, 0]
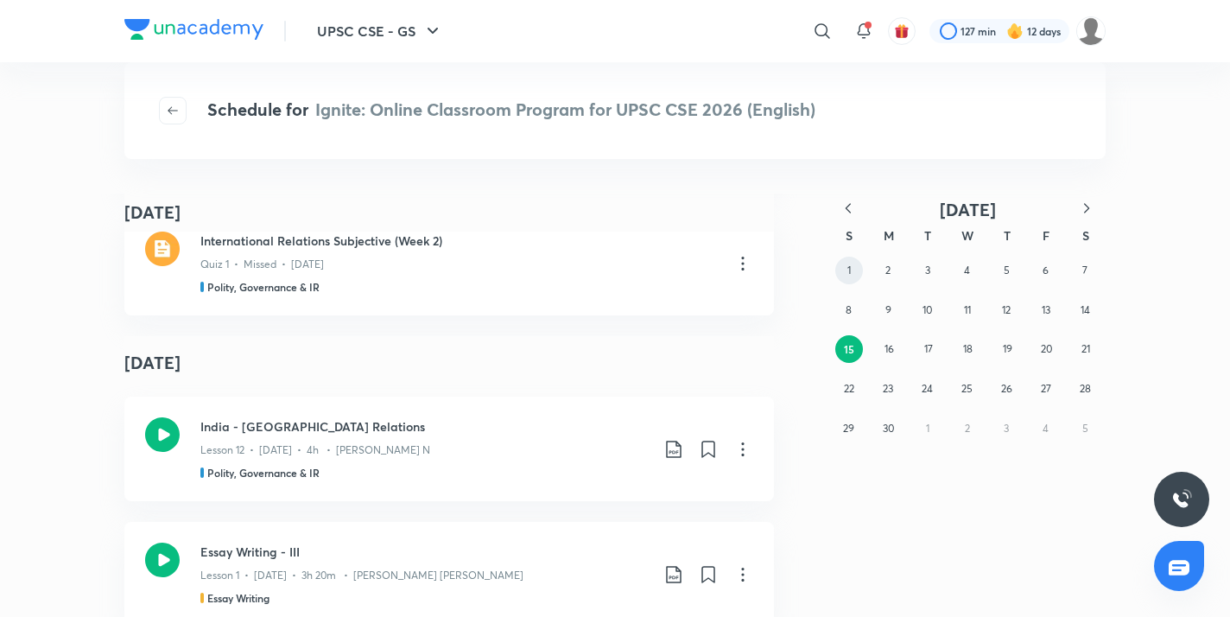
click at [862, 271] on button "1" at bounding box center [850, 271] width 28 height 28
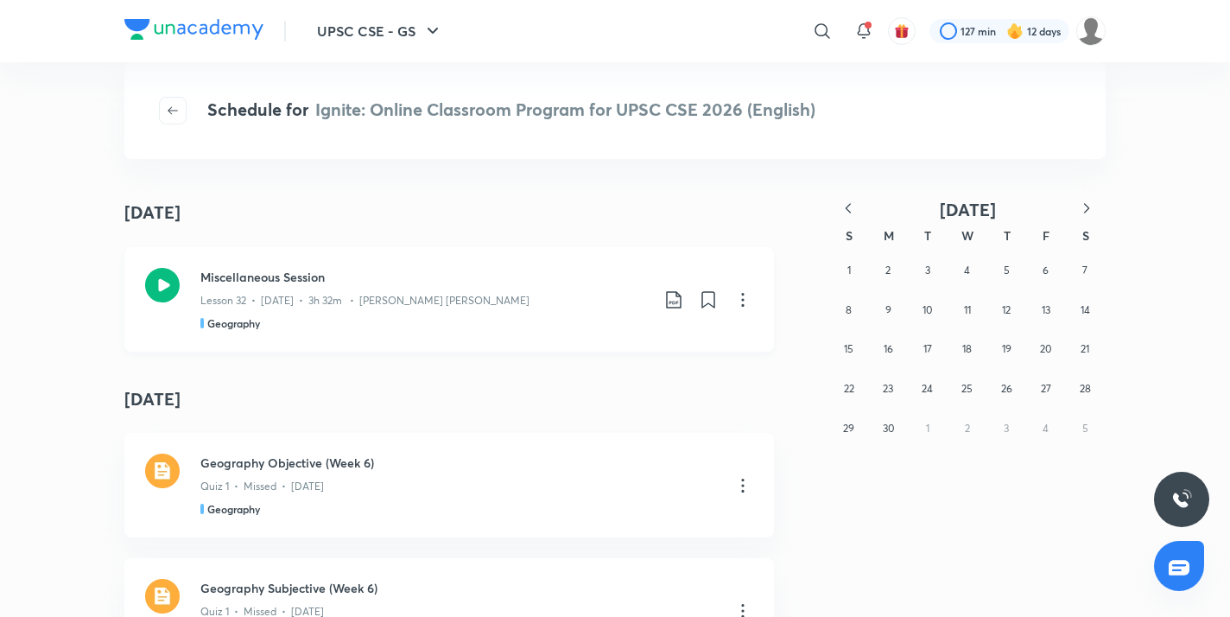
scroll to position [2, 0]
click at [1084, 435] on button "31" at bounding box center [1085, 429] width 28 height 28
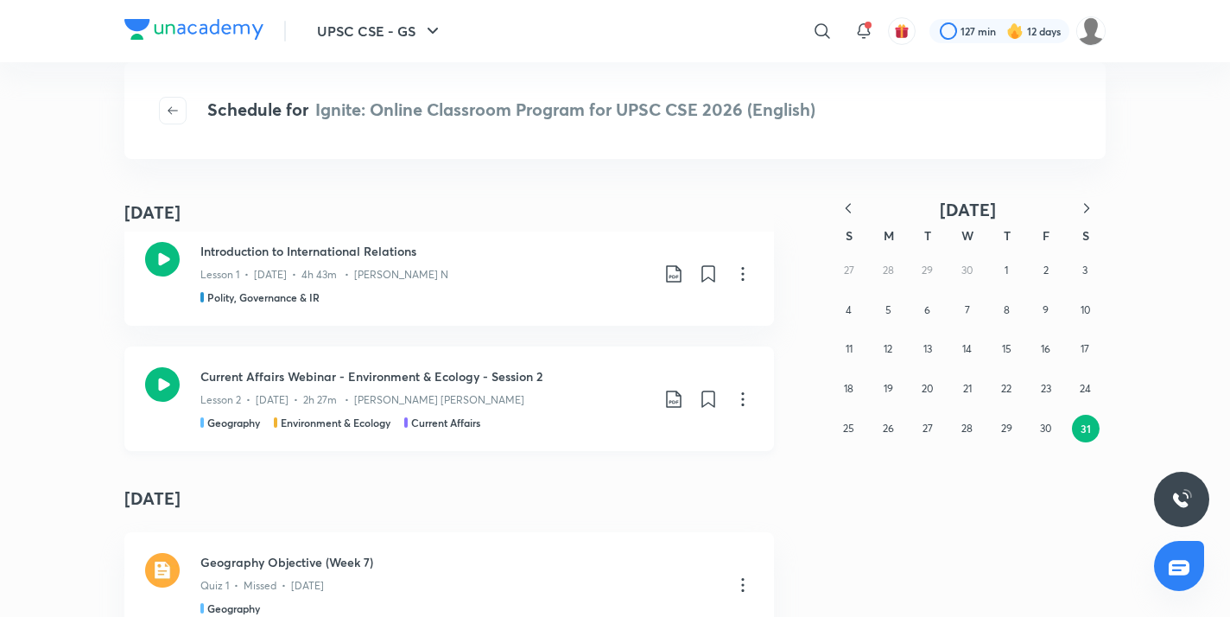
scroll to position [0, 0]
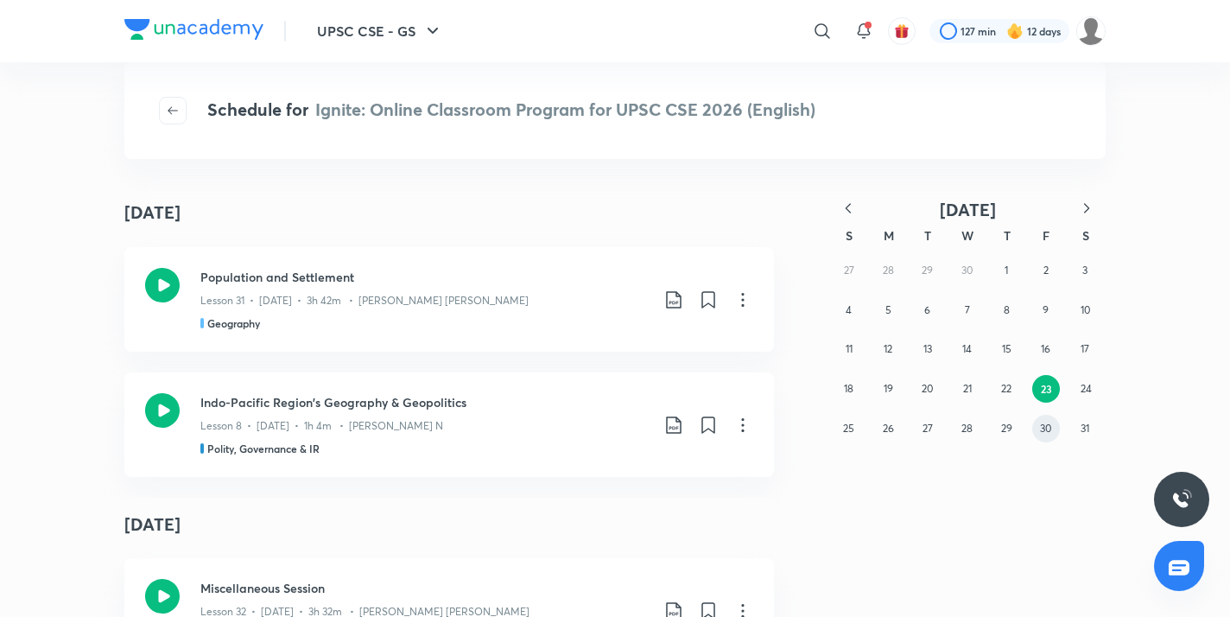
click at [1040, 430] on abbr "30" at bounding box center [1045, 428] width 11 height 13
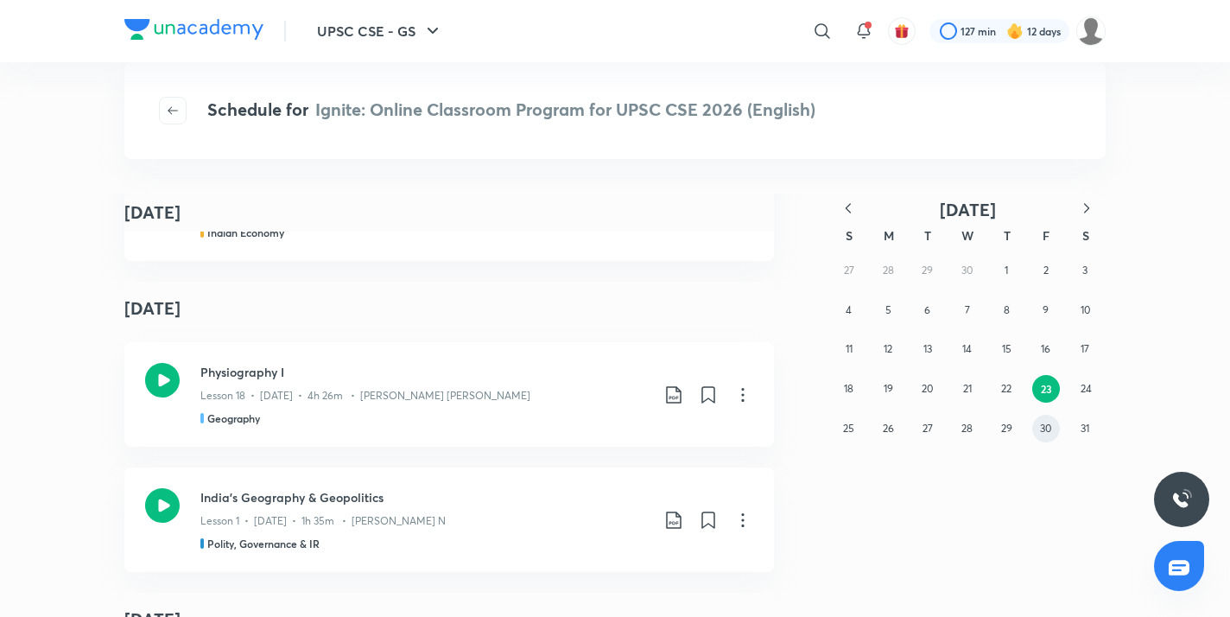
scroll to position [30114, 0]
